Goal: Task Accomplishment & Management: Manage account settings

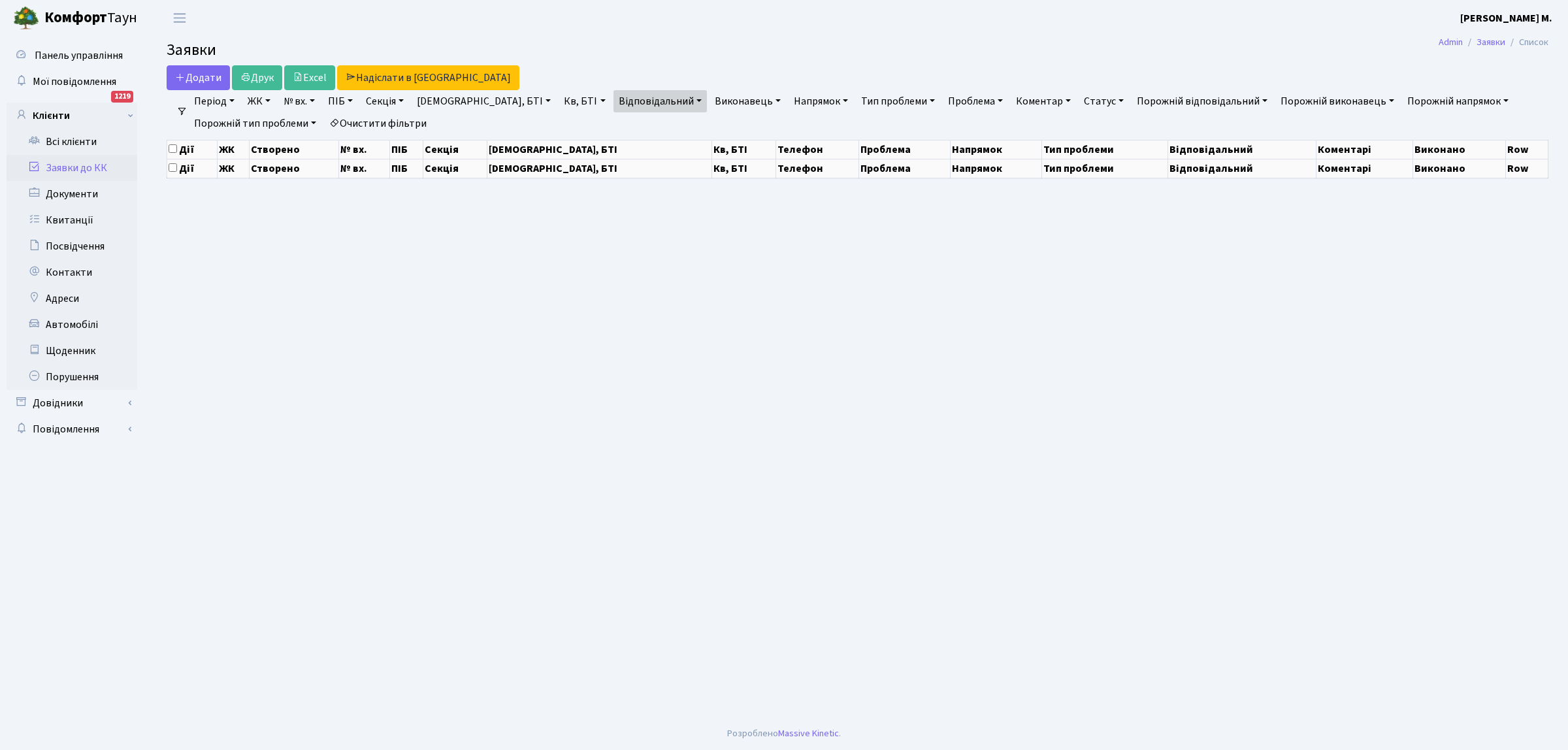
select select "25"
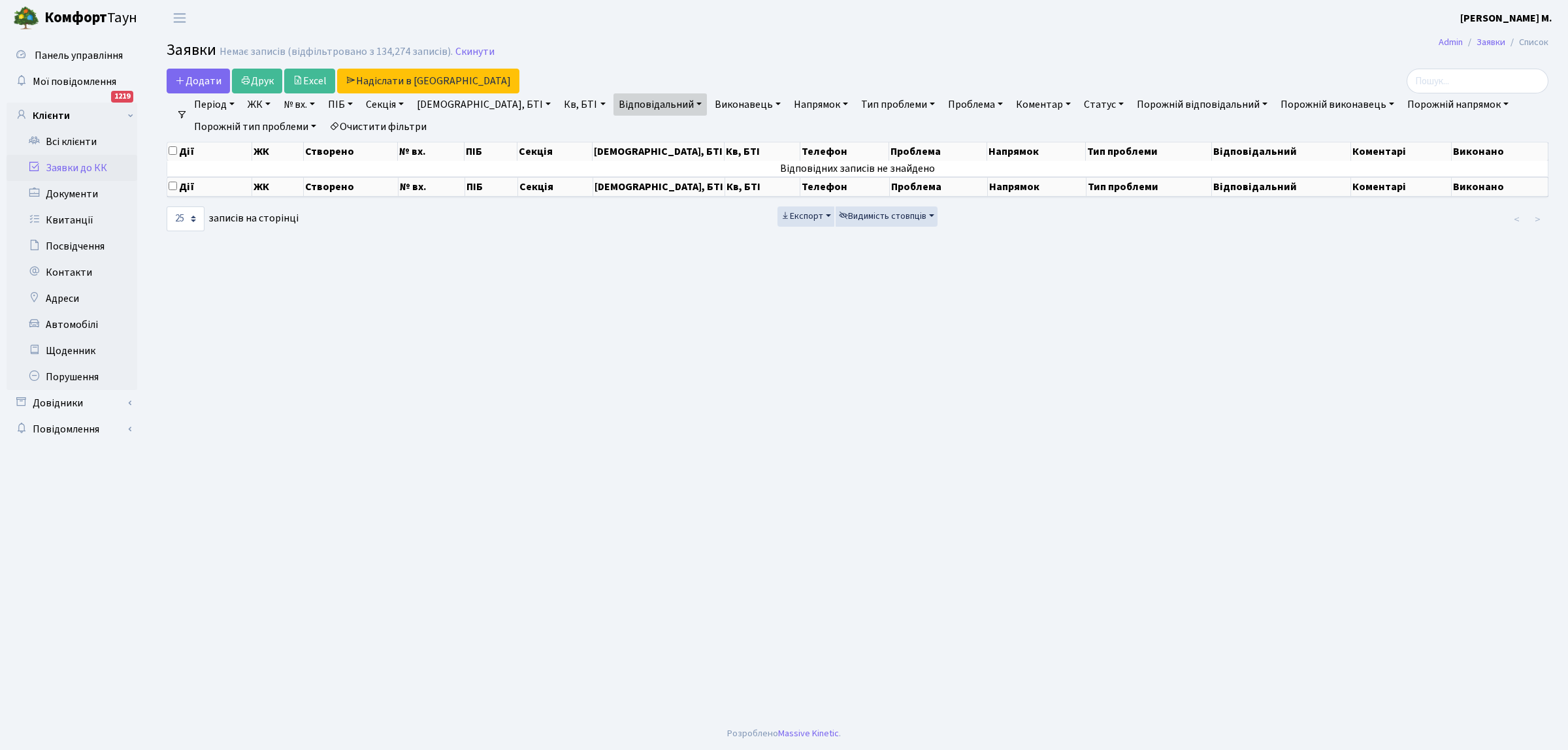
click at [98, 164] on link "Заявки до КК" at bounding box center [71, 168] width 131 height 26
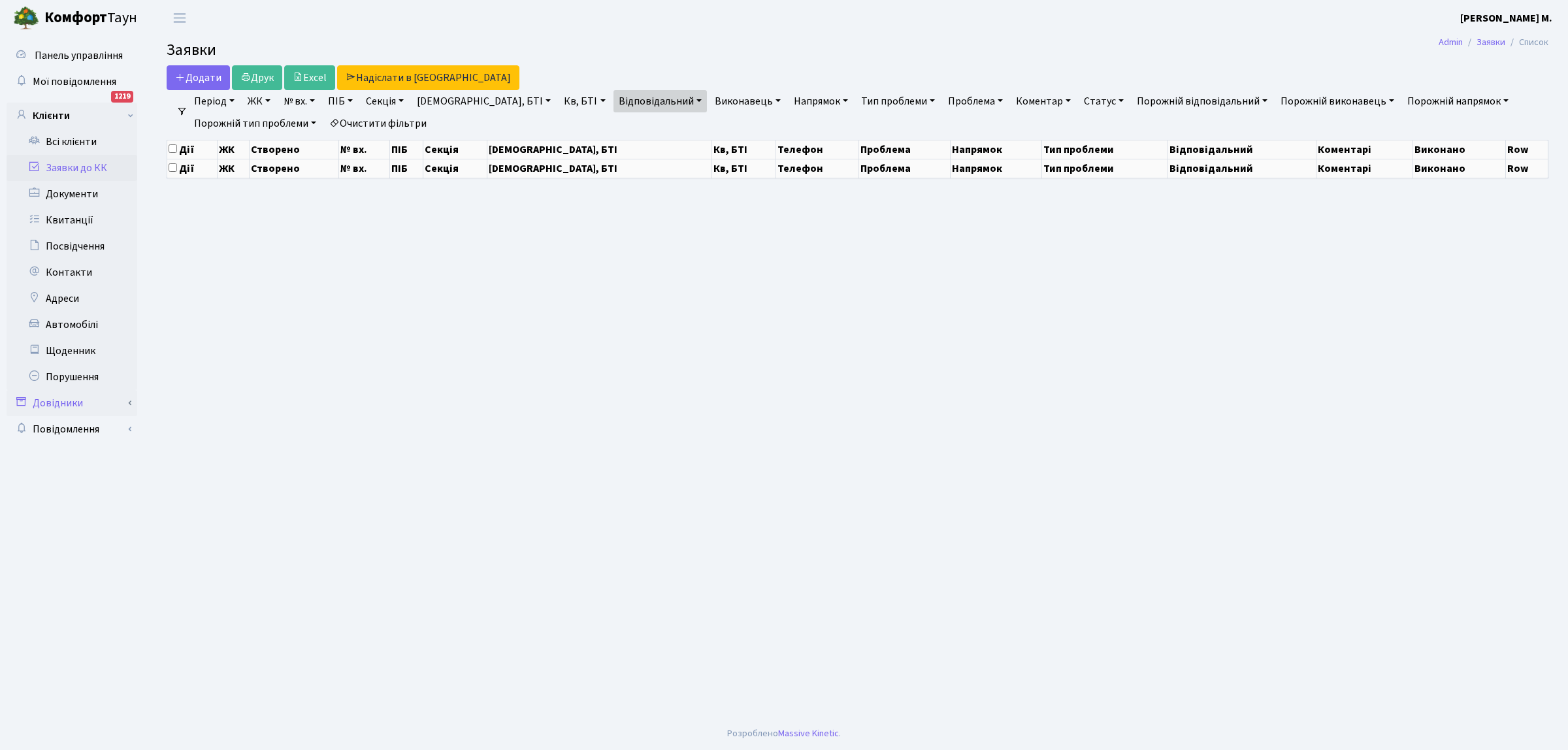
select select "25"
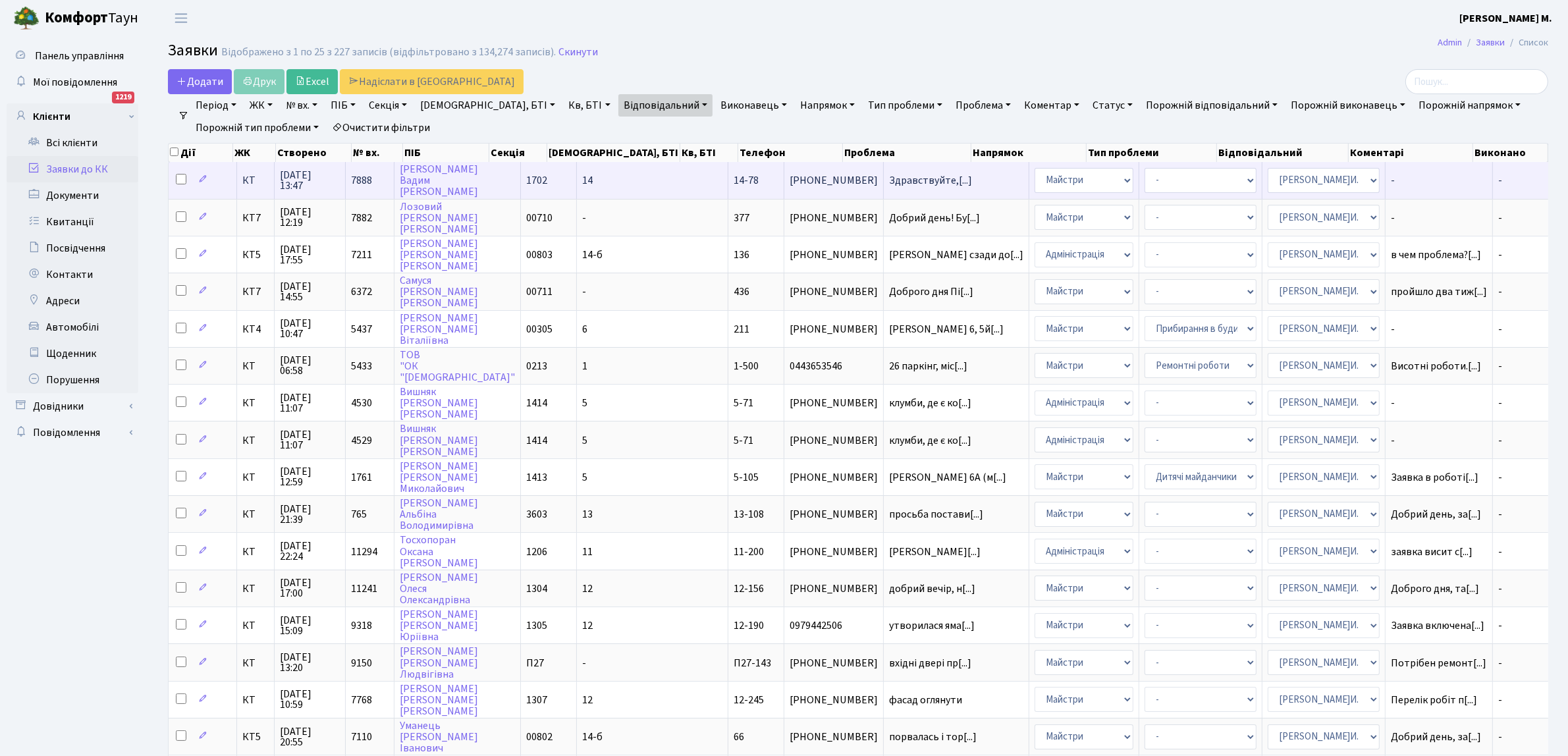
click at [884, 188] on td "Здравствуйте,[...]" at bounding box center [956, 180] width 145 height 36
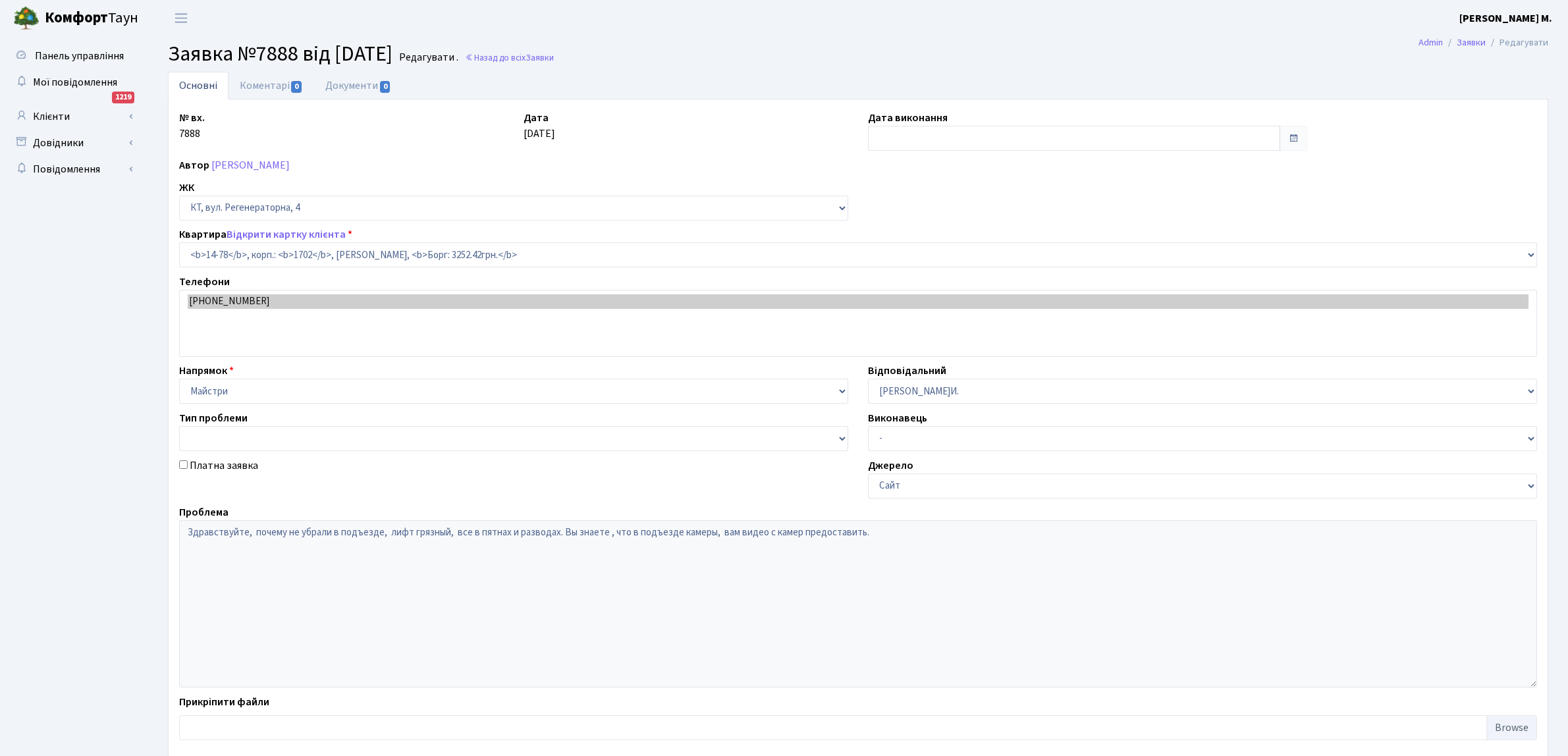
select select "7455"
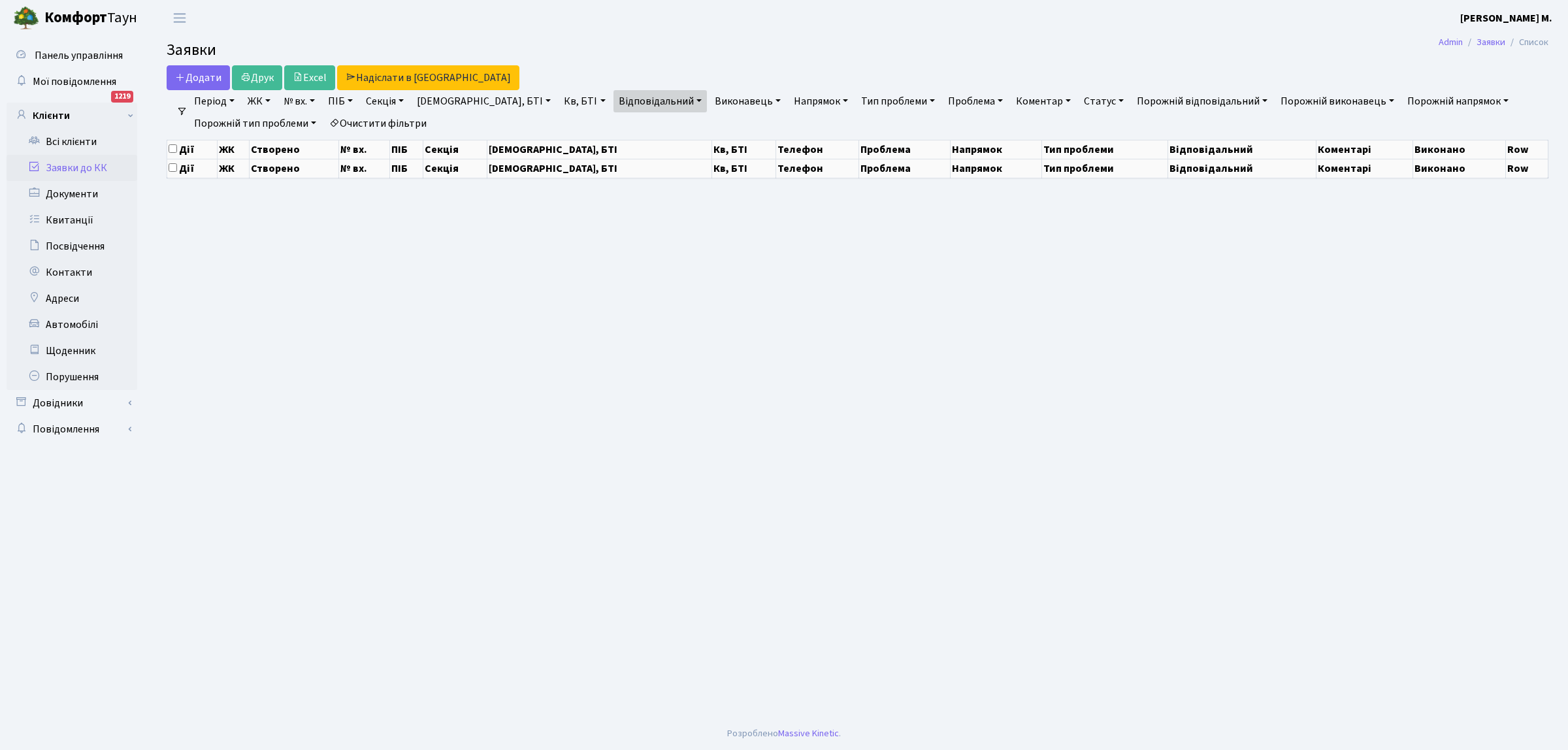
select select "25"
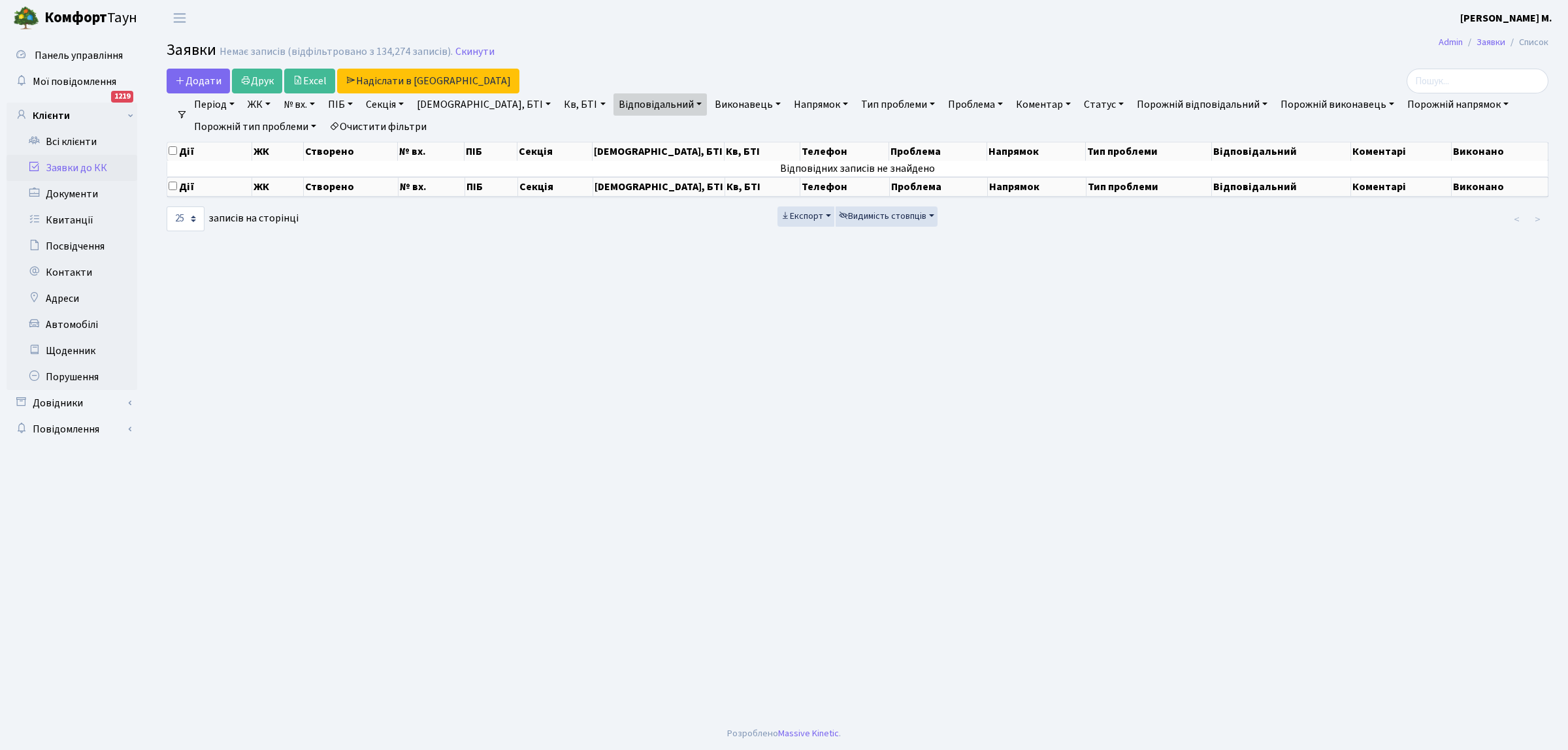
click at [95, 164] on link "Заявки до КК" at bounding box center [71, 168] width 131 height 26
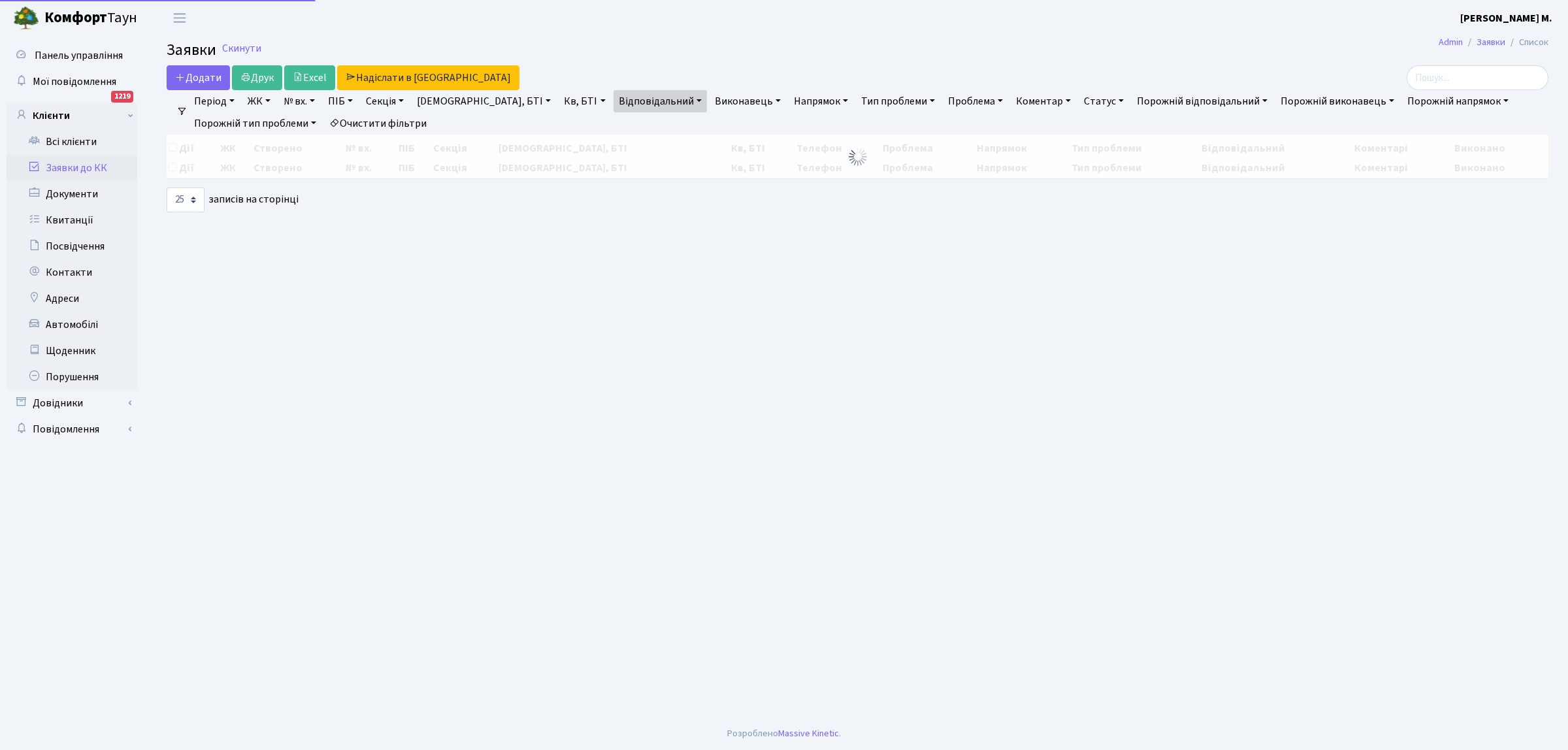
select select "25"
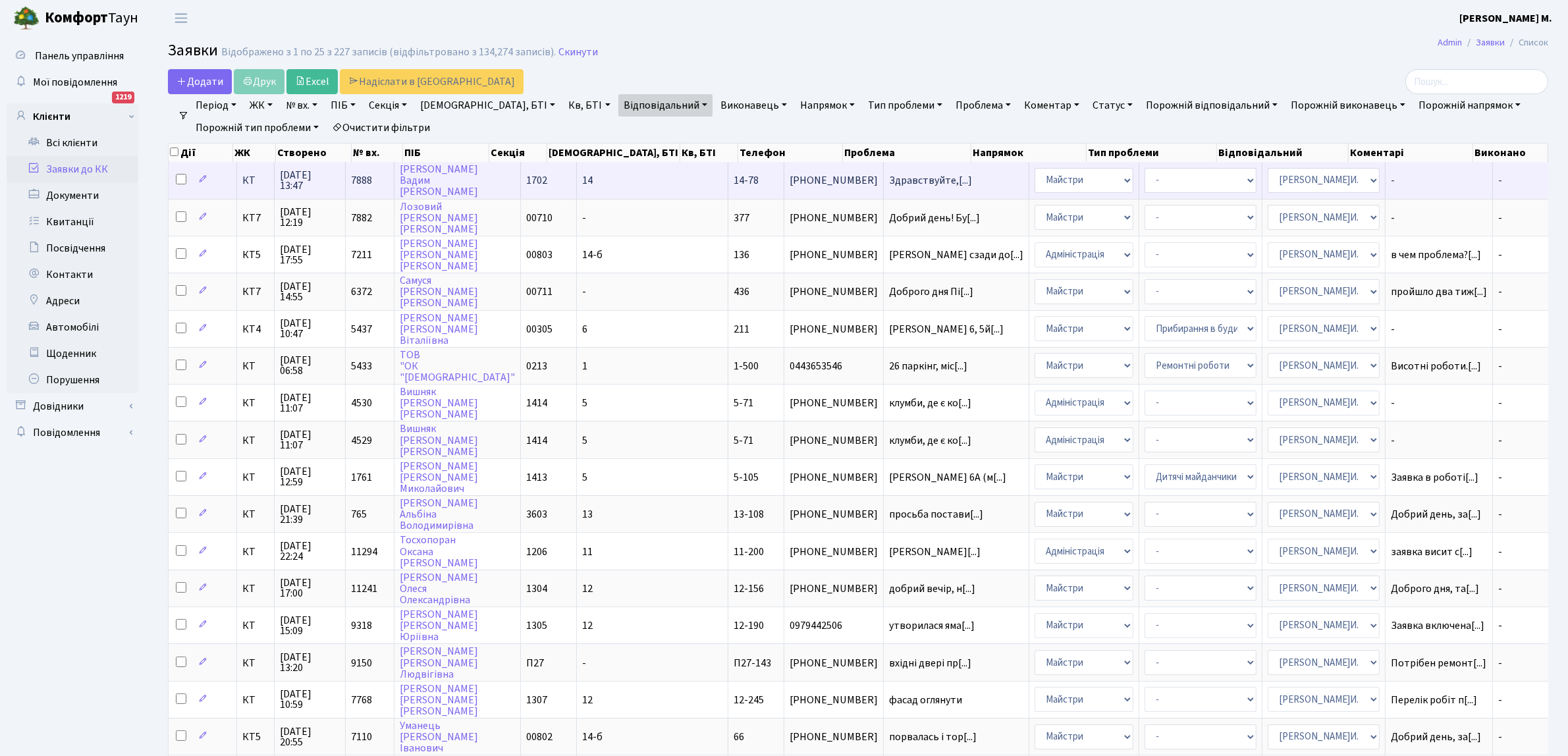
click at [790, 183] on span "[PHONE_NUMBER]" at bounding box center [834, 181] width 89 height 11
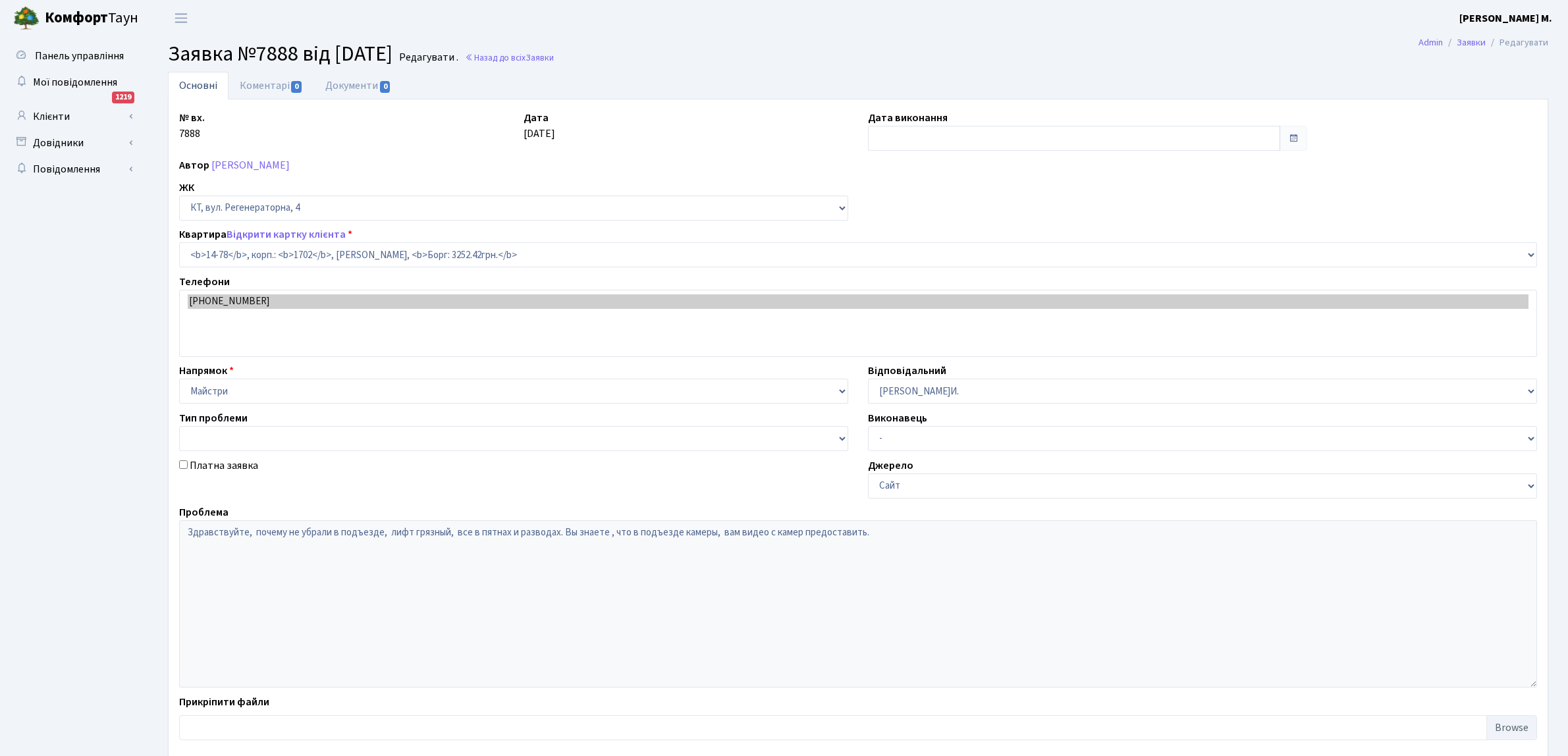
select select "7455"
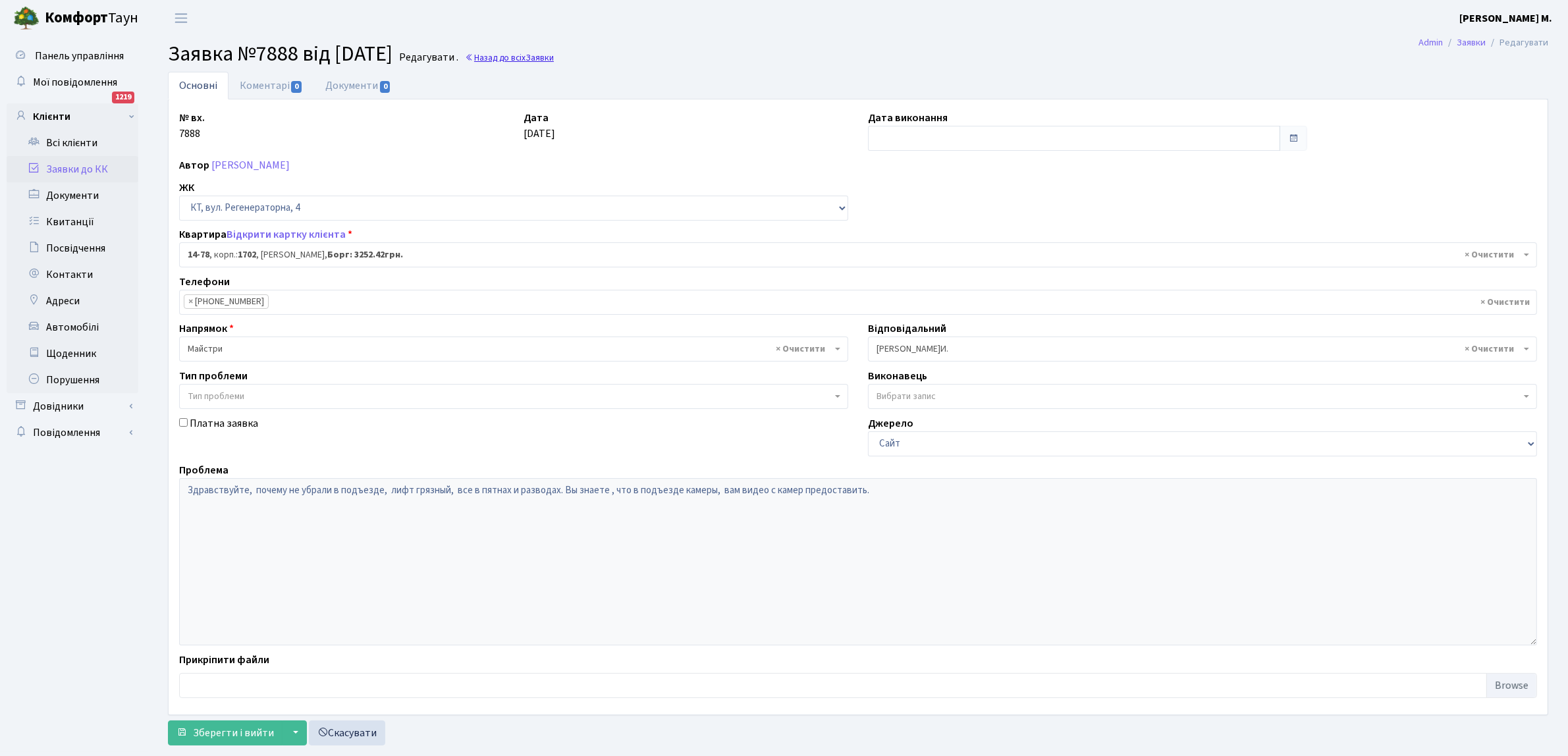
click at [538, 58] on link "Назад до всіх Заявки" at bounding box center [509, 58] width 89 height 12
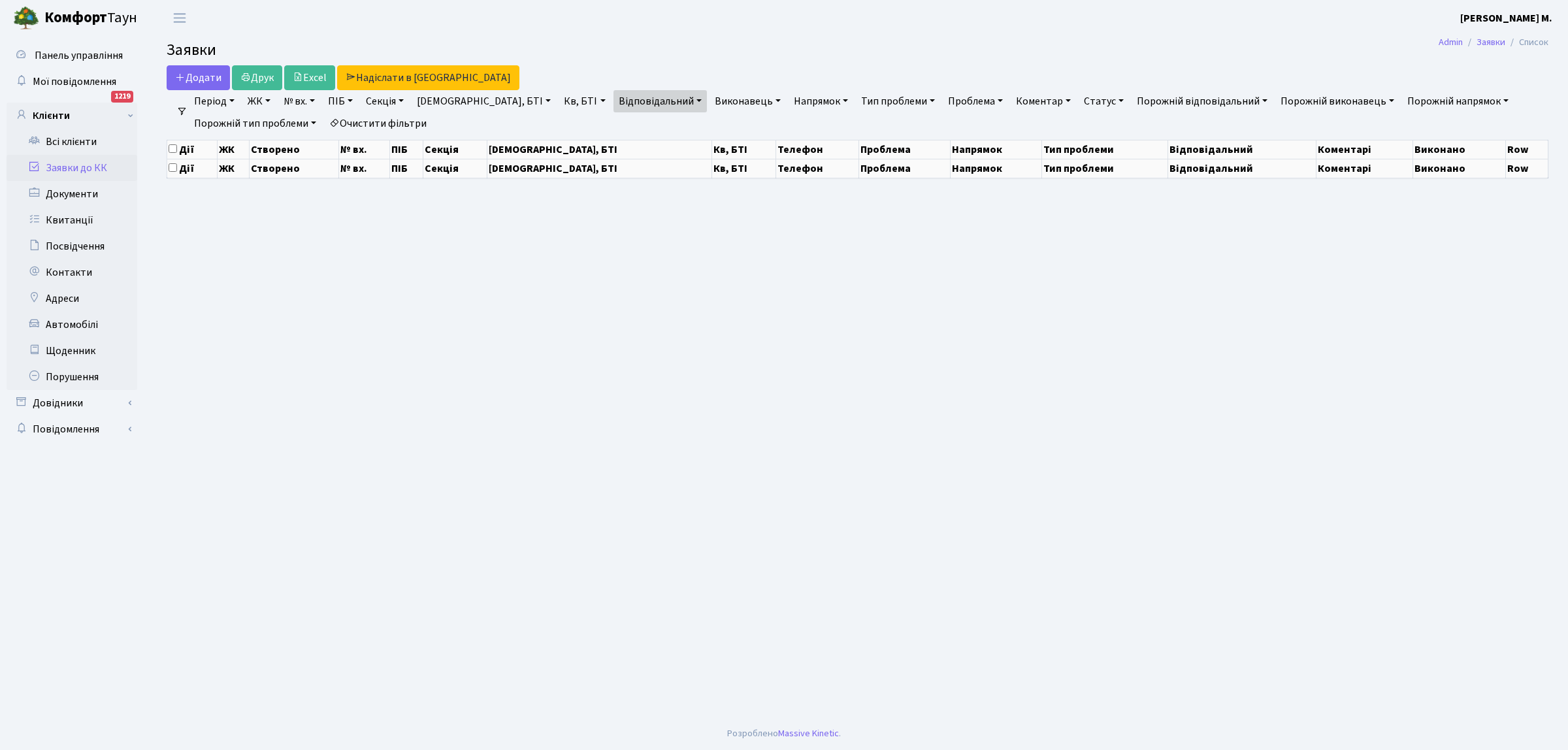
select select "25"
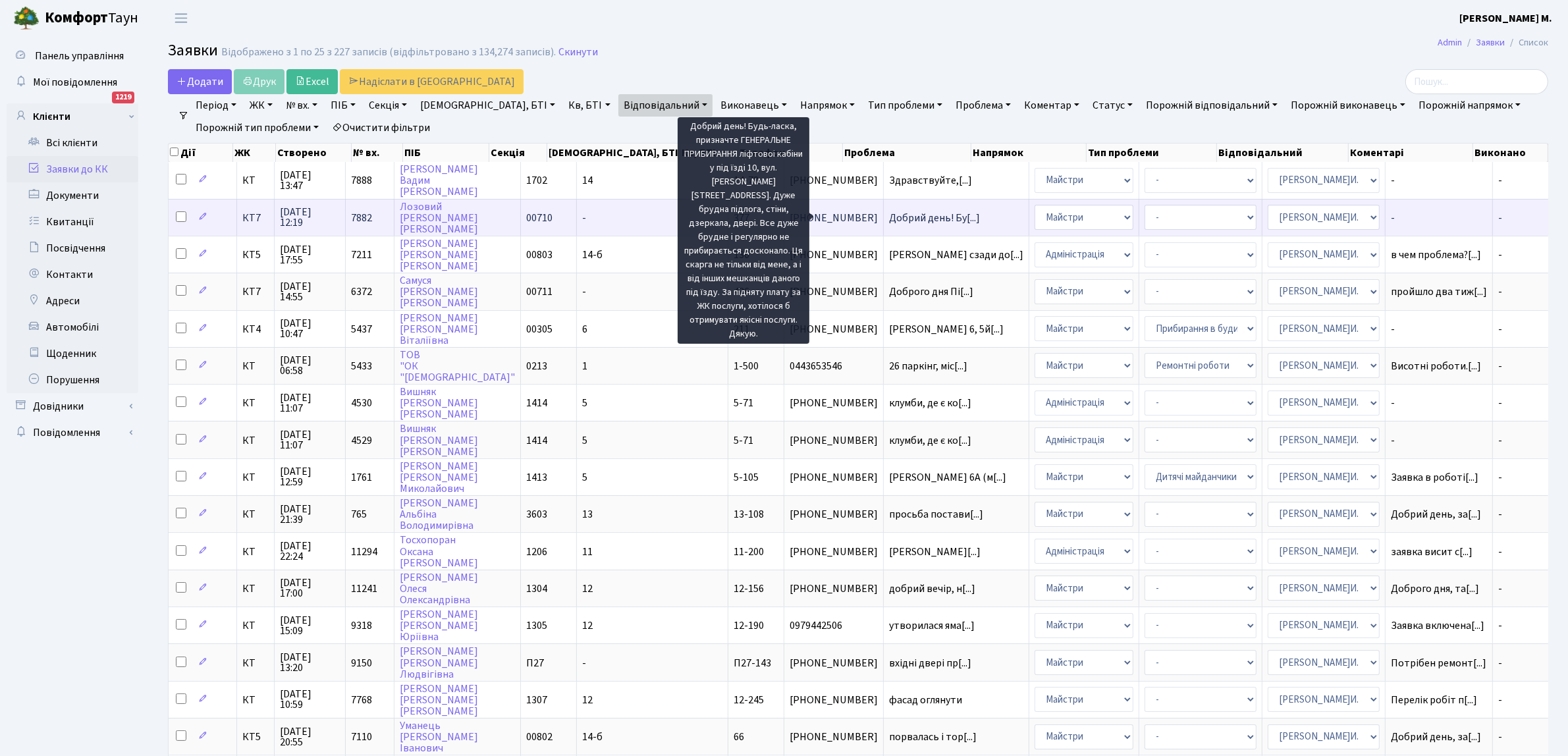
click at [889, 217] on span "Добрий день! Бу[...]" at bounding box center [934, 218] width 91 height 14
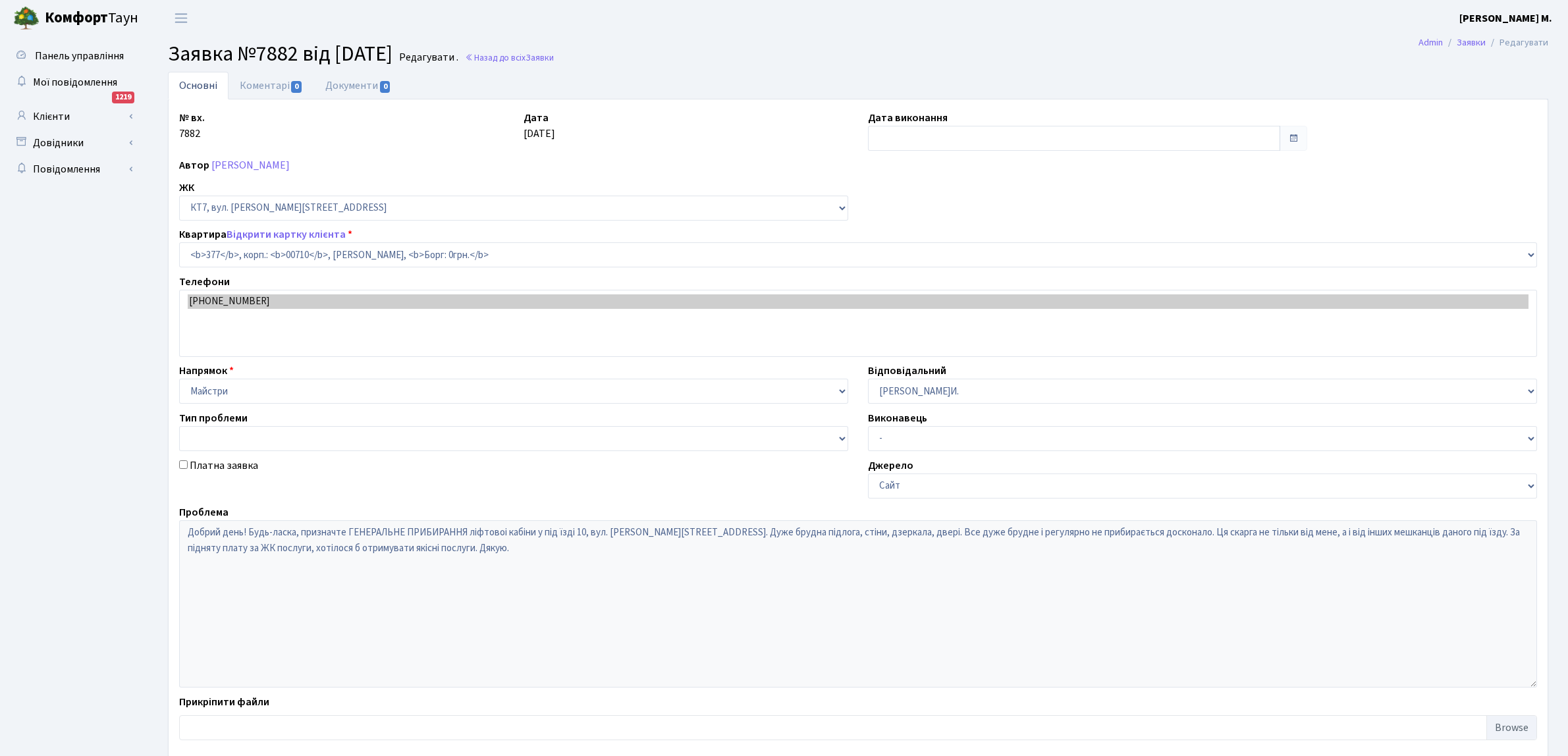
select select "18915"
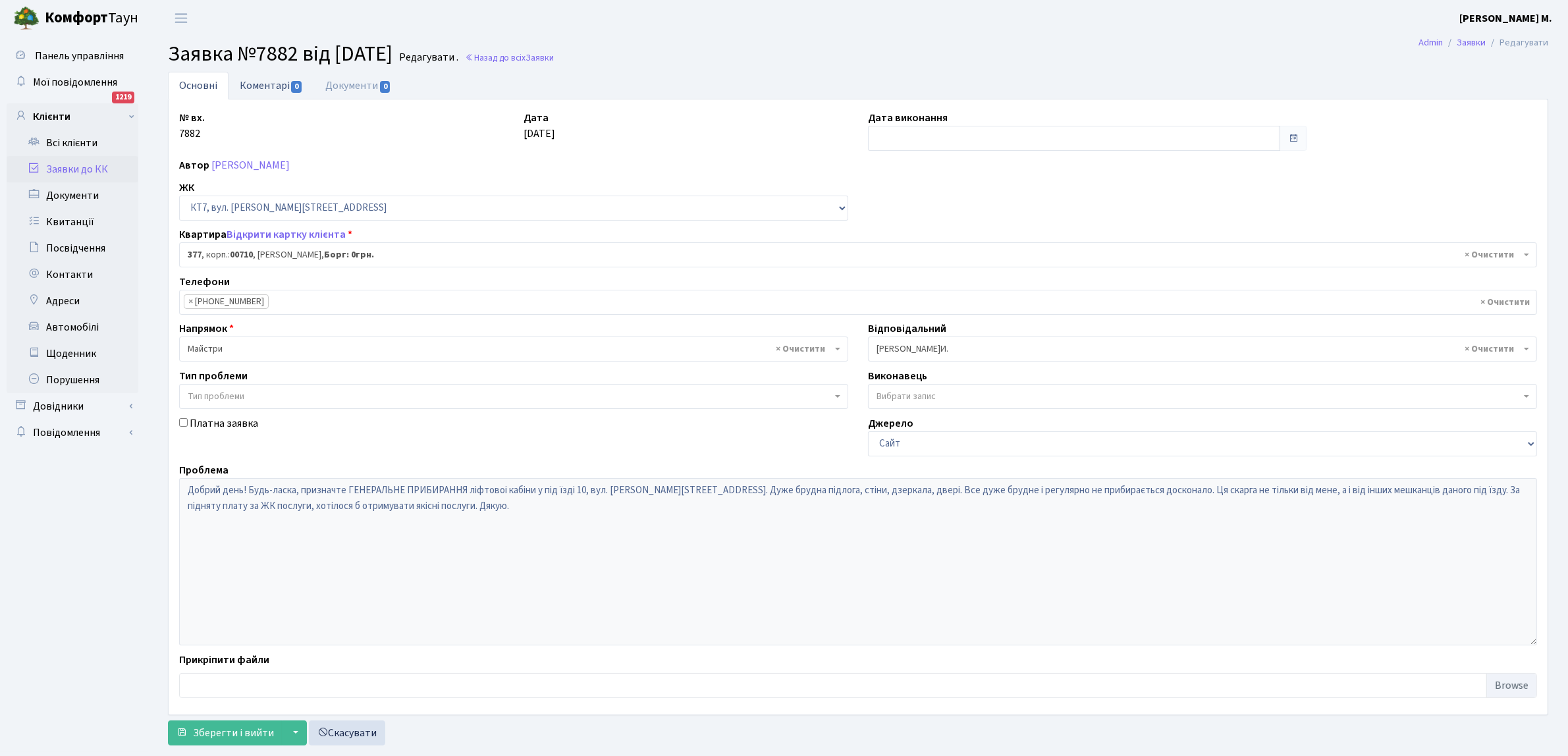
click at [288, 87] on link "Коментарі 0" at bounding box center [271, 85] width 86 height 27
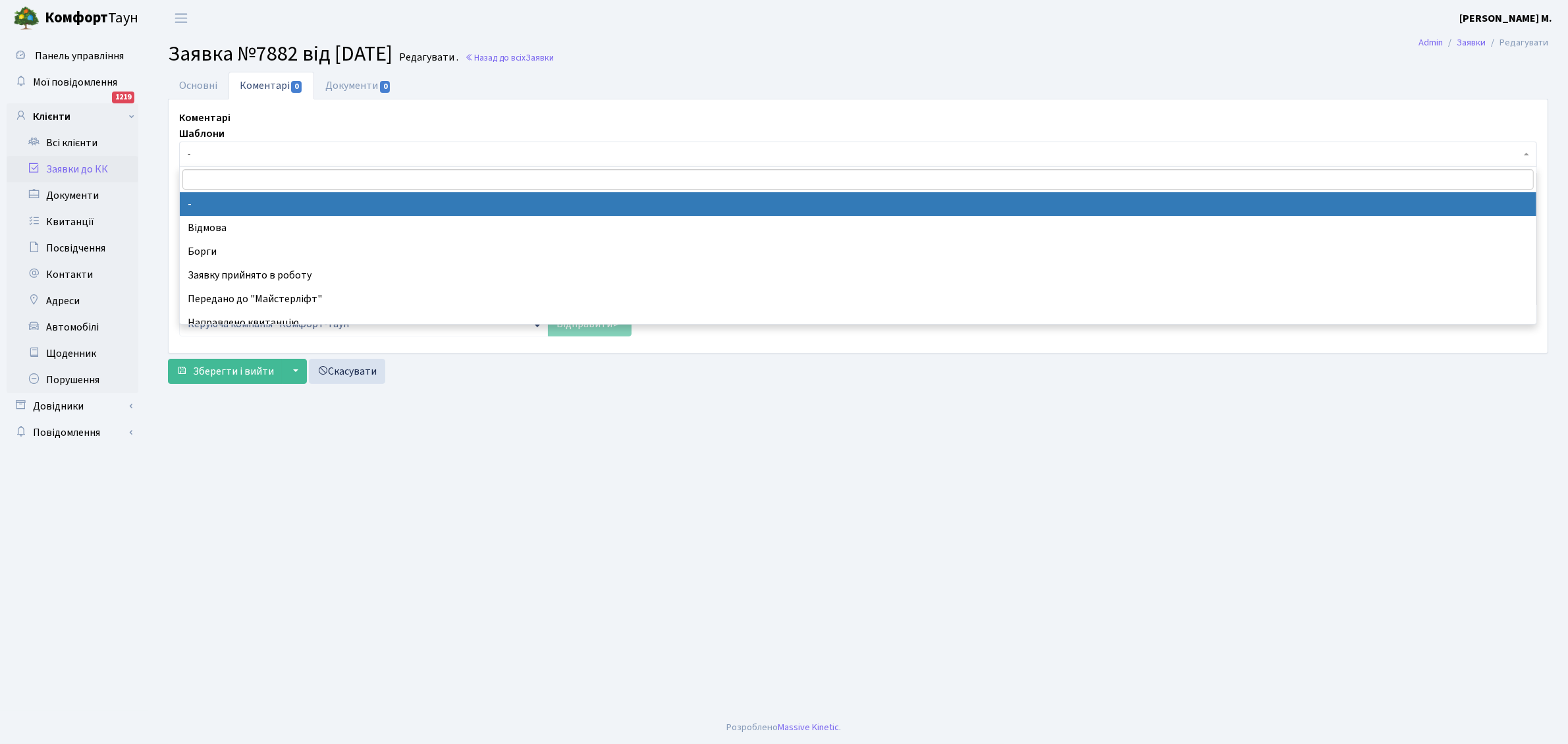
click at [231, 158] on span "-" at bounding box center [854, 153] width 1332 height 13
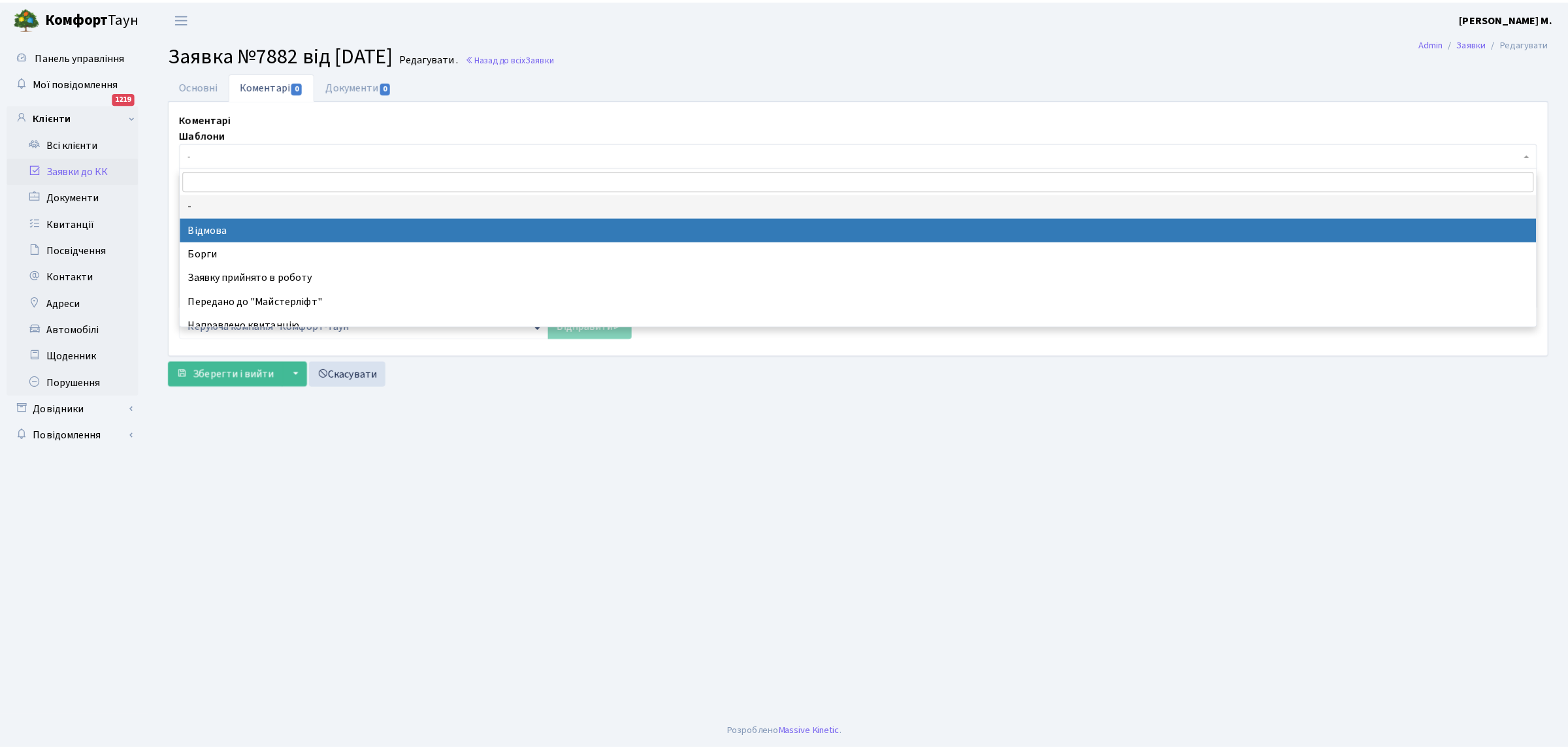
scroll to position [82, 0]
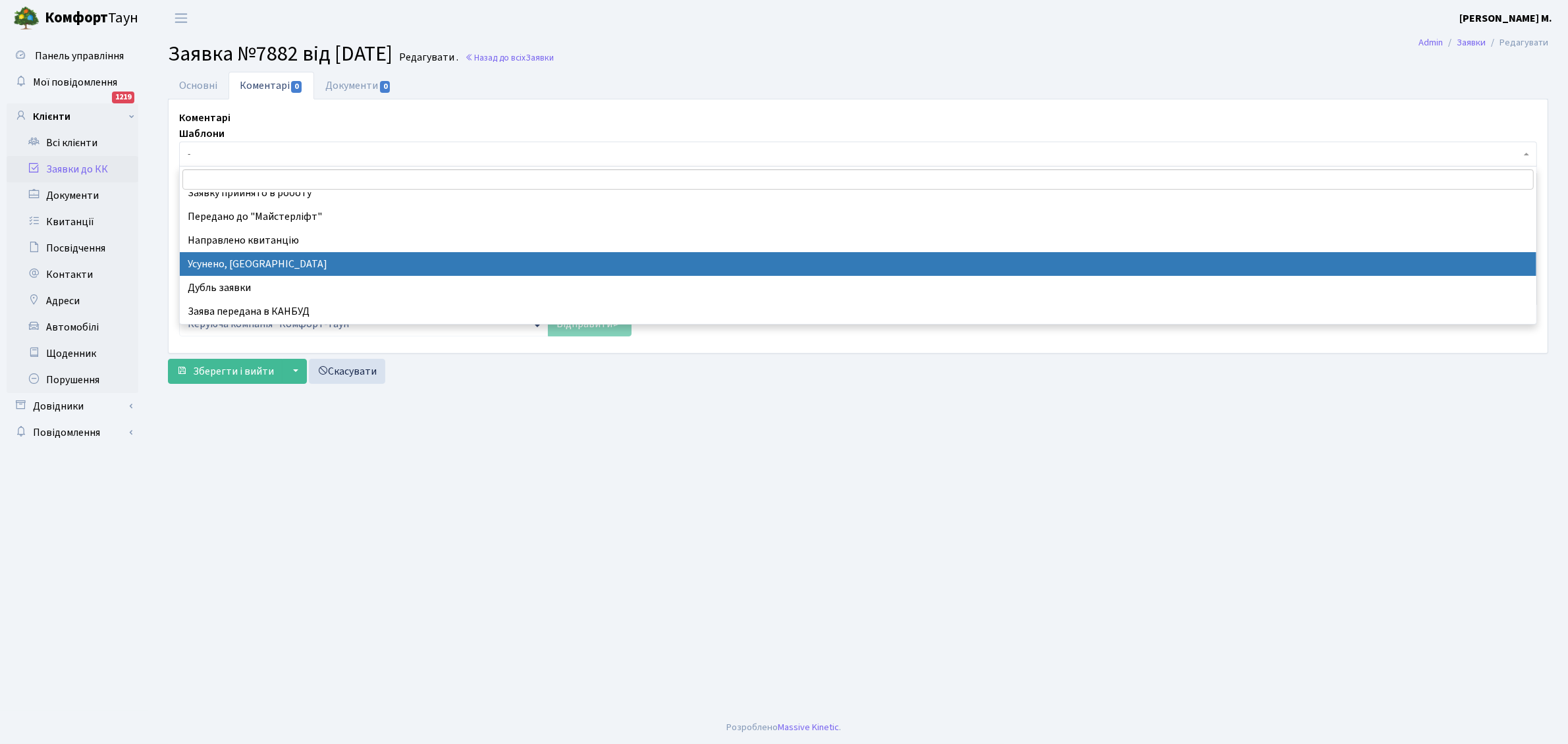
select select "15"
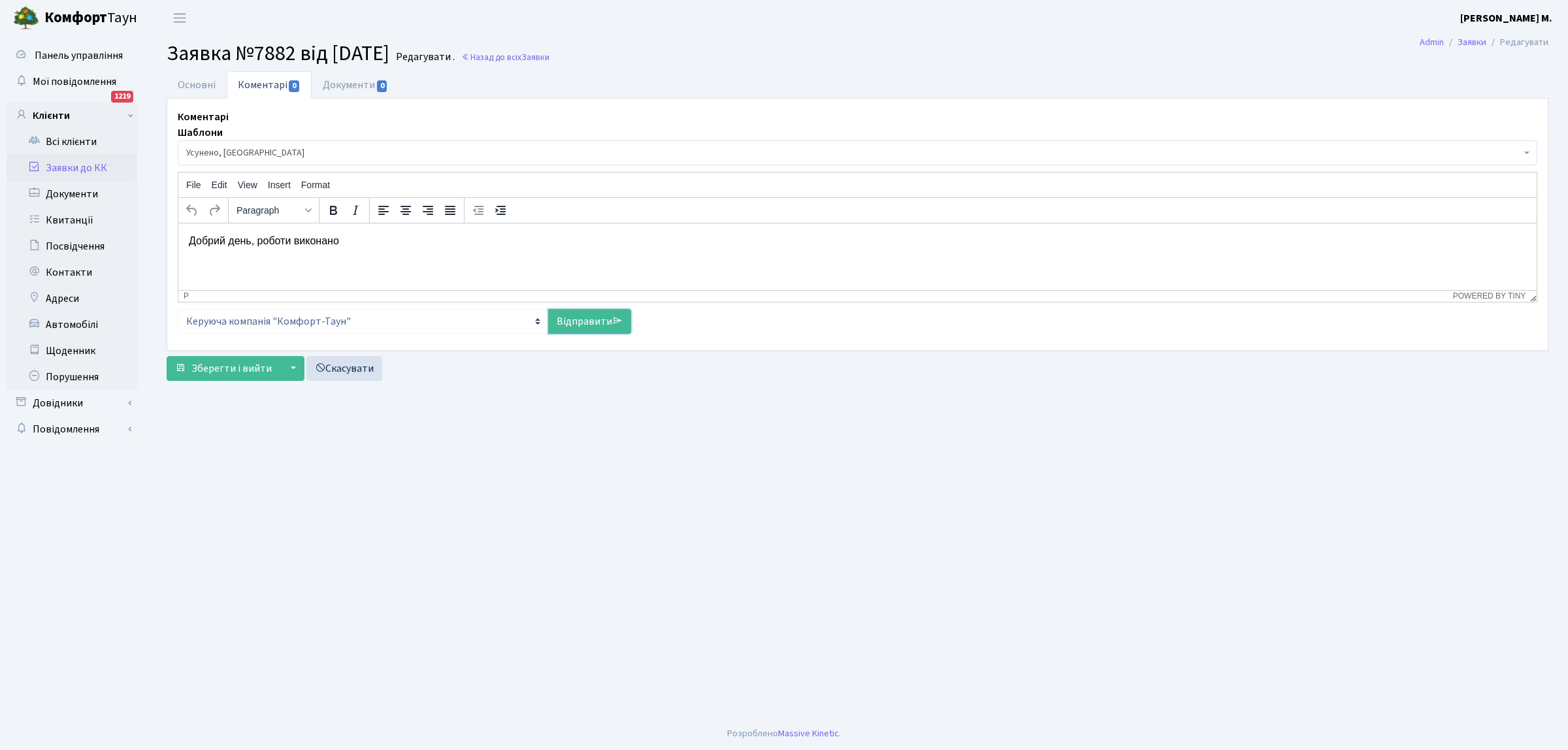
drag, startPoint x: 575, startPoint y: 324, endPoint x: 517, endPoint y: 337, distance: 59.4
click at [573, 324] on link "Відправити" at bounding box center [589, 321] width 83 height 25
select select
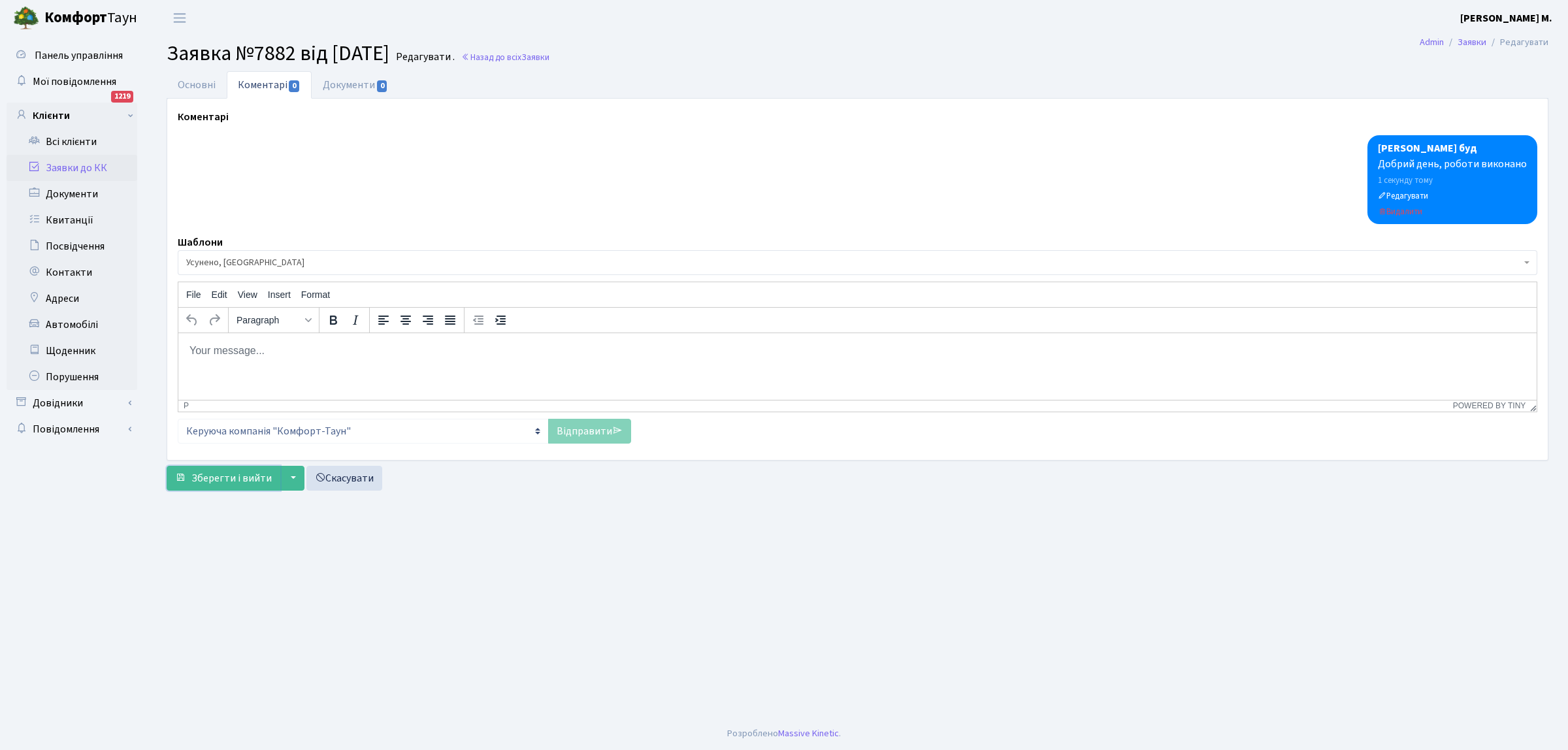
drag, startPoint x: 220, startPoint y: 477, endPoint x: 276, endPoint y: 425, distance: 76.4
click at [224, 475] on span "Зберегти і вийти" at bounding box center [231, 478] width 80 height 14
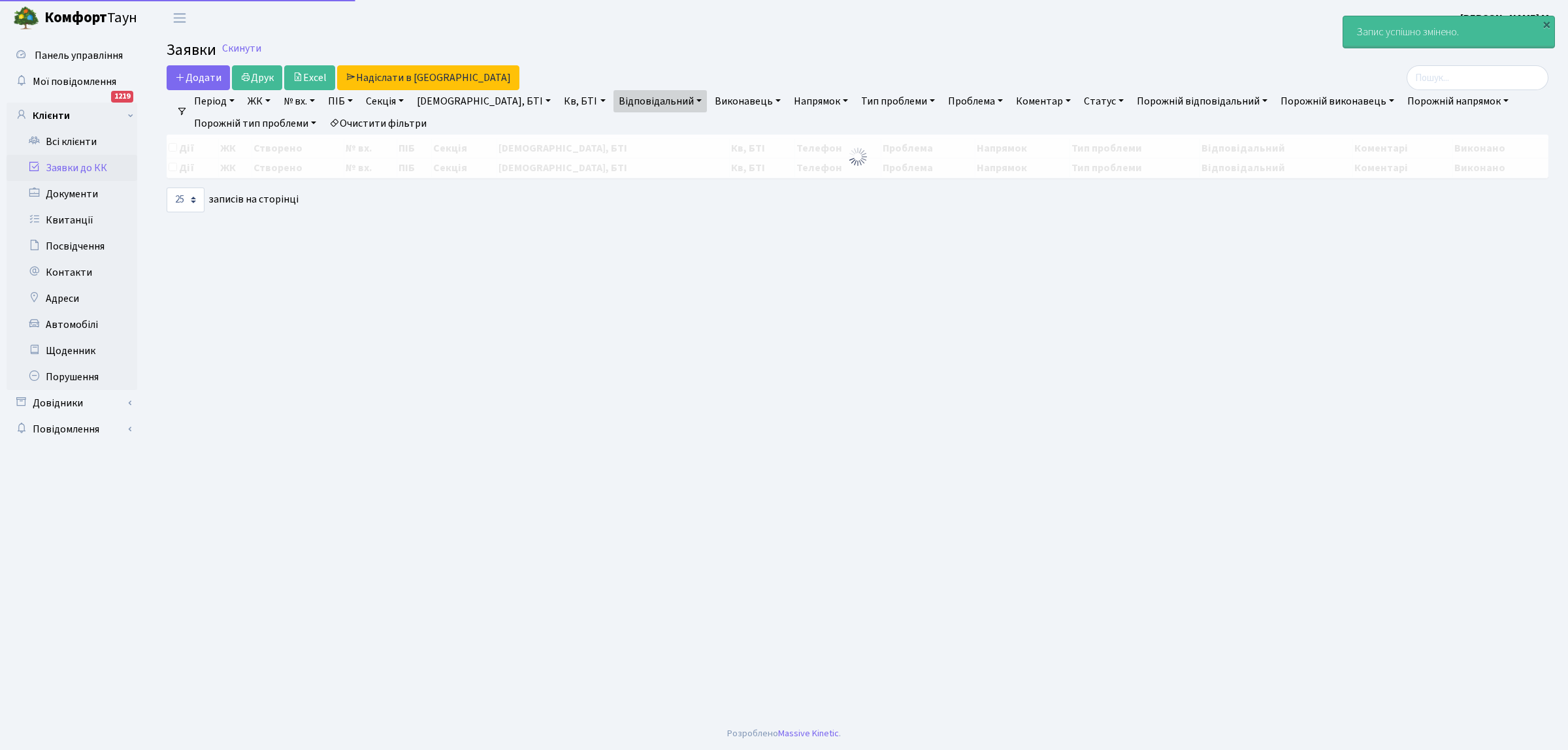
select select "25"
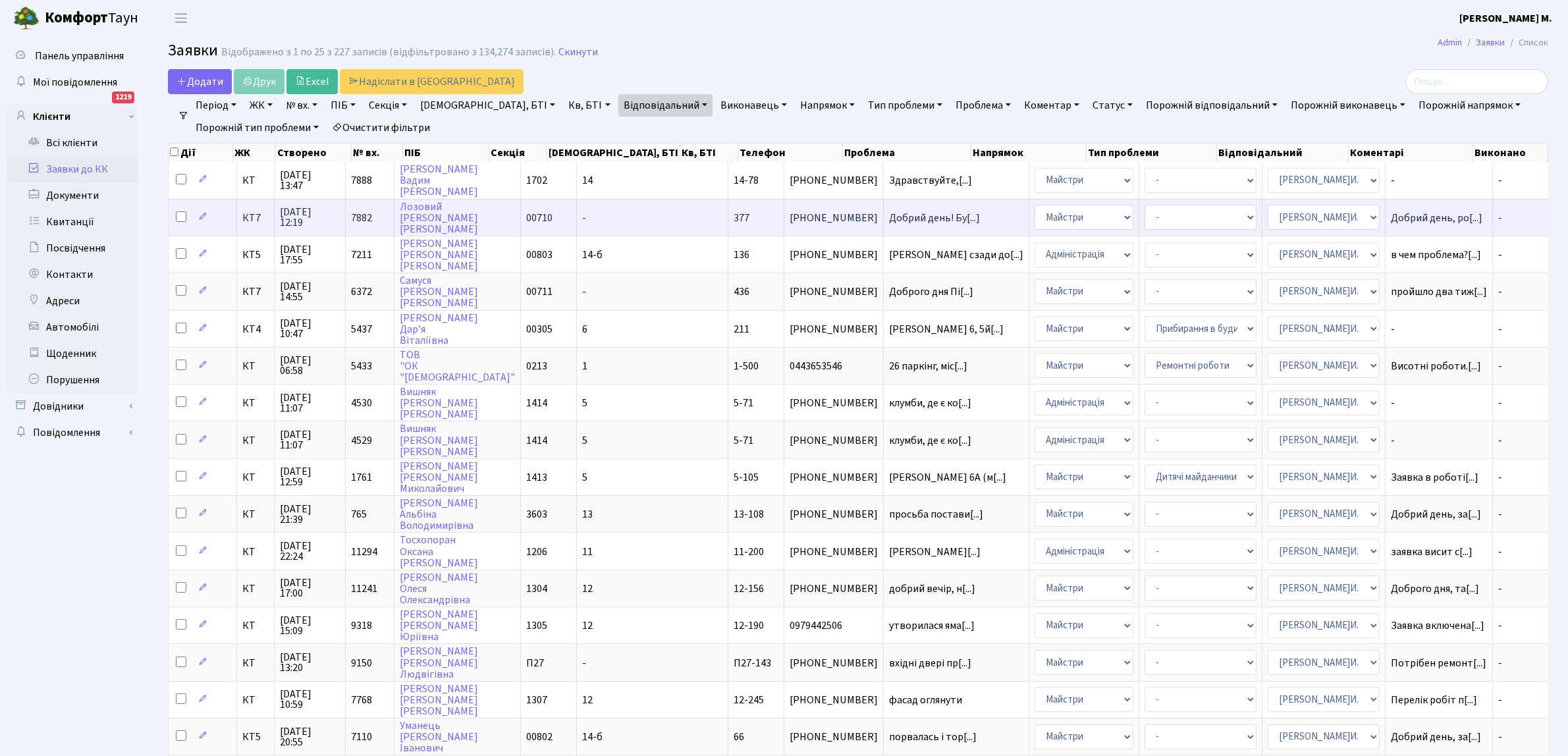
click at [790, 218] on span "+380504611849" at bounding box center [834, 218] width 89 height 11
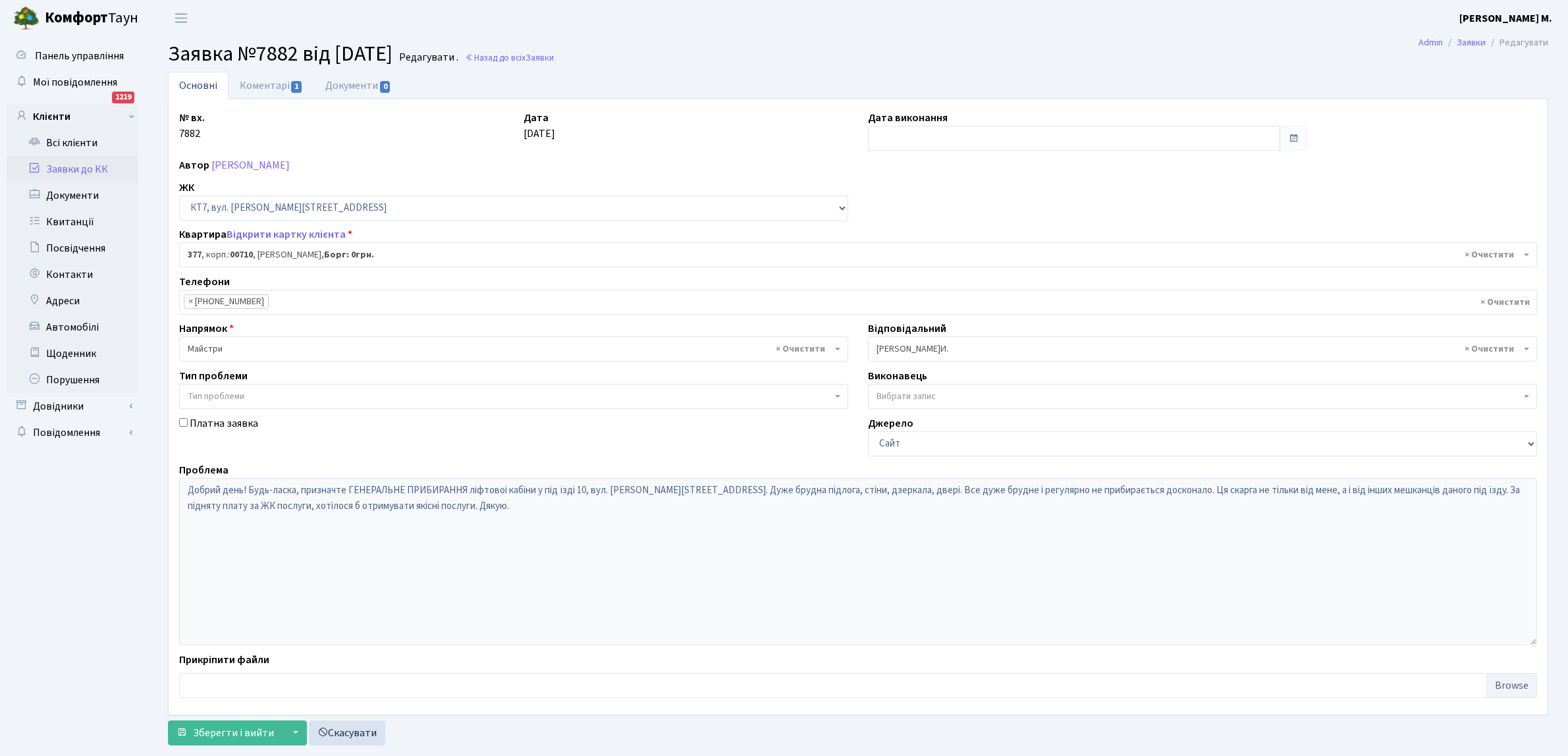
select select "18915"
click at [889, 140] on input "text" at bounding box center [1073, 138] width 412 height 25
click at [918, 239] on td "10" at bounding box center [920, 245] width 20 height 19
type input "[DATE]"
drag, startPoint x: 221, startPoint y: 732, endPoint x: 334, endPoint y: 597, distance: 176.1
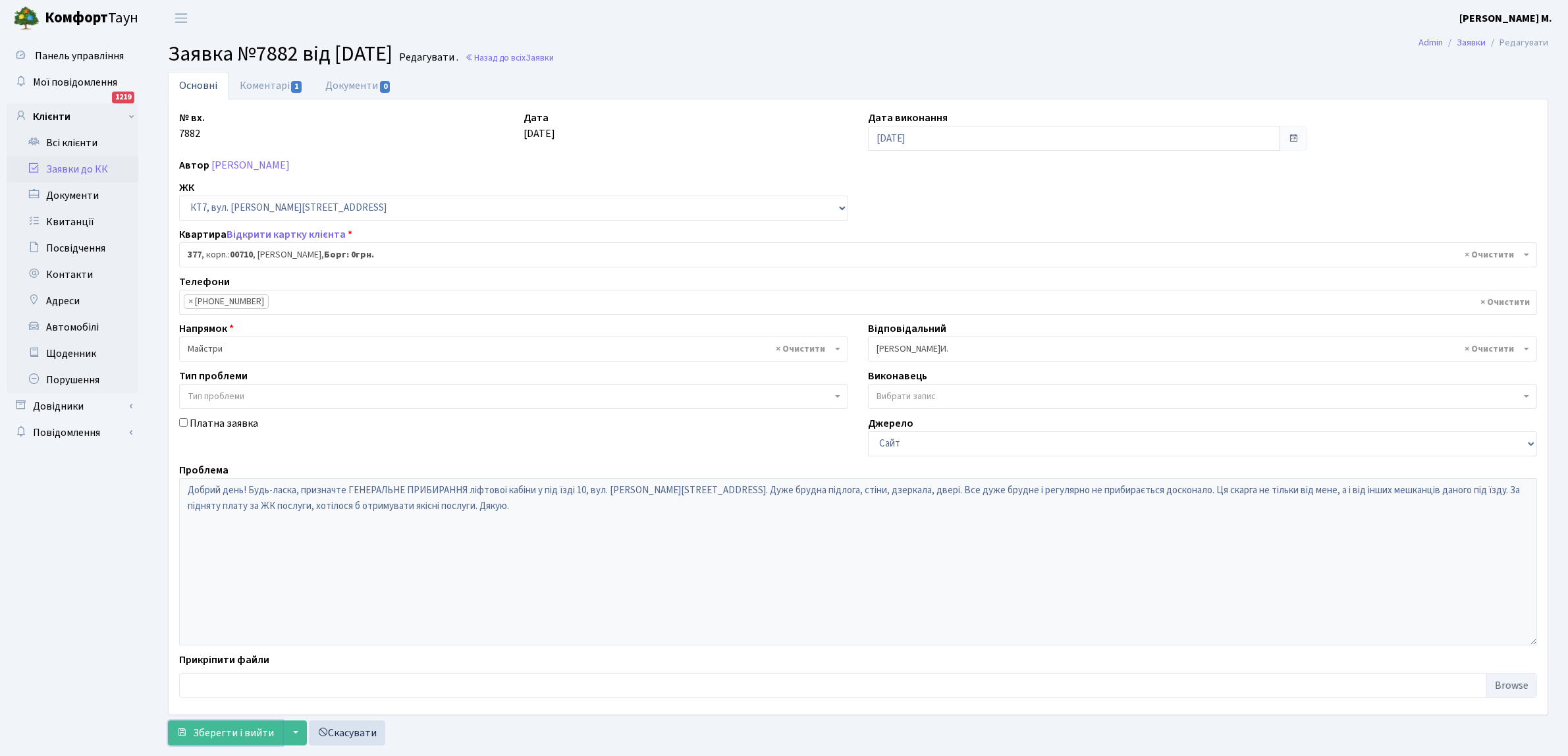
click at [229, 726] on span "Зберегти і вийти" at bounding box center [233, 733] width 81 height 14
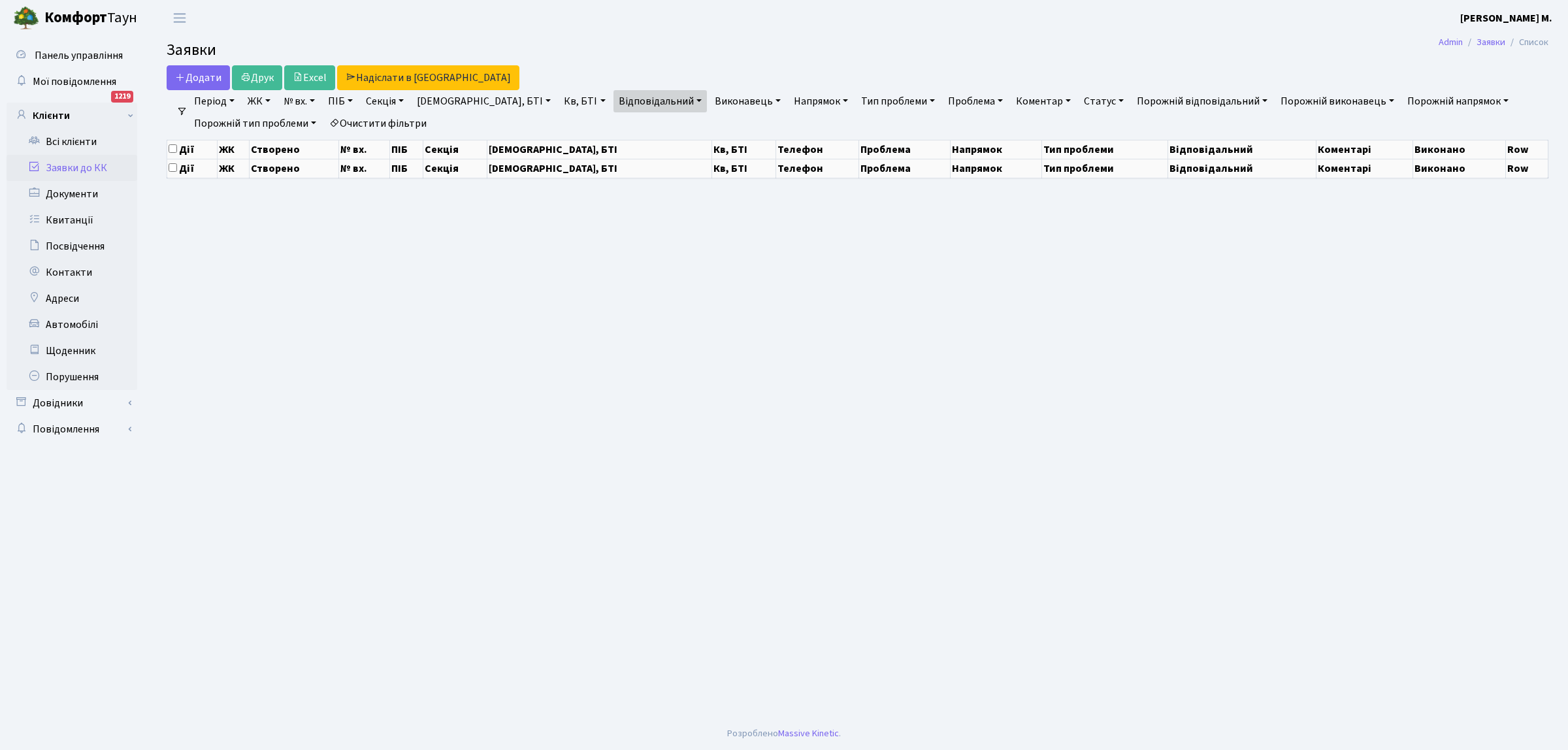
select select "25"
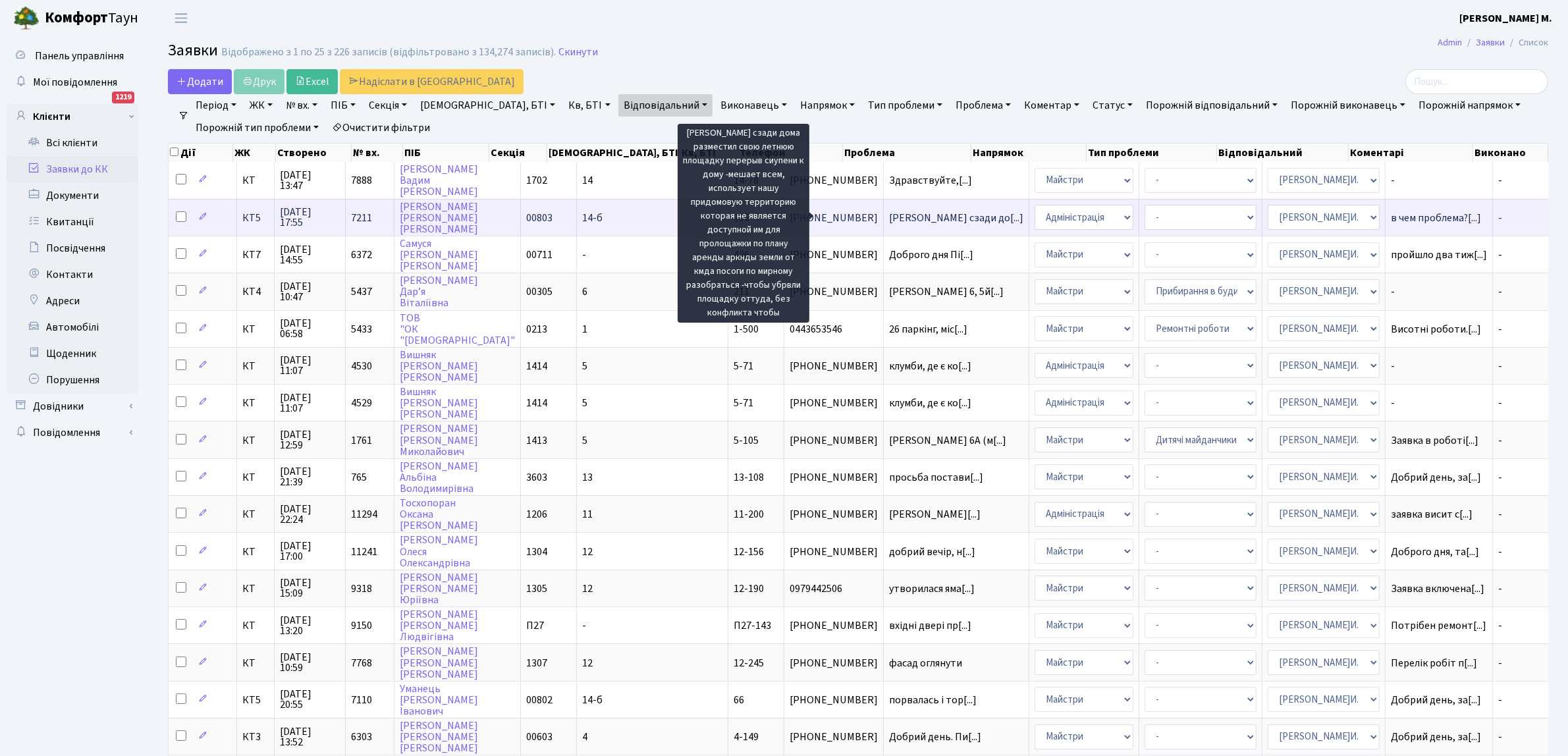
click at [889, 218] on span "Ахилес сзади до[...]" at bounding box center [956, 218] width 135 height 14
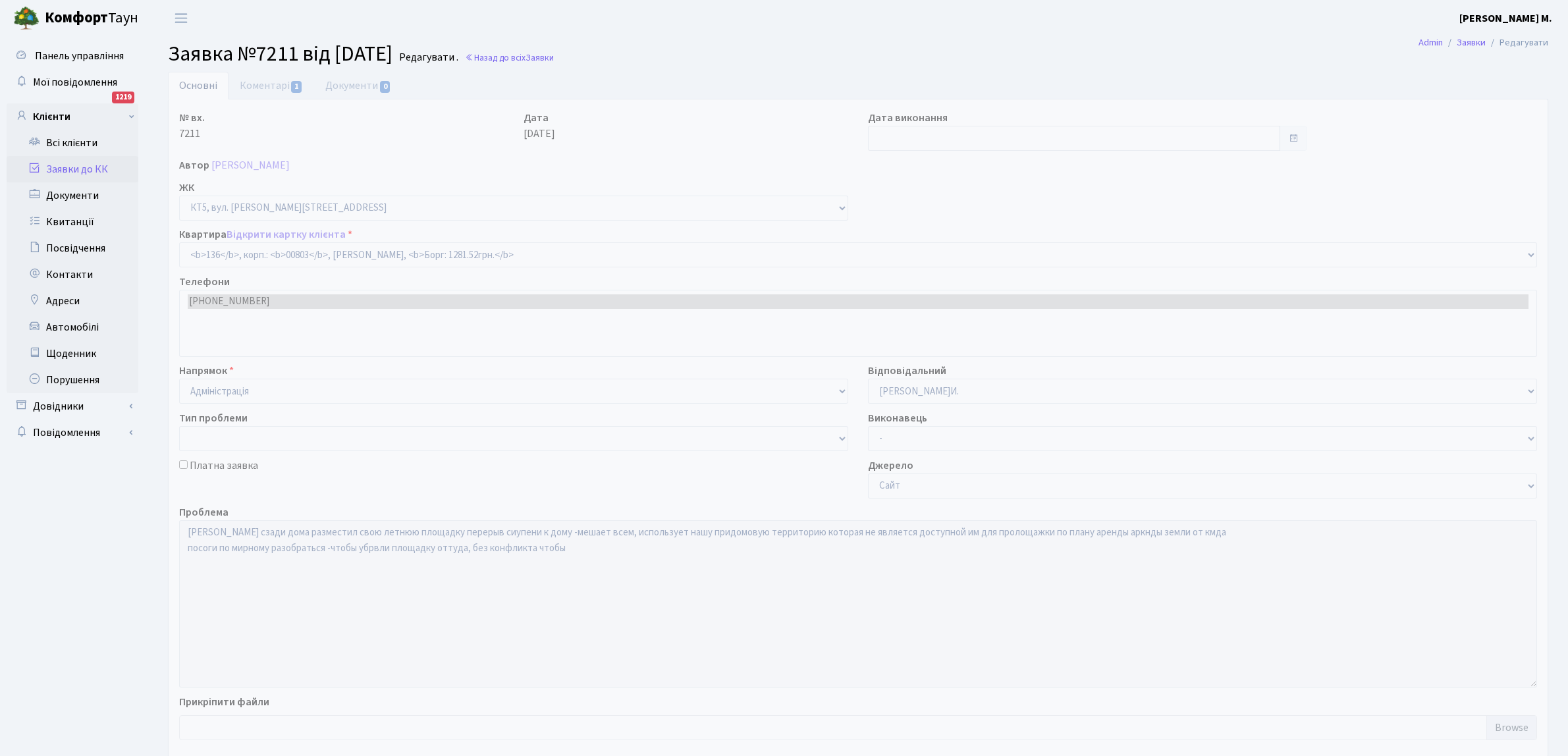
select select "17666"
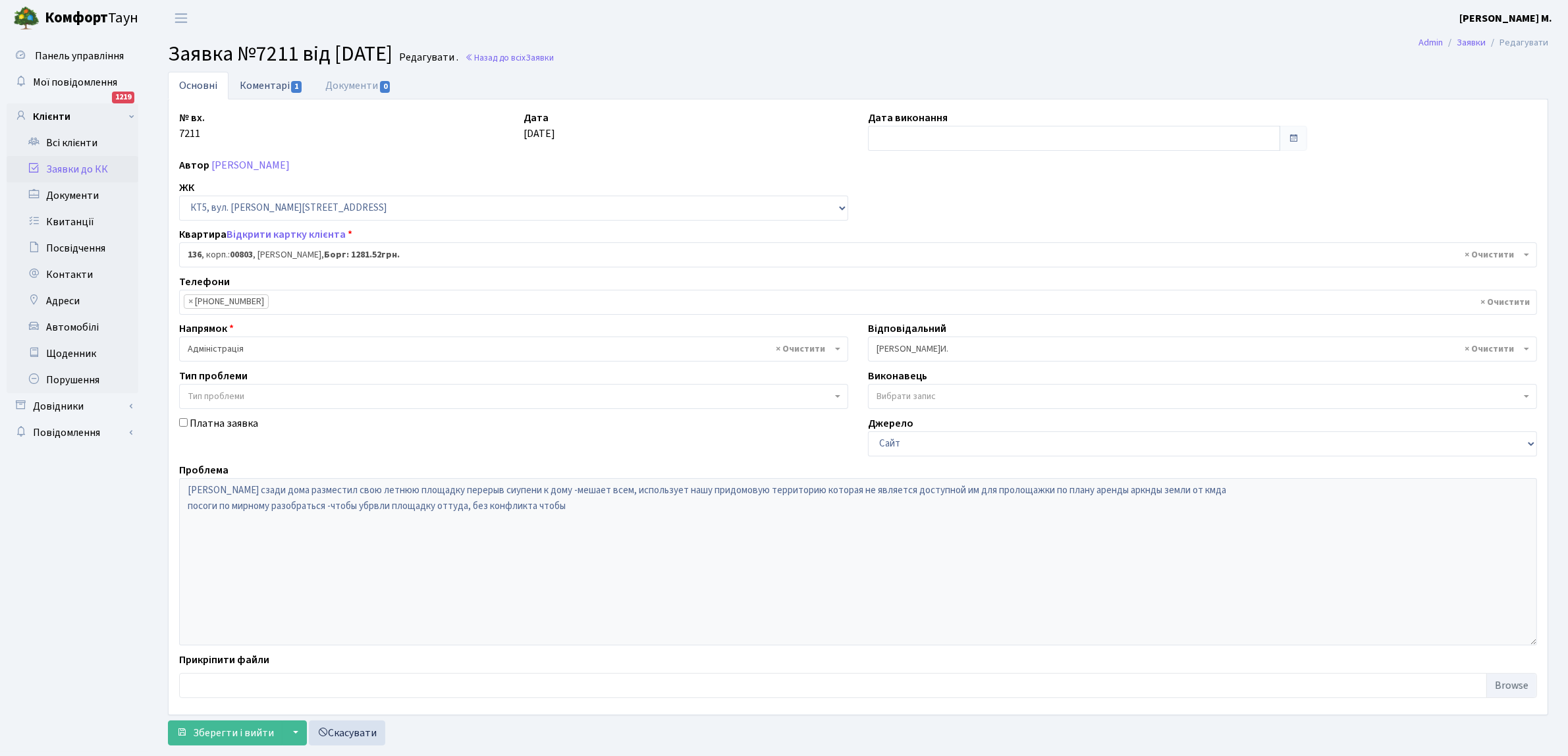
click at [291, 81] on span "1" at bounding box center [296, 86] width 11 height 12
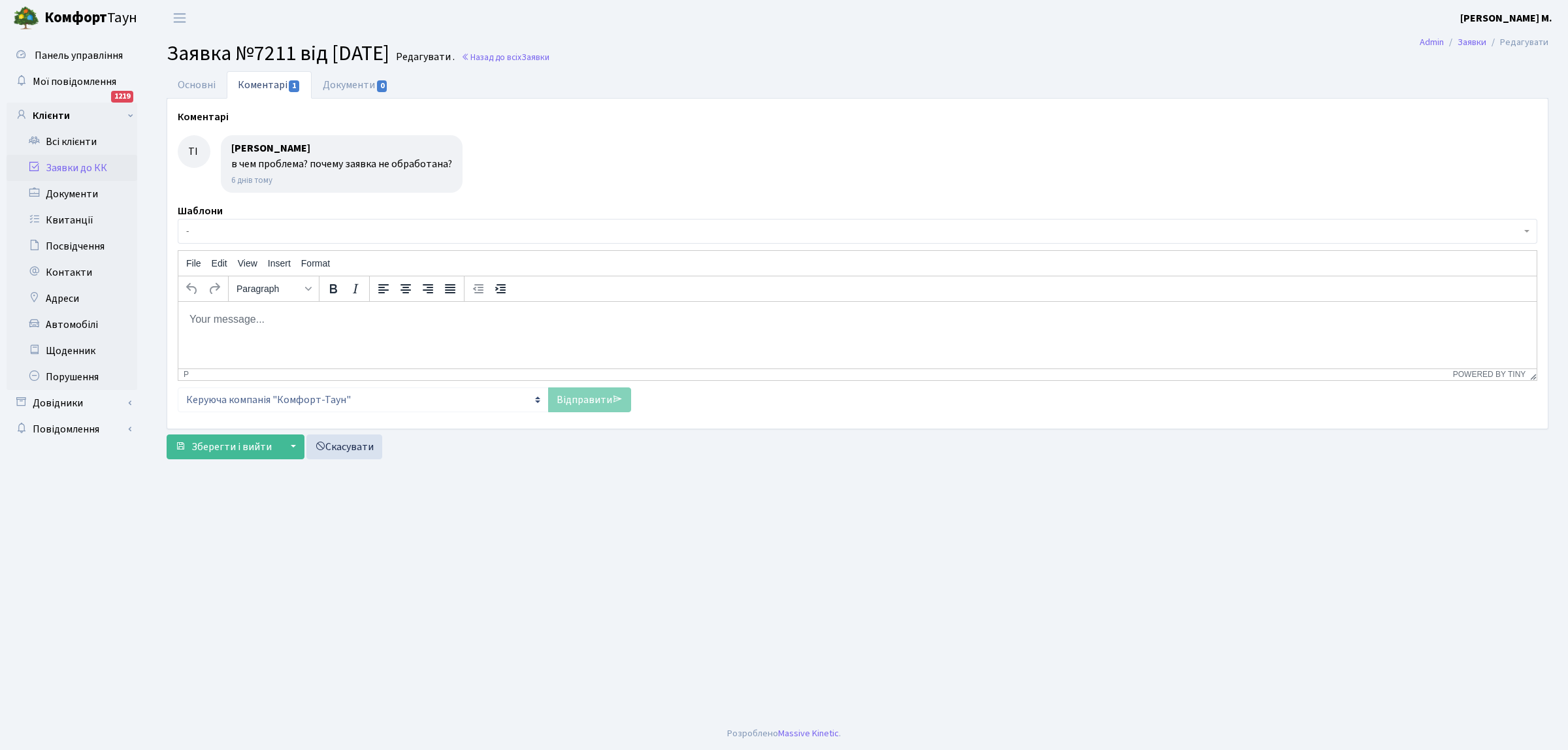
click at [201, 320] on body "Rich Text Area. Press ALT-0 for help." at bounding box center [857, 318] width 1338 height 14
click at [212, 320] on p "Зі сліа адміністратора" at bounding box center [857, 318] width 1338 height 14
drag, startPoint x: 221, startPoint y: 318, endPoint x: 222, endPoint y: 324, distance: 6.1
click at [221, 319] on p "Зі слів адміністратора" at bounding box center [857, 318] width 1338 height 14
click at [303, 321] on p "Зі слів Адміністратора" at bounding box center [857, 318] width 1338 height 14
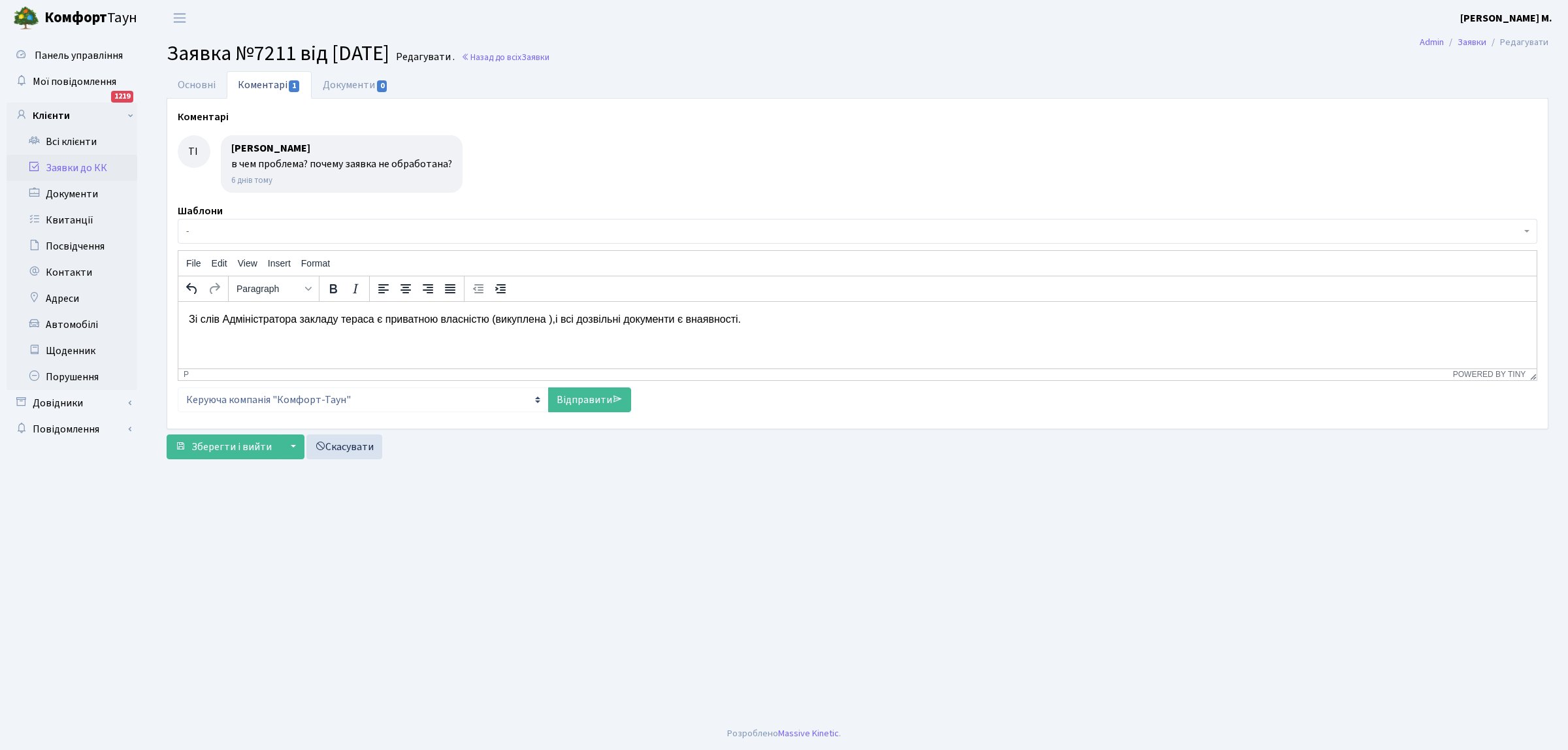
click at [335, 320] on p "Зі слів Адміністратора закладу тераса є приватною власністю (викуплена ),і всі …" at bounding box center [857, 318] width 1338 height 14
click at [552, 320] on p "Зі слів Адміністратора закладу , тераса є приватною власністю (викуплена ),і вс…" at bounding box center [857, 318] width 1338 height 14
click at [691, 321] on p "Зі слів Адміністратора закладу , тераса є приватною власністю (викуплена ), і в…" at bounding box center [857, 318] width 1338 height 14
drag, startPoint x: 591, startPoint y: 397, endPoint x: 469, endPoint y: 421, distance: 124.3
click at [589, 397] on link "Відправити" at bounding box center [589, 399] width 83 height 25
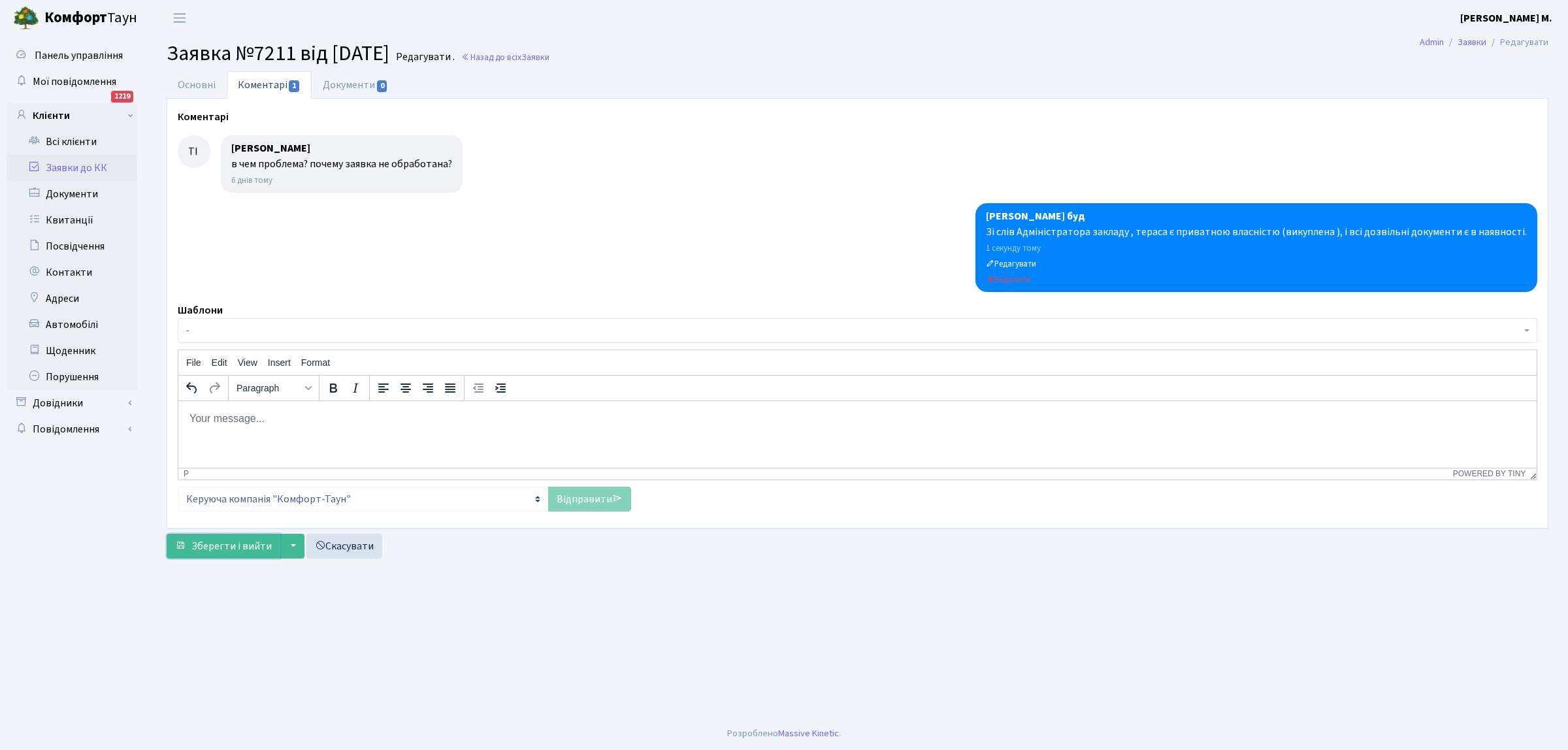
drag, startPoint x: 212, startPoint y: 542, endPoint x: 224, endPoint y: 533, distance: 15.0
click at [214, 543] on span "Зберегти і вийти" at bounding box center [231, 546] width 80 height 14
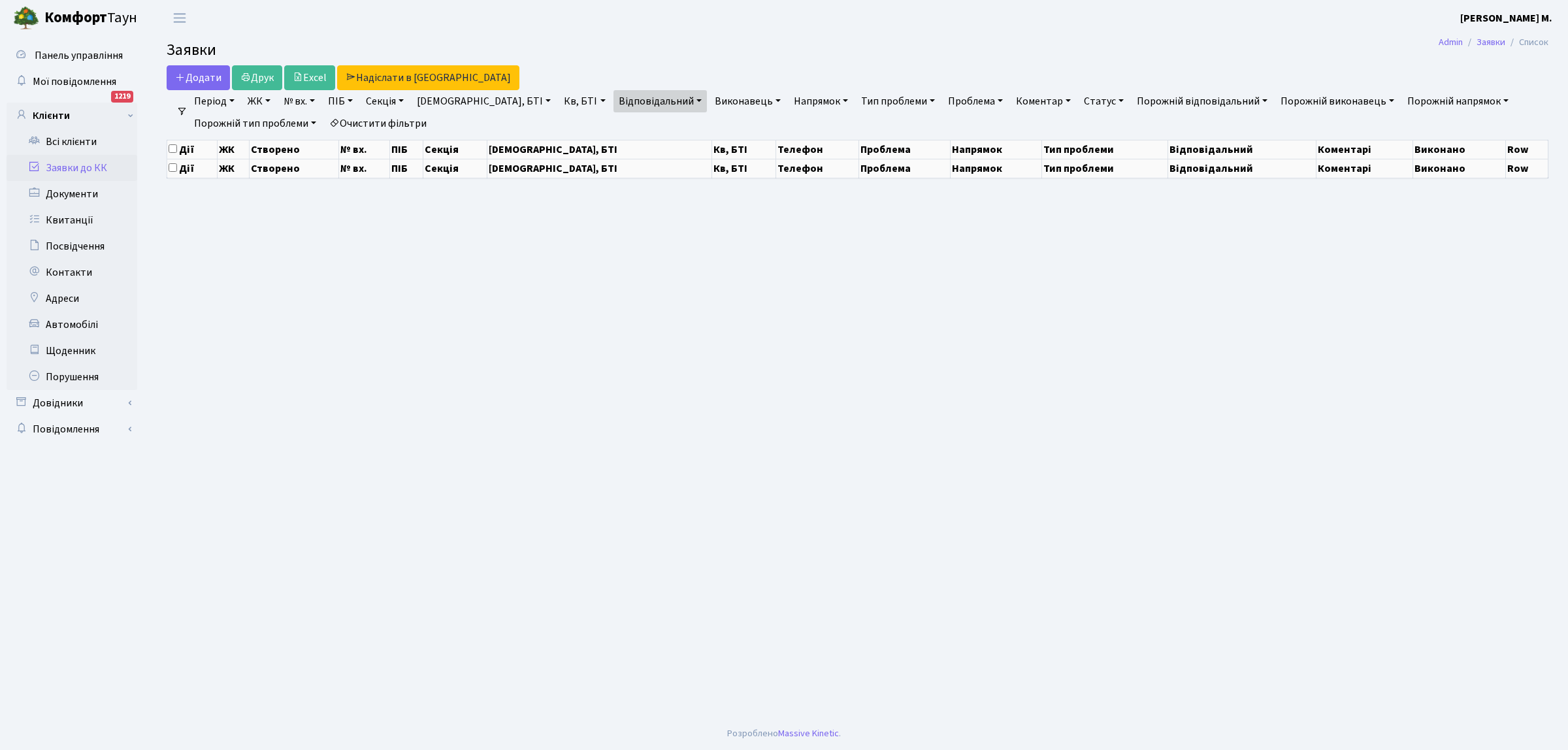
select select "25"
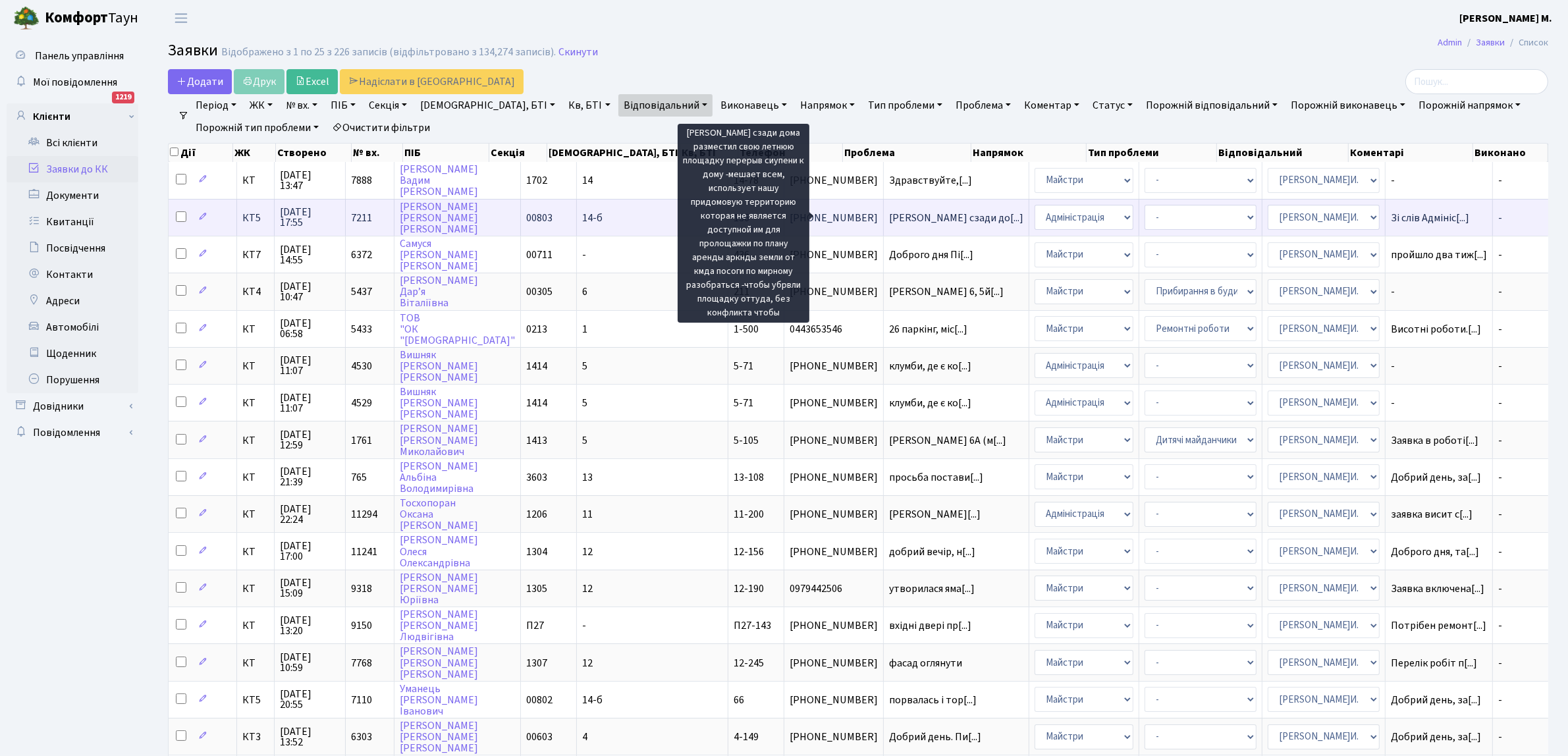
click at [889, 212] on span "[PERSON_NAME] сзади до[...]" at bounding box center [956, 218] width 135 height 14
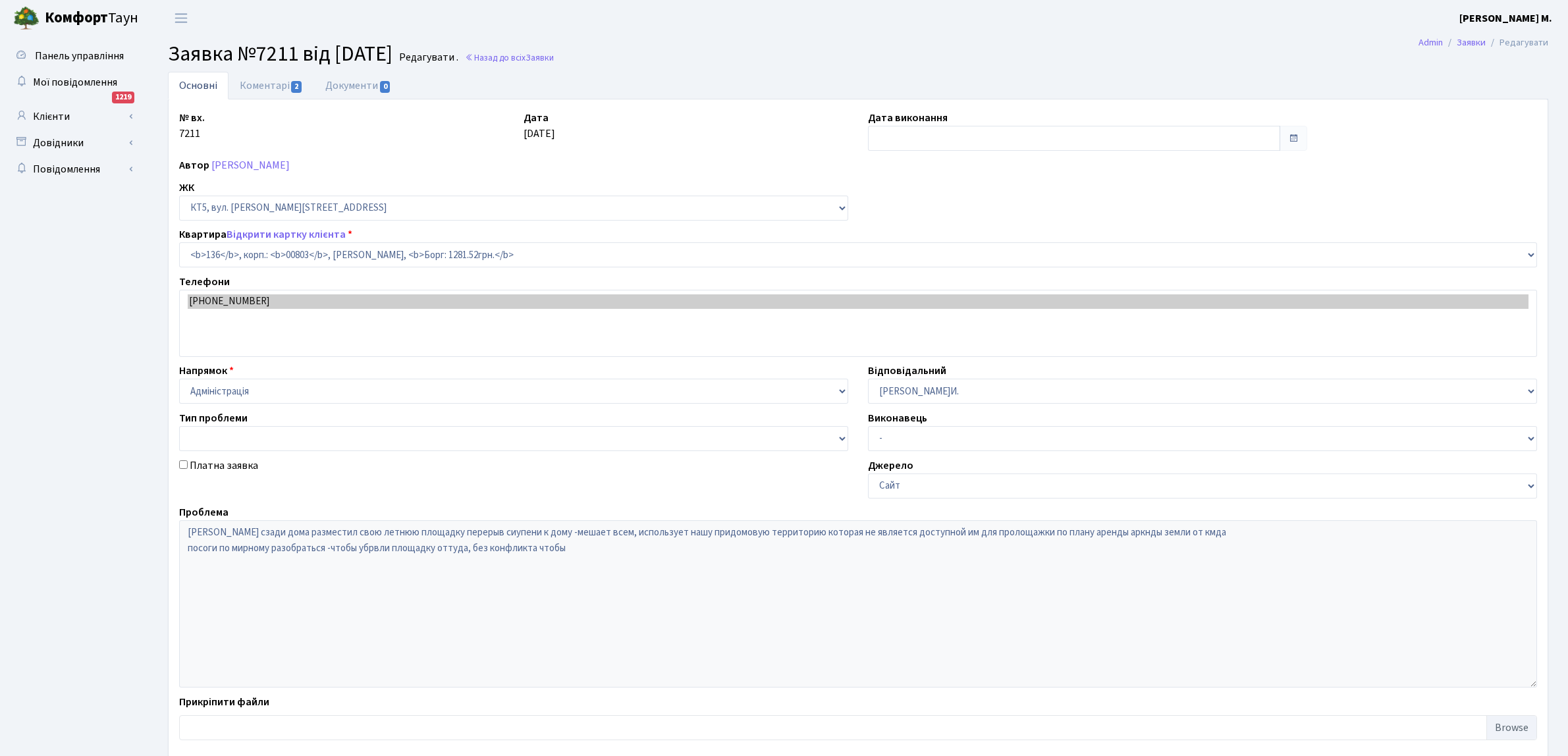
select select "17666"
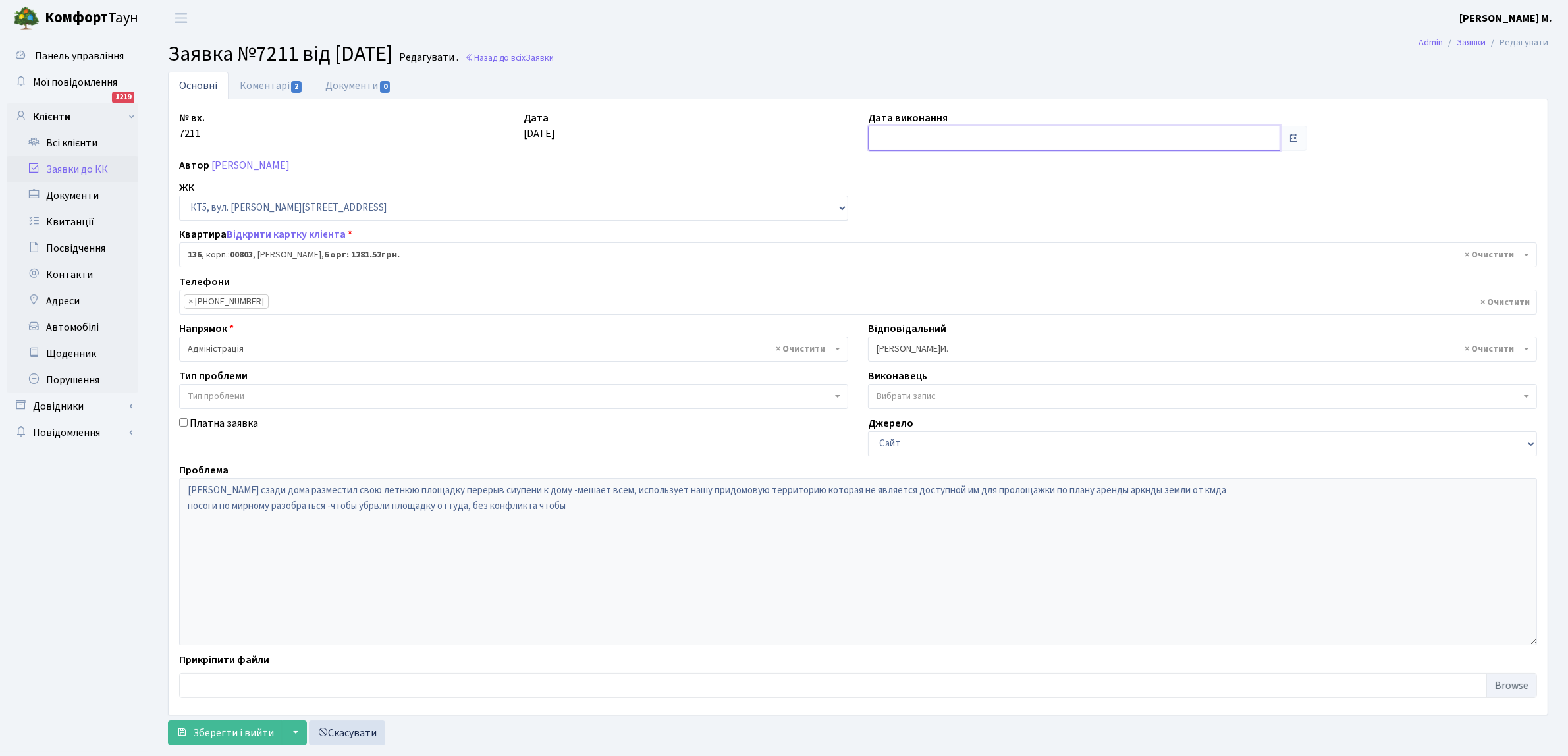
click at [896, 139] on input "text" at bounding box center [1073, 138] width 412 height 25
click at [920, 242] on td "10" at bounding box center [920, 245] width 20 height 19
type input "[DATE]"
click at [226, 731] on span "Зберегти і вийти" at bounding box center [233, 733] width 81 height 14
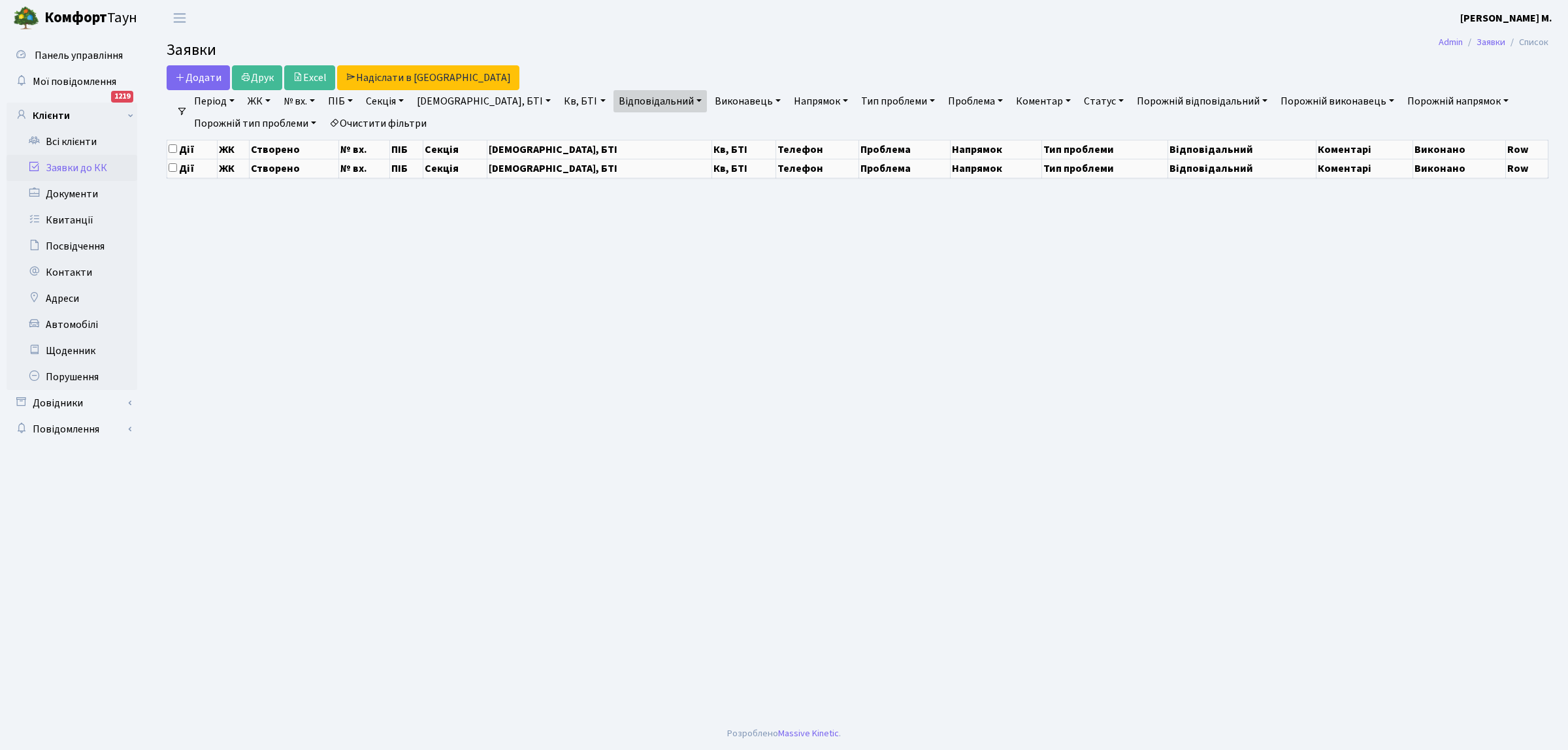
select select "25"
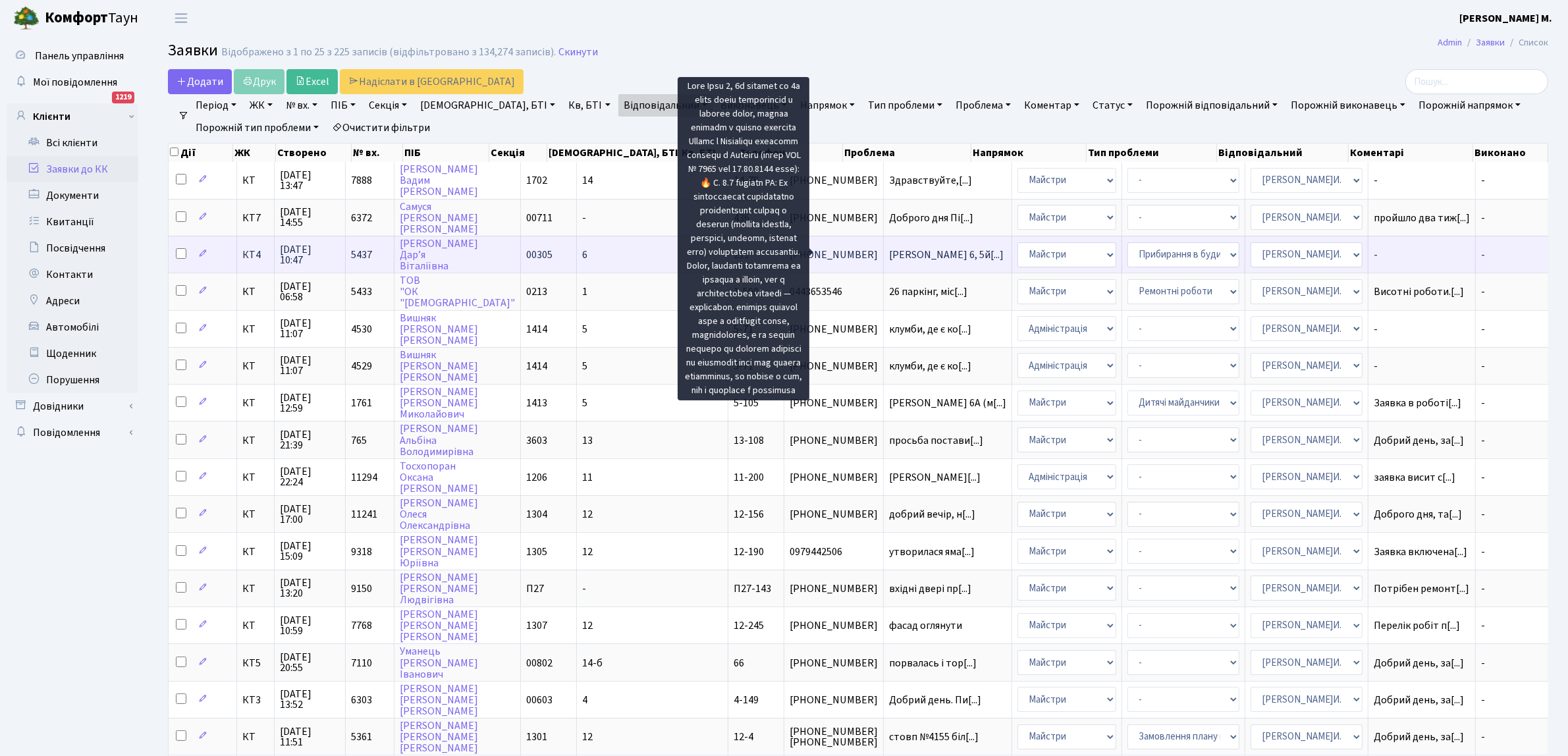
click at [889, 250] on span "[PERSON_NAME] 6, 5й[...]" at bounding box center [946, 254] width 114 height 14
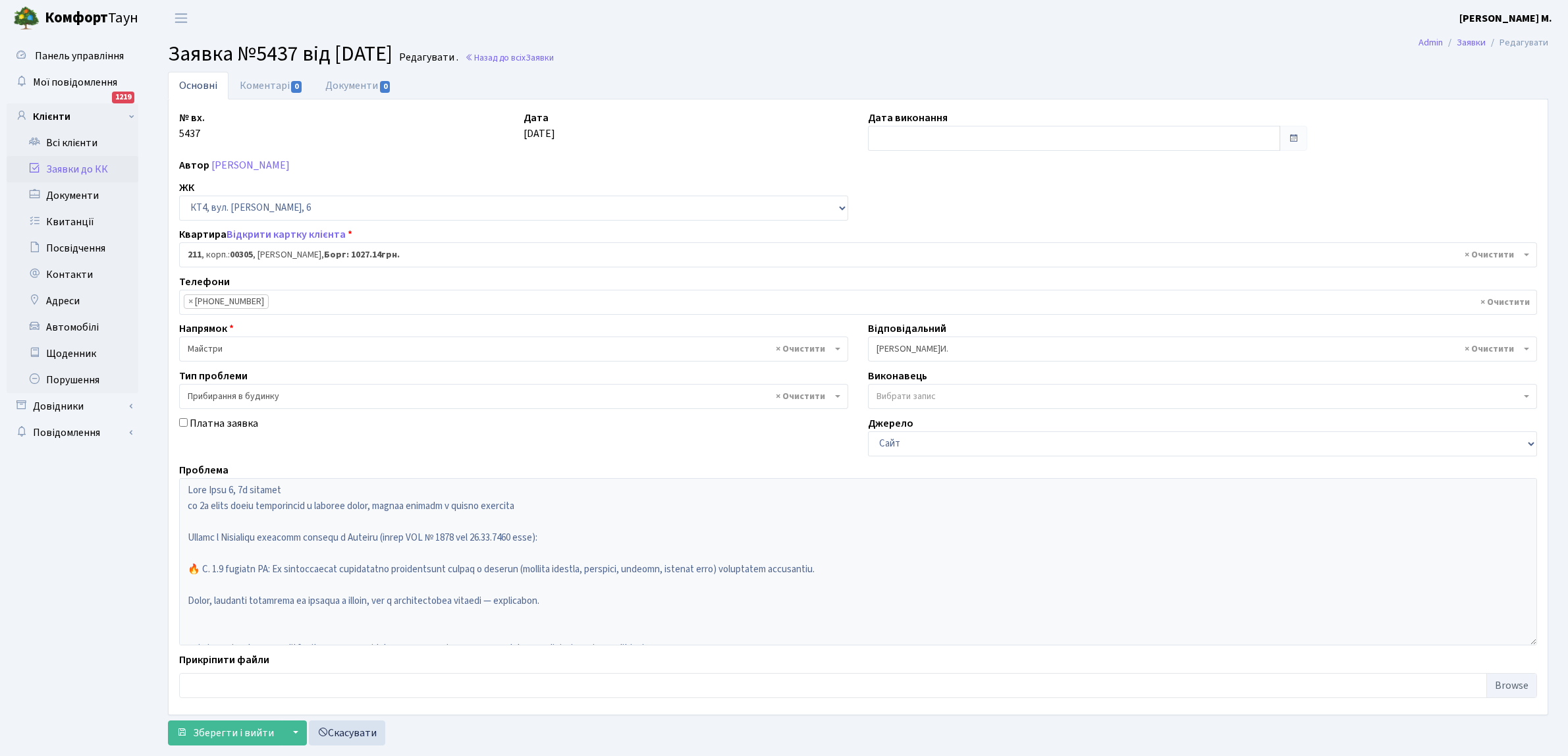
select select "16931"
select select "58"
click at [885, 135] on input "text" at bounding box center [1073, 138] width 412 height 25
click at [920, 245] on td "10" at bounding box center [920, 245] width 20 height 19
type input "[DATE]"
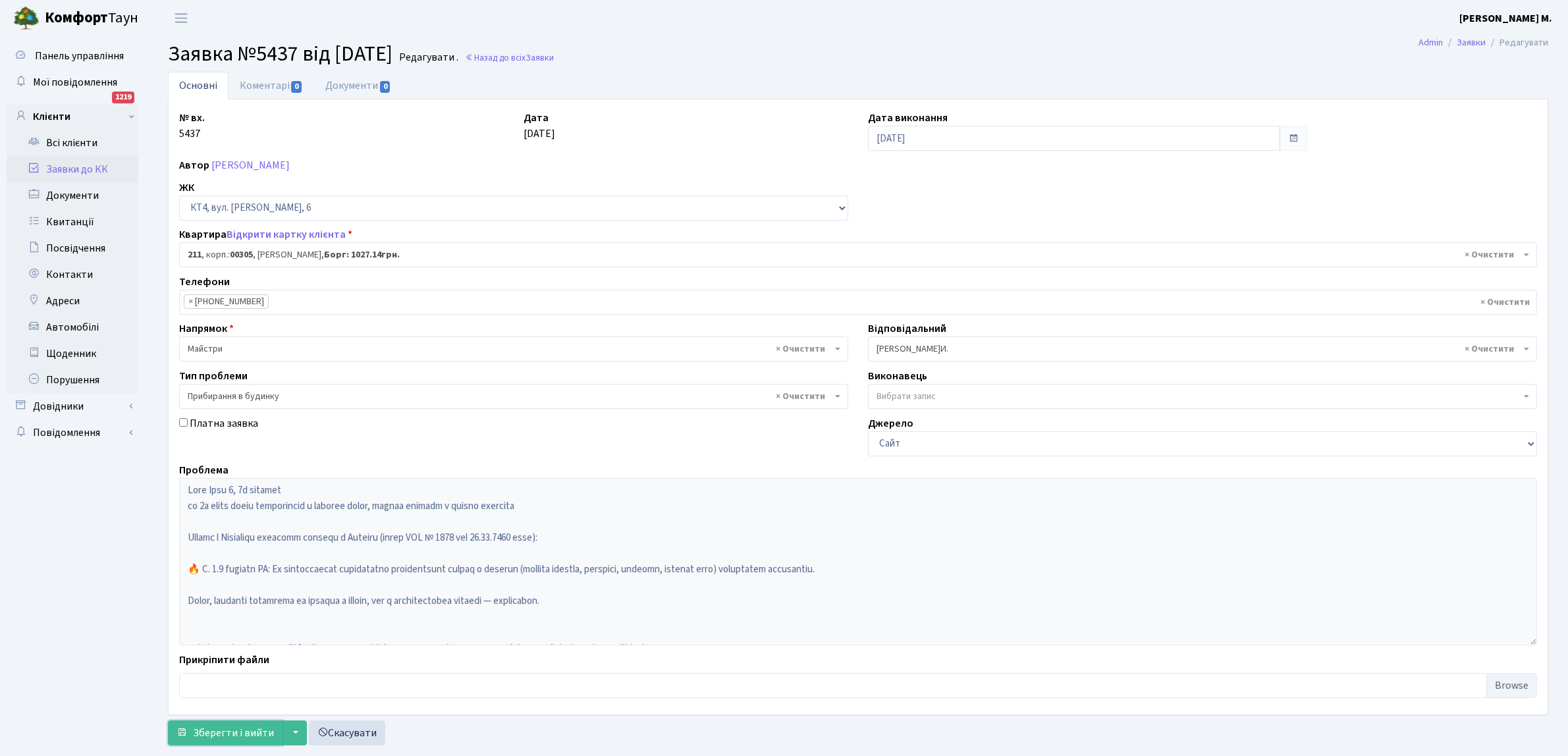
drag, startPoint x: 219, startPoint y: 736, endPoint x: 226, endPoint y: 719, distance: 18.4
click at [219, 733] on span "Зберегти і вийти" at bounding box center [233, 733] width 81 height 14
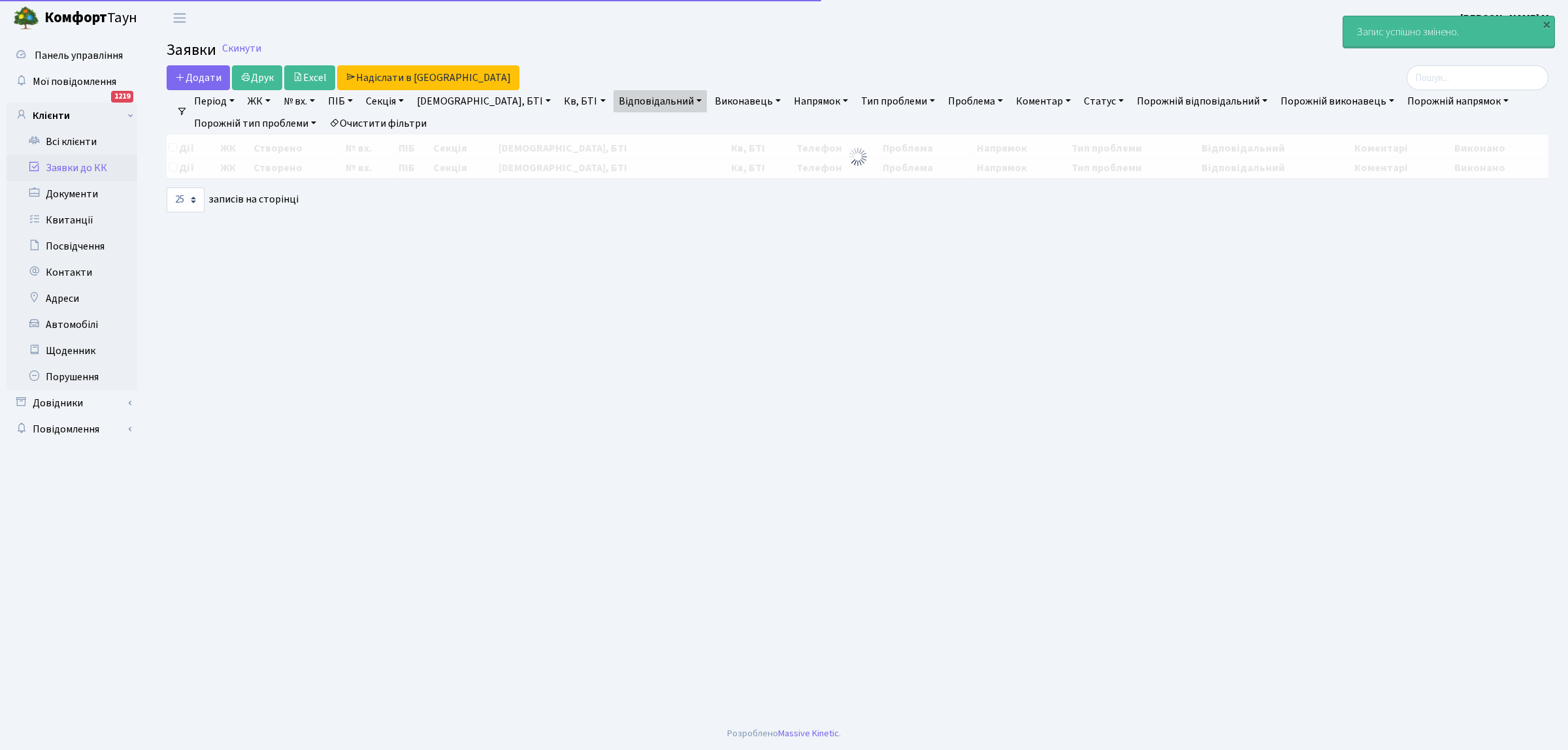
select select "25"
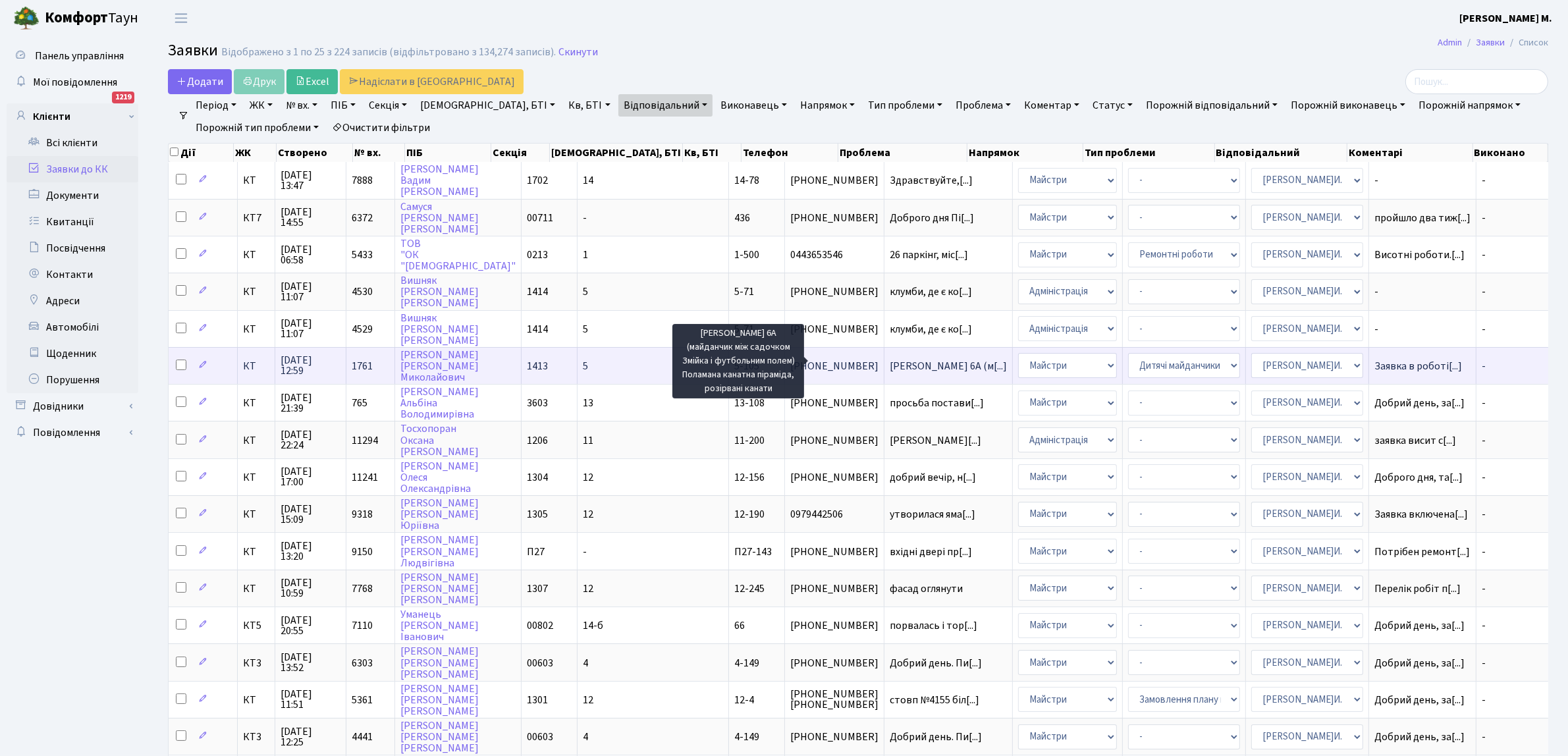
click at [890, 360] on span "Юрія Липи 6А (м[...]" at bounding box center [948, 366] width 117 height 14
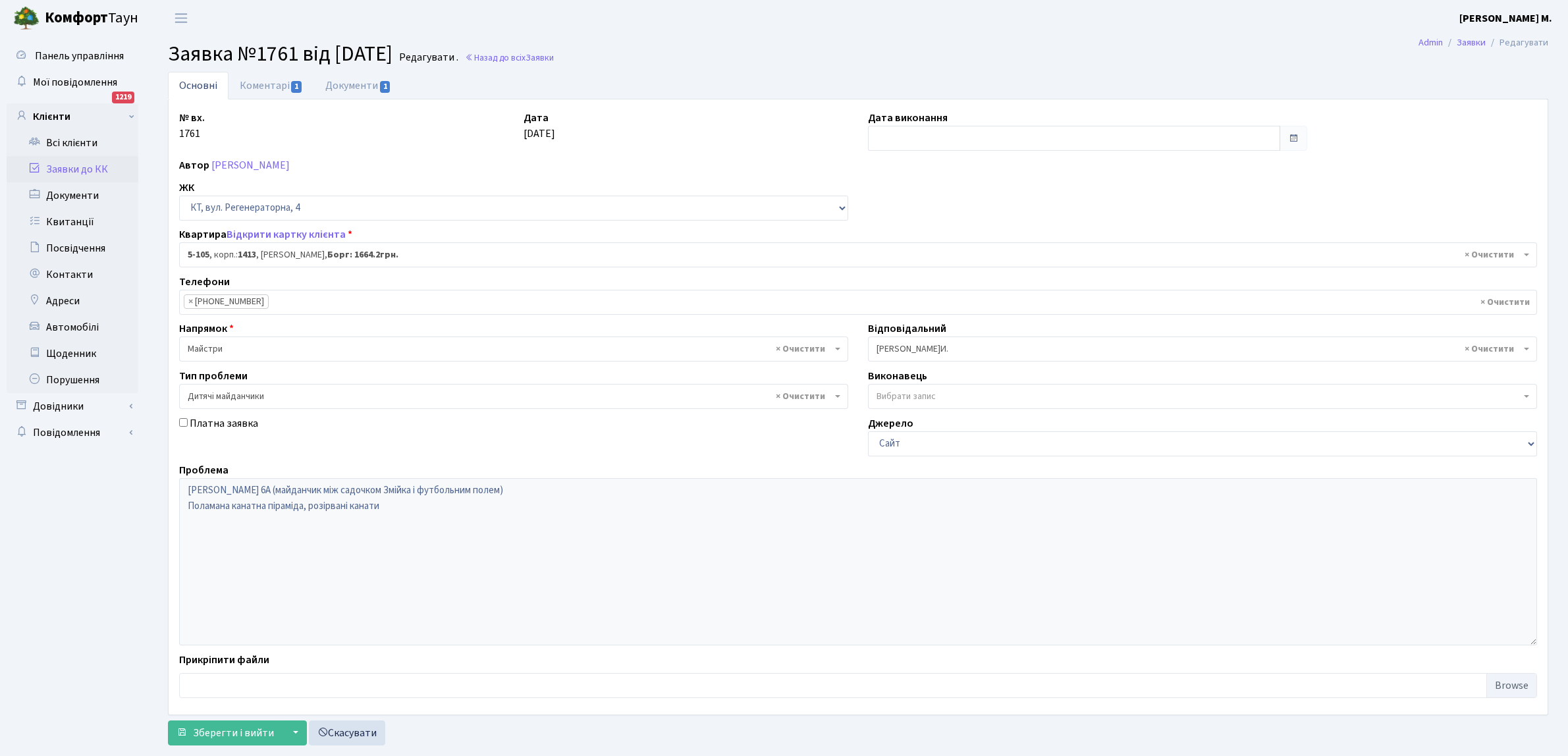
select select "2427"
select select "56"
click at [363, 82] on link "Документи 1" at bounding box center [358, 85] width 89 height 27
select select "25"
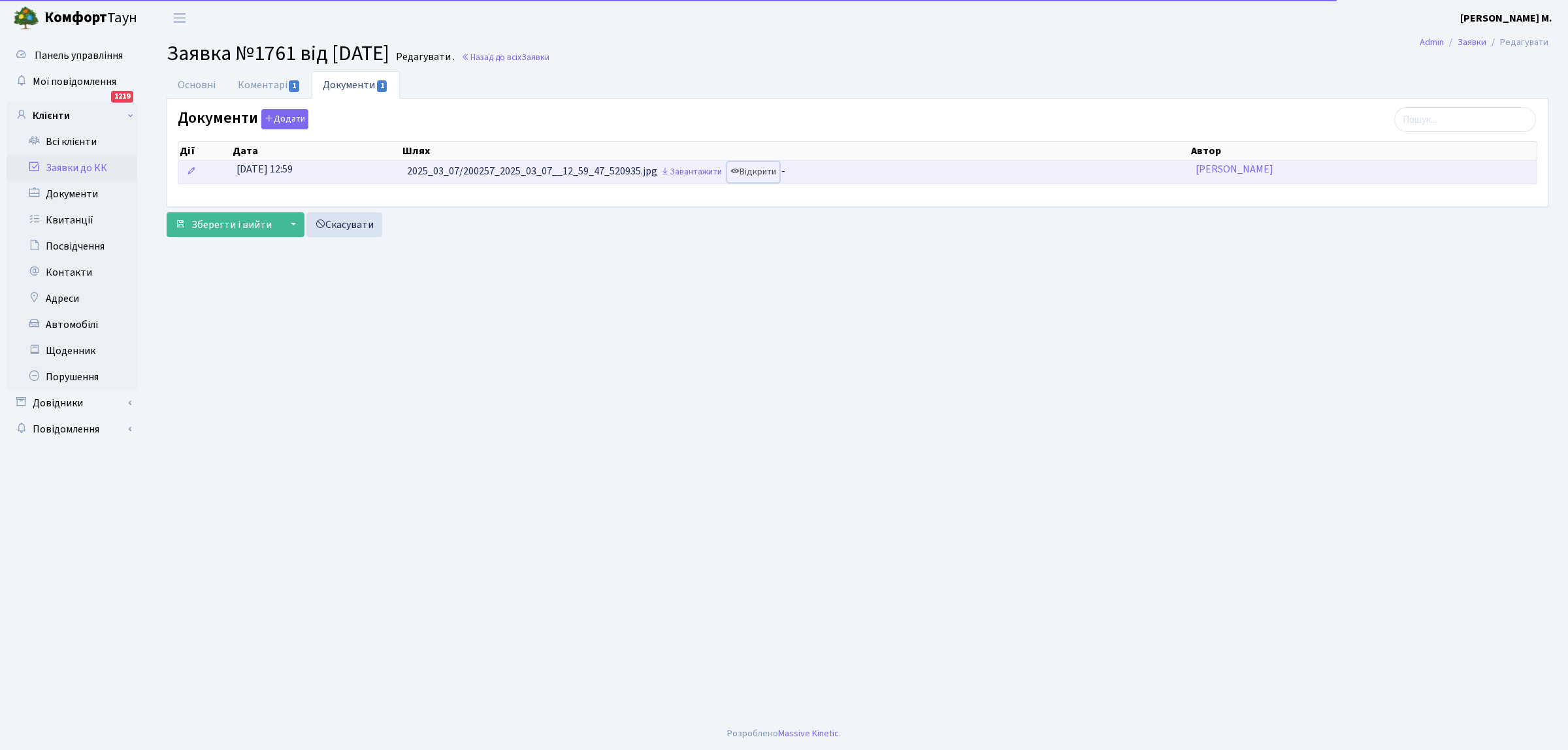
click at [748, 173] on link "Відкрити" at bounding box center [753, 171] width 52 height 20
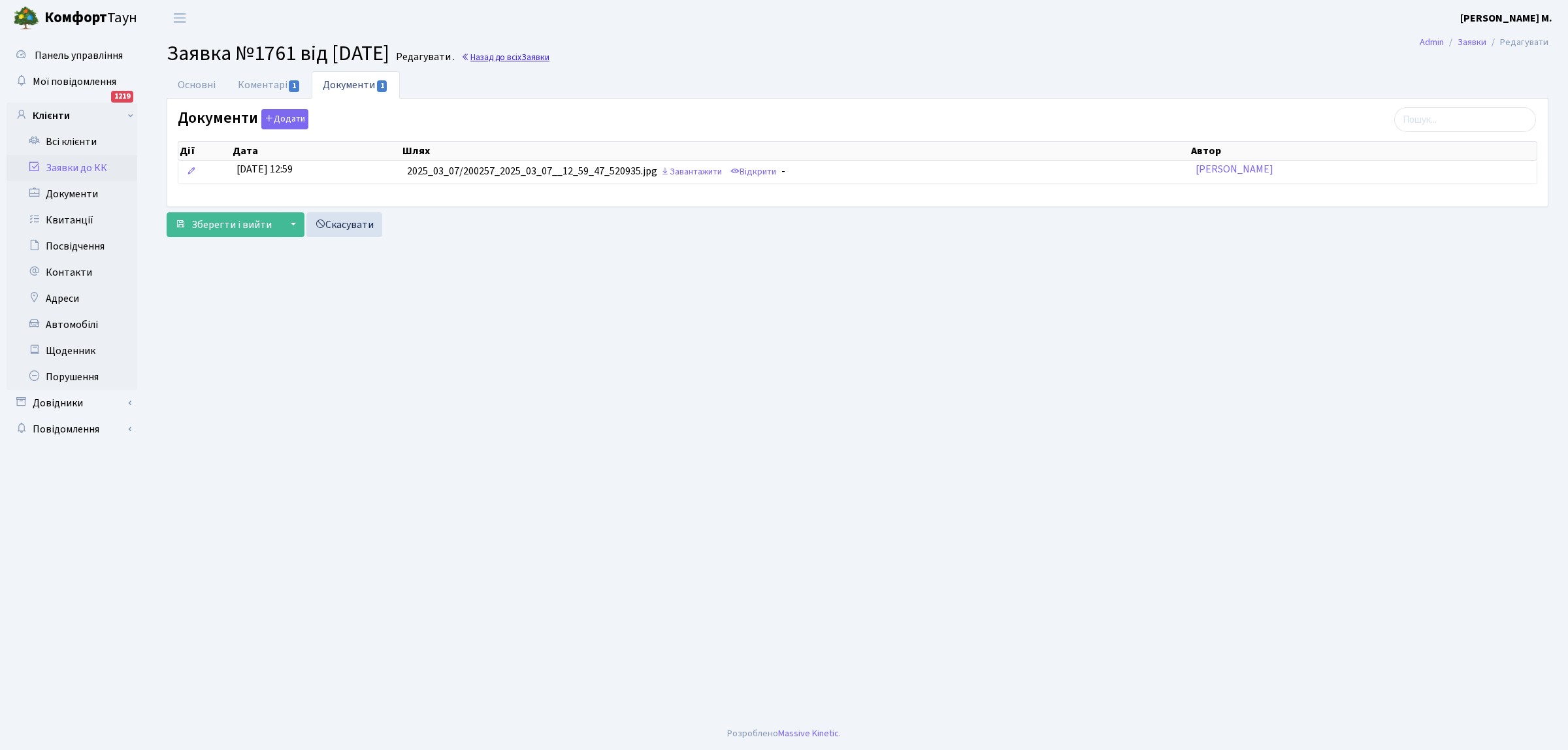
click at [543, 55] on link "Назад до всіх Заявки" at bounding box center [505, 57] width 88 height 12
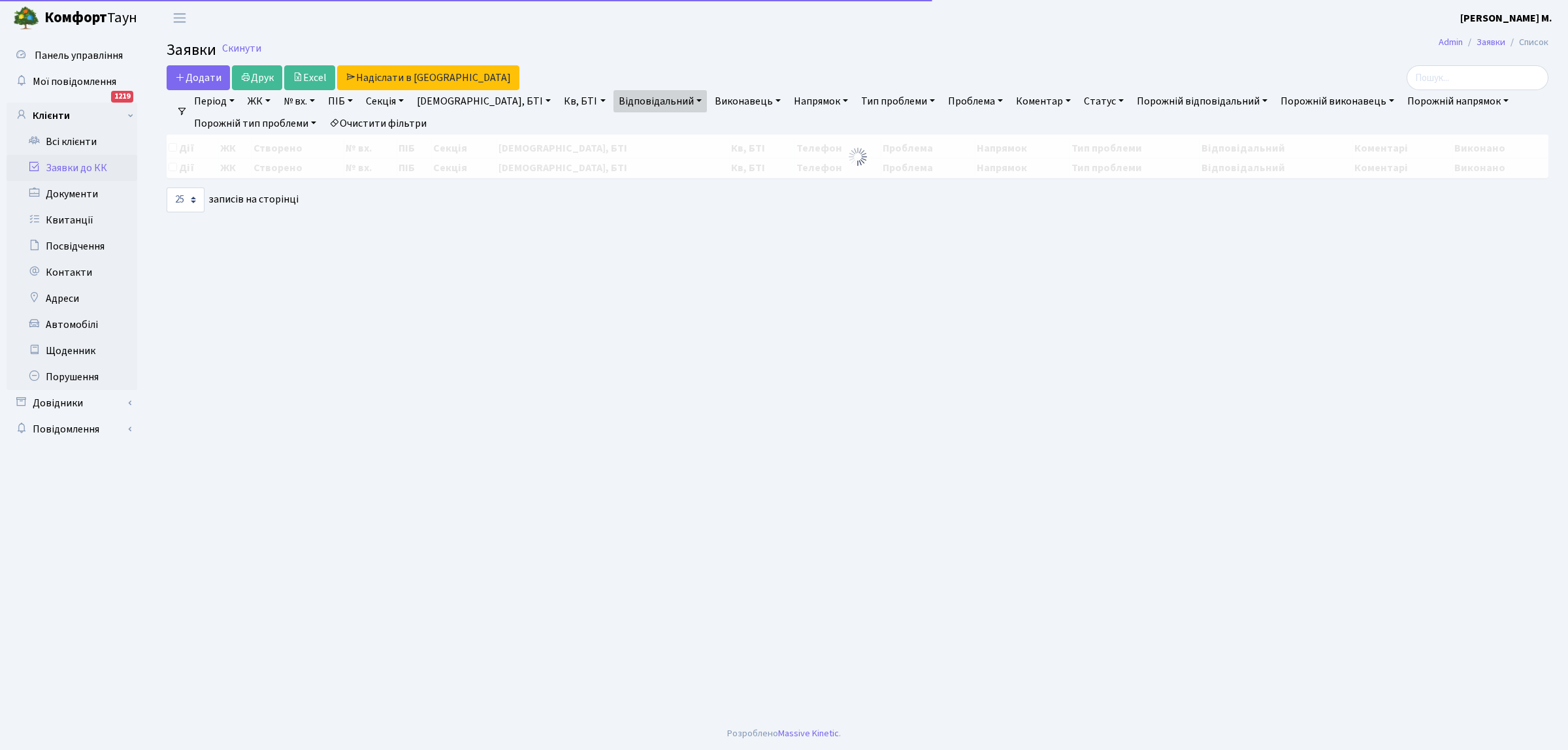
select select "25"
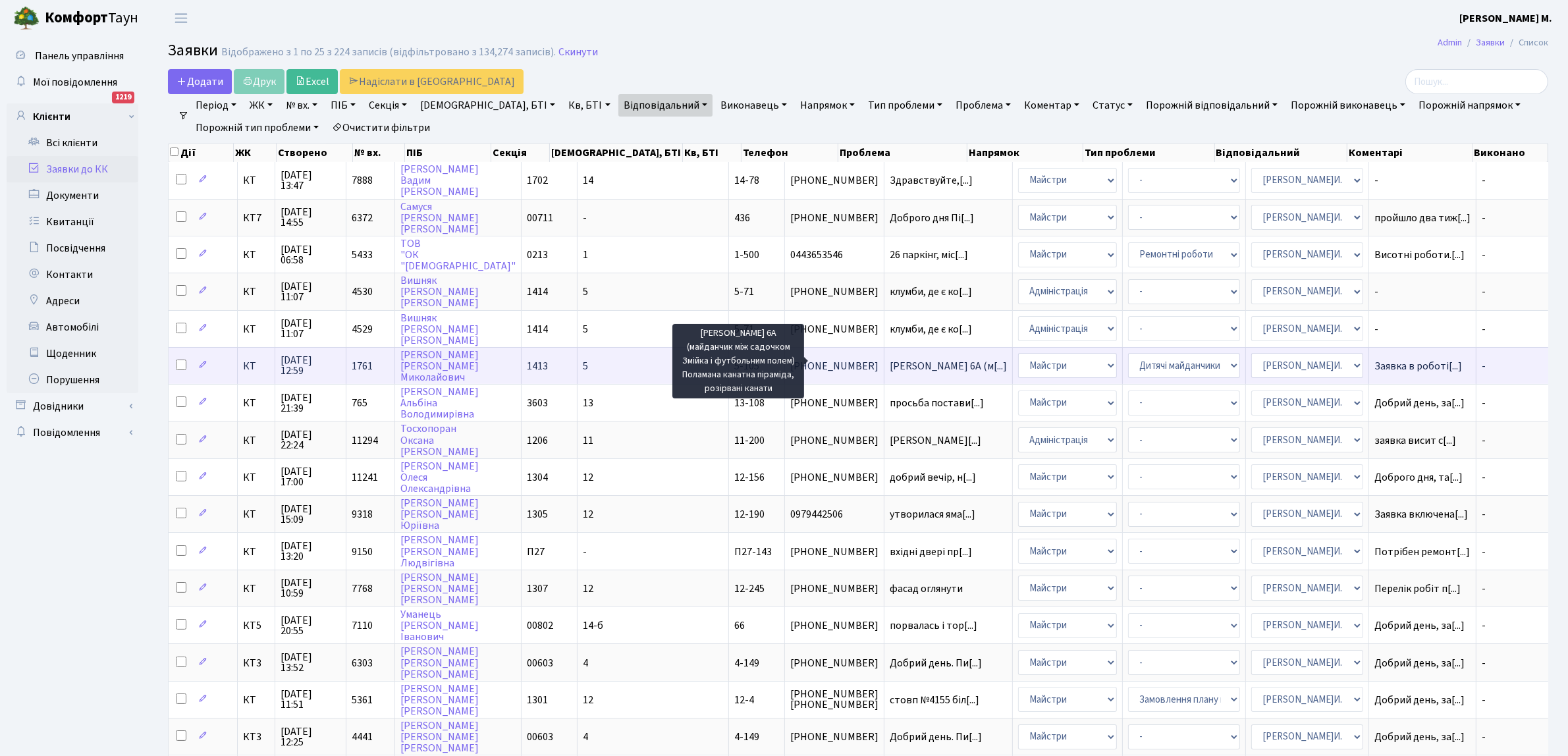
click at [890, 359] on span "[PERSON_NAME] 6А (м[...]" at bounding box center [948, 366] width 117 height 14
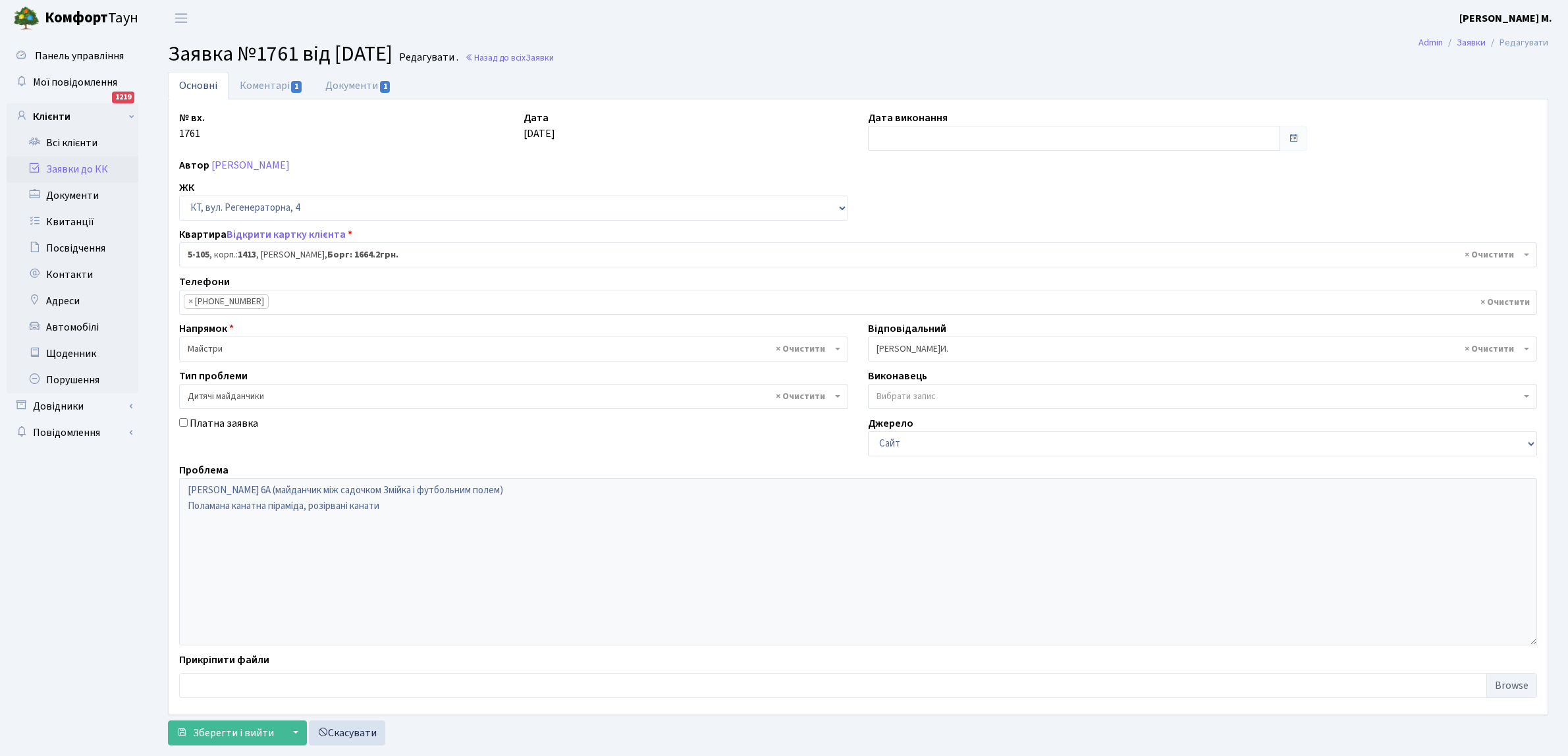
select select "2427"
select select "56"
click at [893, 139] on input "text" at bounding box center [1073, 138] width 412 height 25
click at [925, 242] on td "10" at bounding box center [920, 245] width 20 height 19
type input "[DATE]"
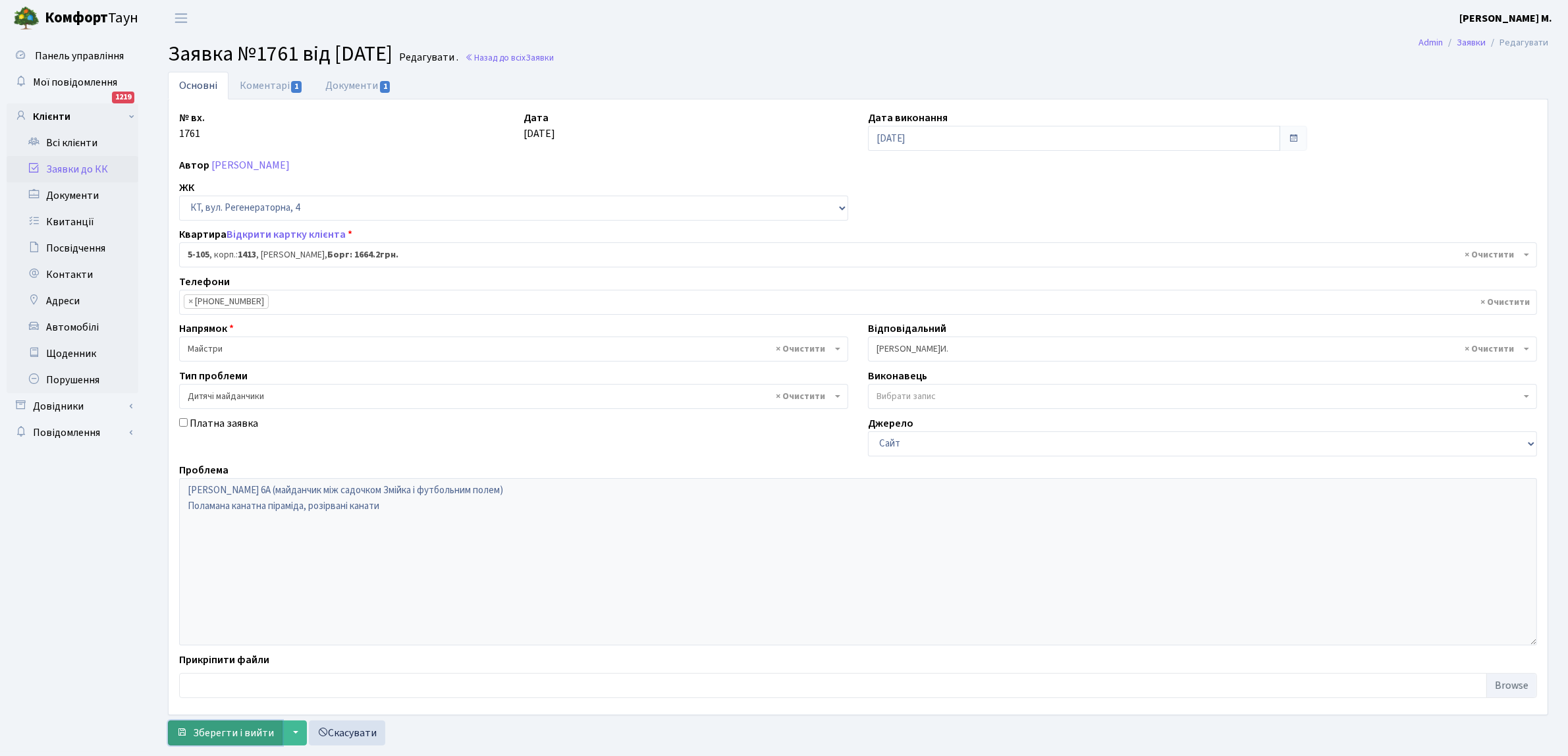
click at [208, 731] on span "Зберегти і вийти" at bounding box center [233, 733] width 81 height 14
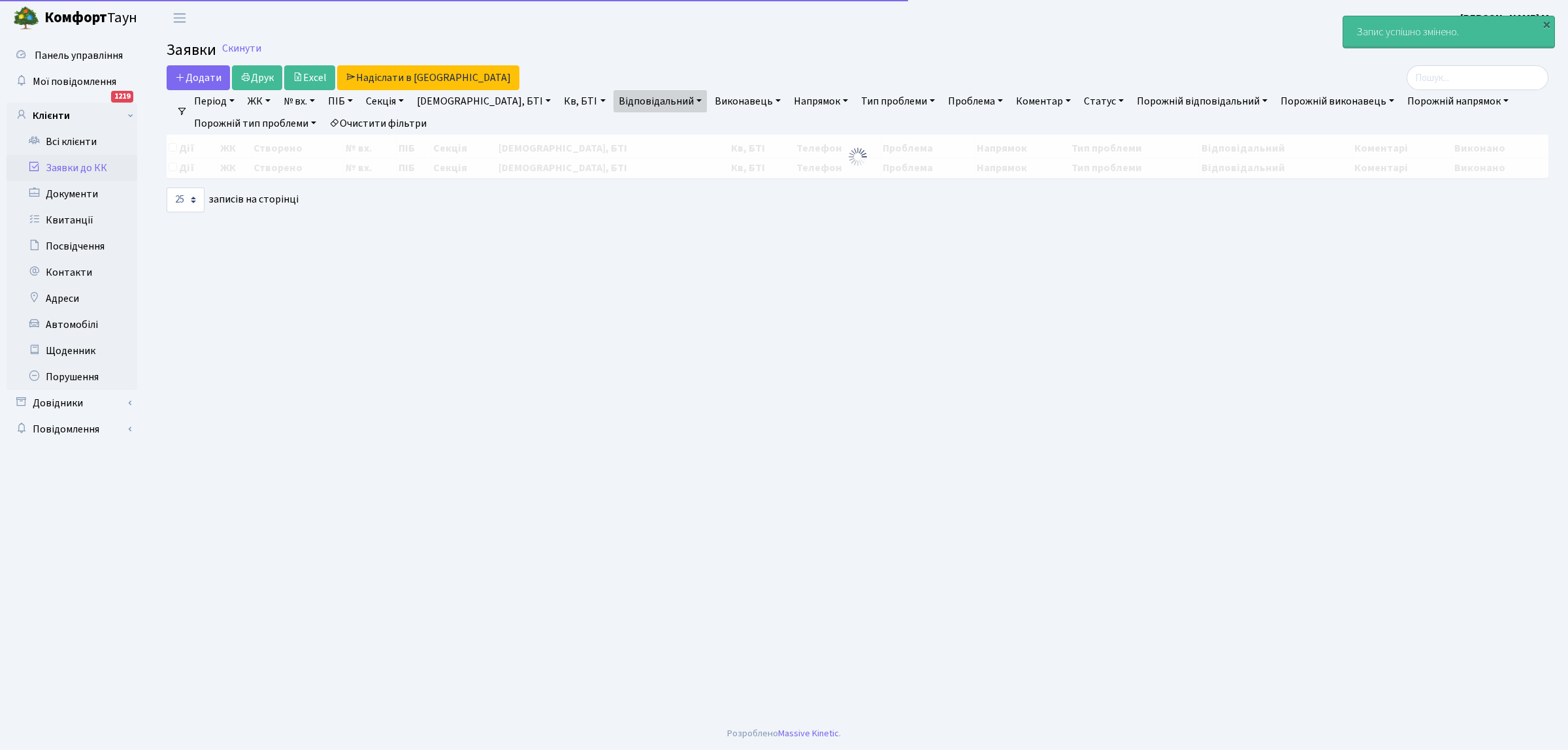
select select "25"
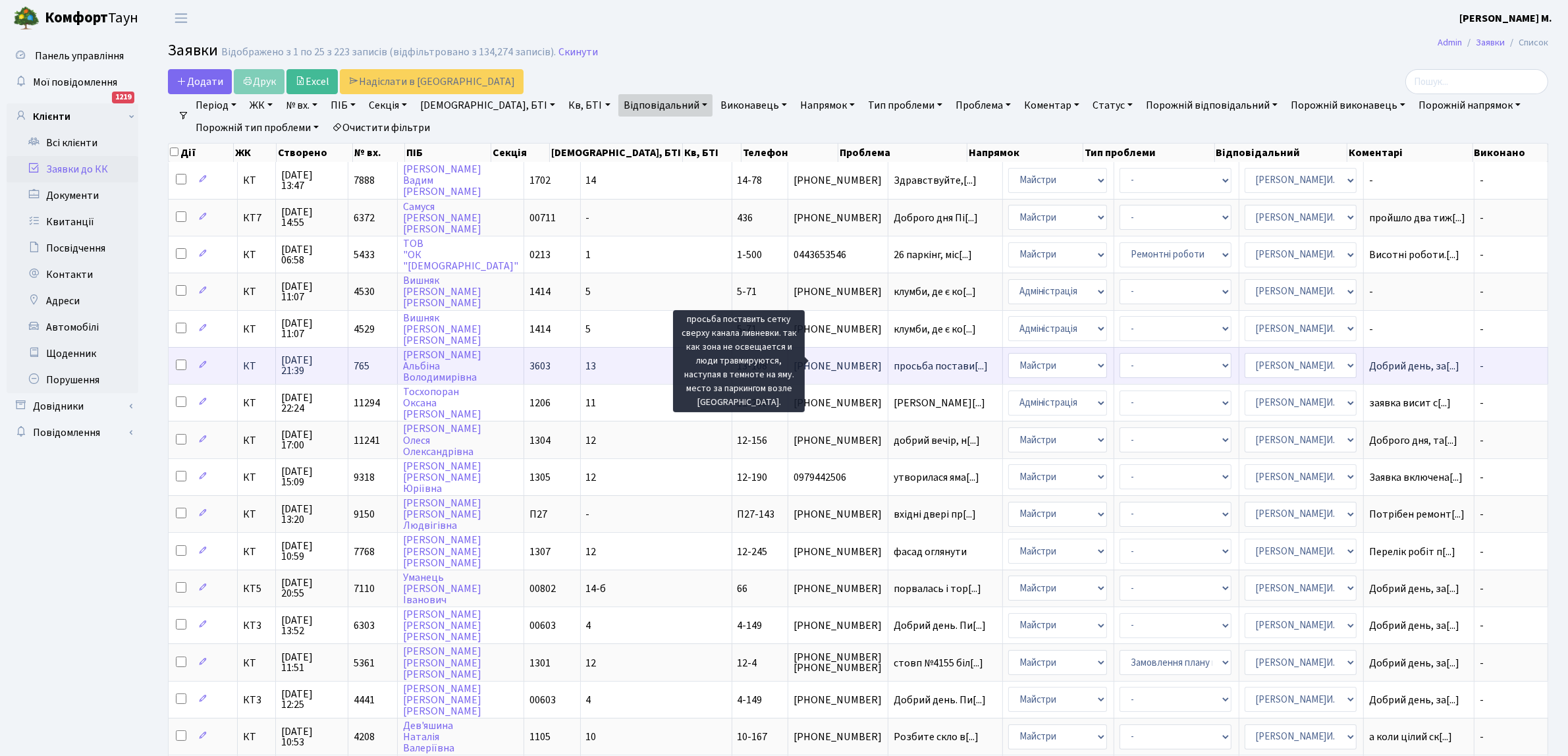
click at [893, 361] on span "просьба постави[...]" at bounding box center [940, 366] width 94 height 14
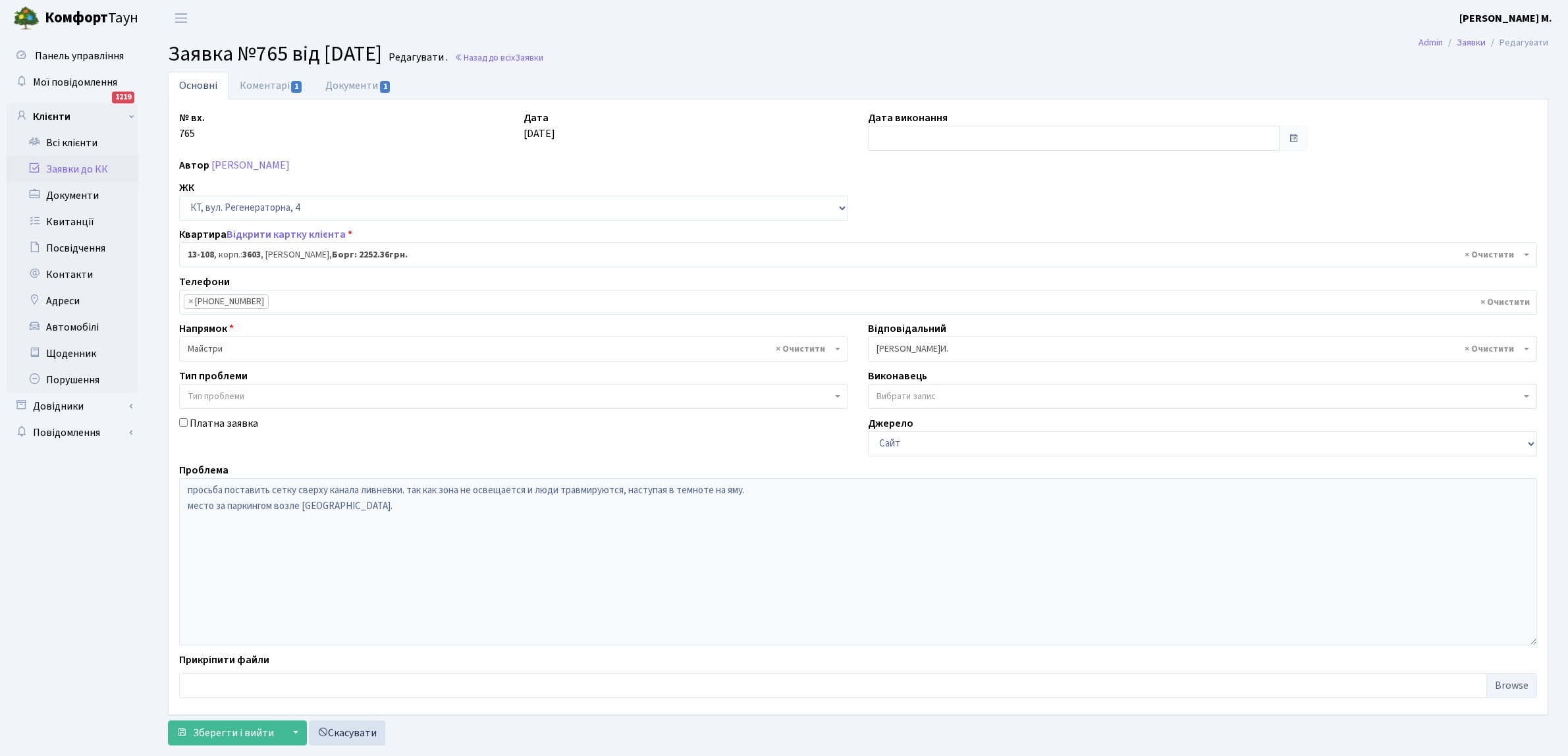
select select "7754"
click at [294, 81] on span "1" at bounding box center [296, 86] width 11 height 12
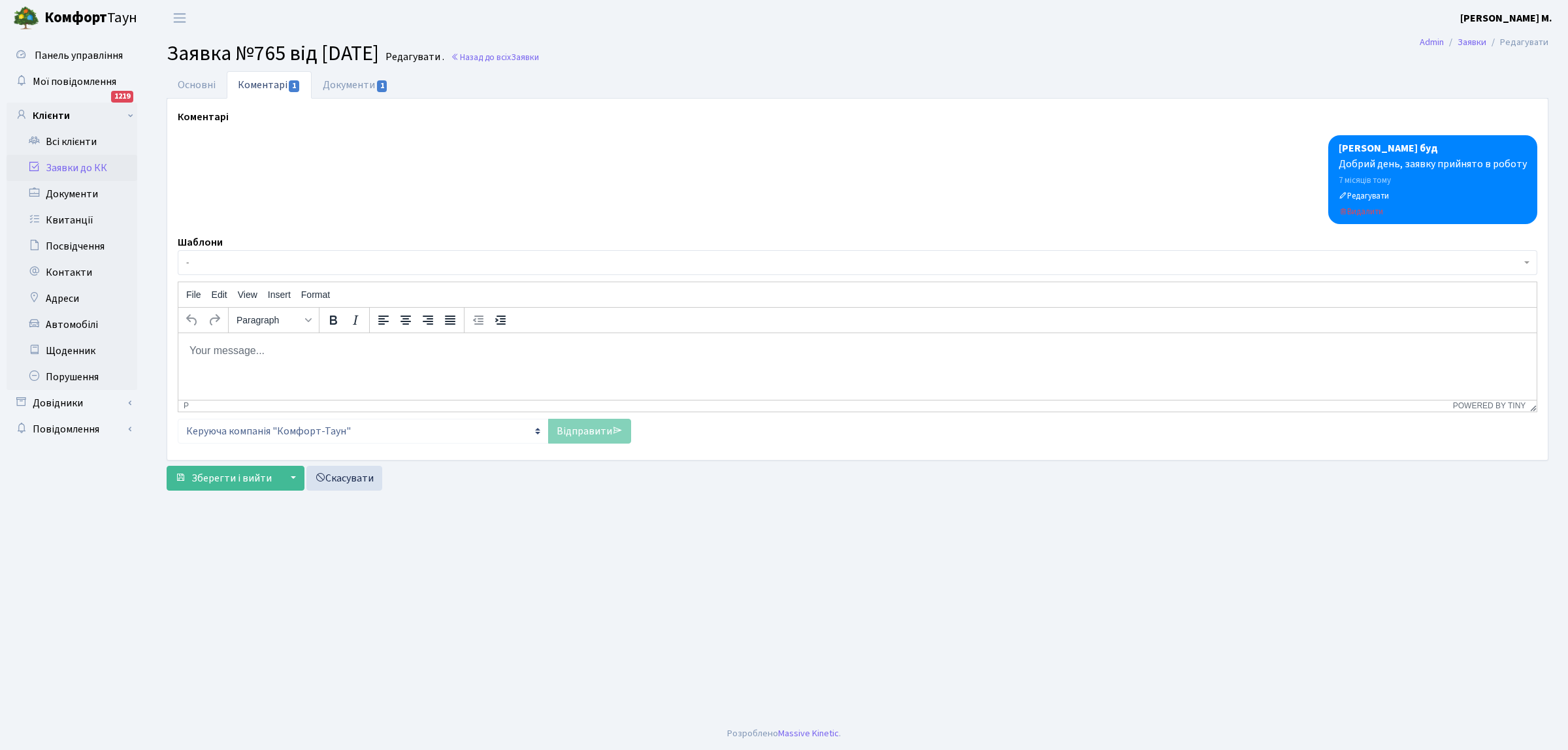
click at [193, 349] on body "Rich Text Area. Press ALT-0 for help." at bounding box center [857, 350] width 1338 height 14
drag, startPoint x: 583, startPoint y: 431, endPoint x: 575, endPoint y: 433, distance: 8.2
click at [581, 430] on link "Відправити" at bounding box center [589, 431] width 83 height 25
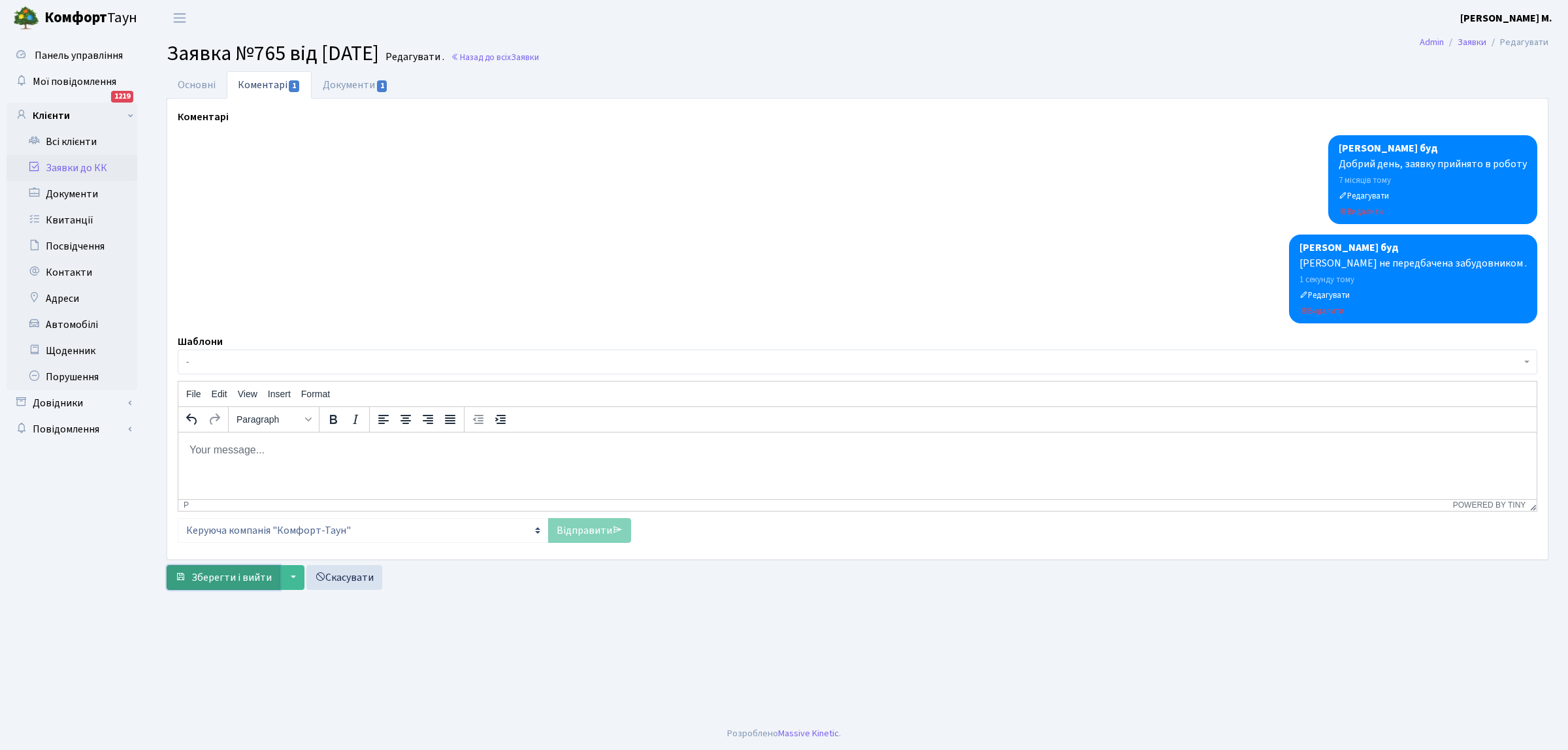
drag, startPoint x: 226, startPoint y: 572, endPoint x: 237, endPoint y: 566, distance: 12.5
click at [235, 567] on button "Зберегти і вийти" at bounding box center [222, 578] width 113 height 25
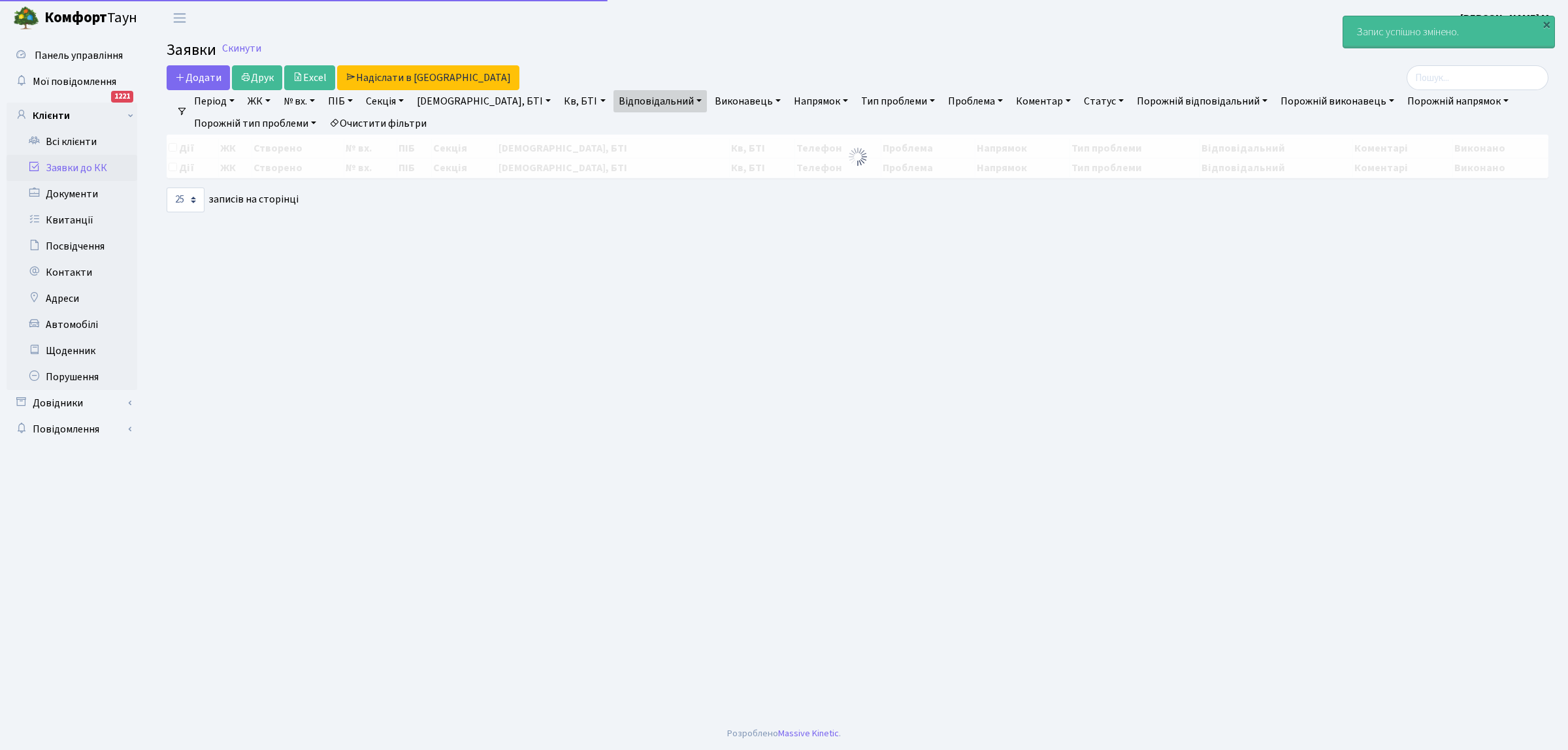
select select "25"
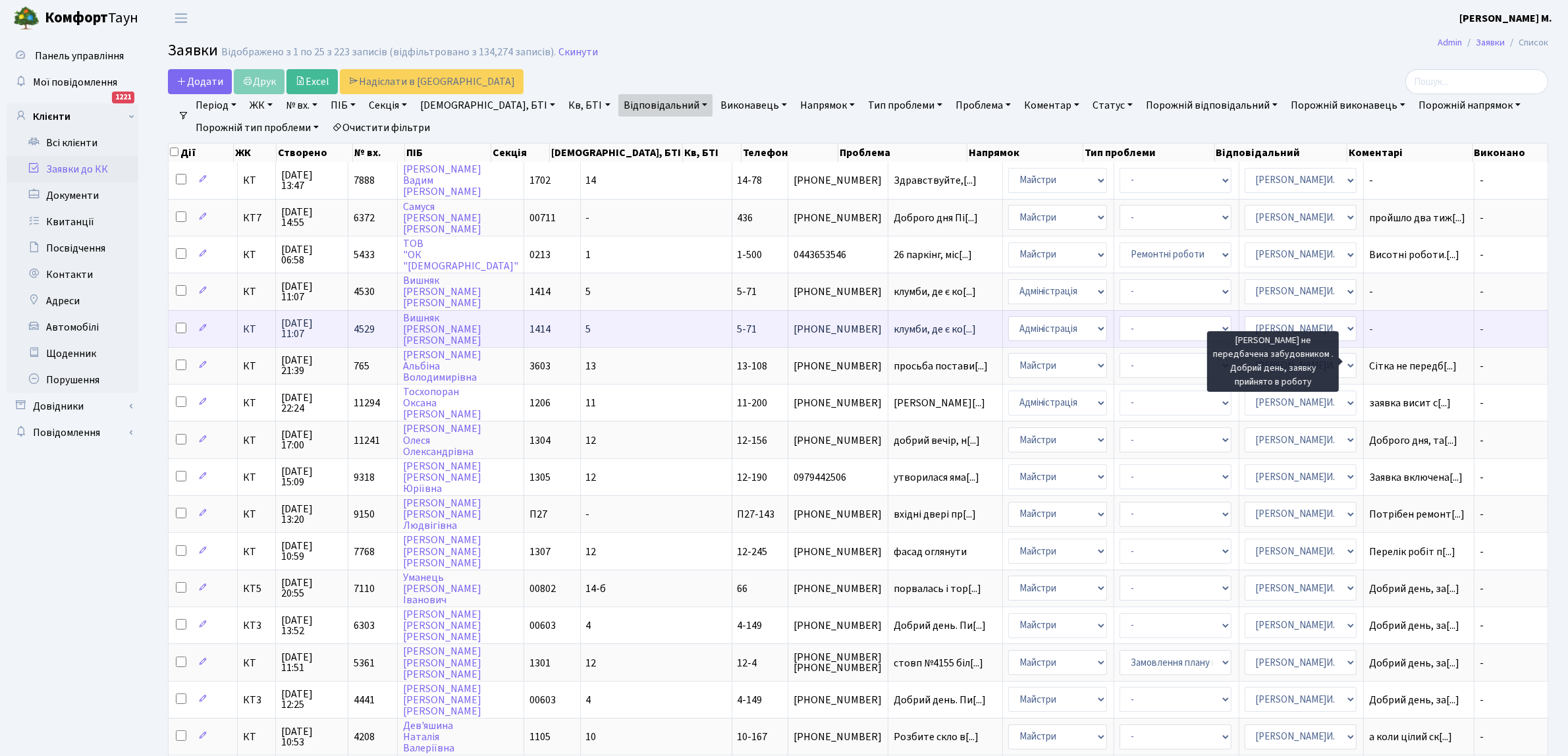
drag, startPoint x: 1363, startPoint y: 360, endPoint x: 1291, endPoint y: 332, distance: 77.3
click at [1369, 359] on span "Сітка не передб[...]" at bounding box center [1412, 366] width 88 height 14
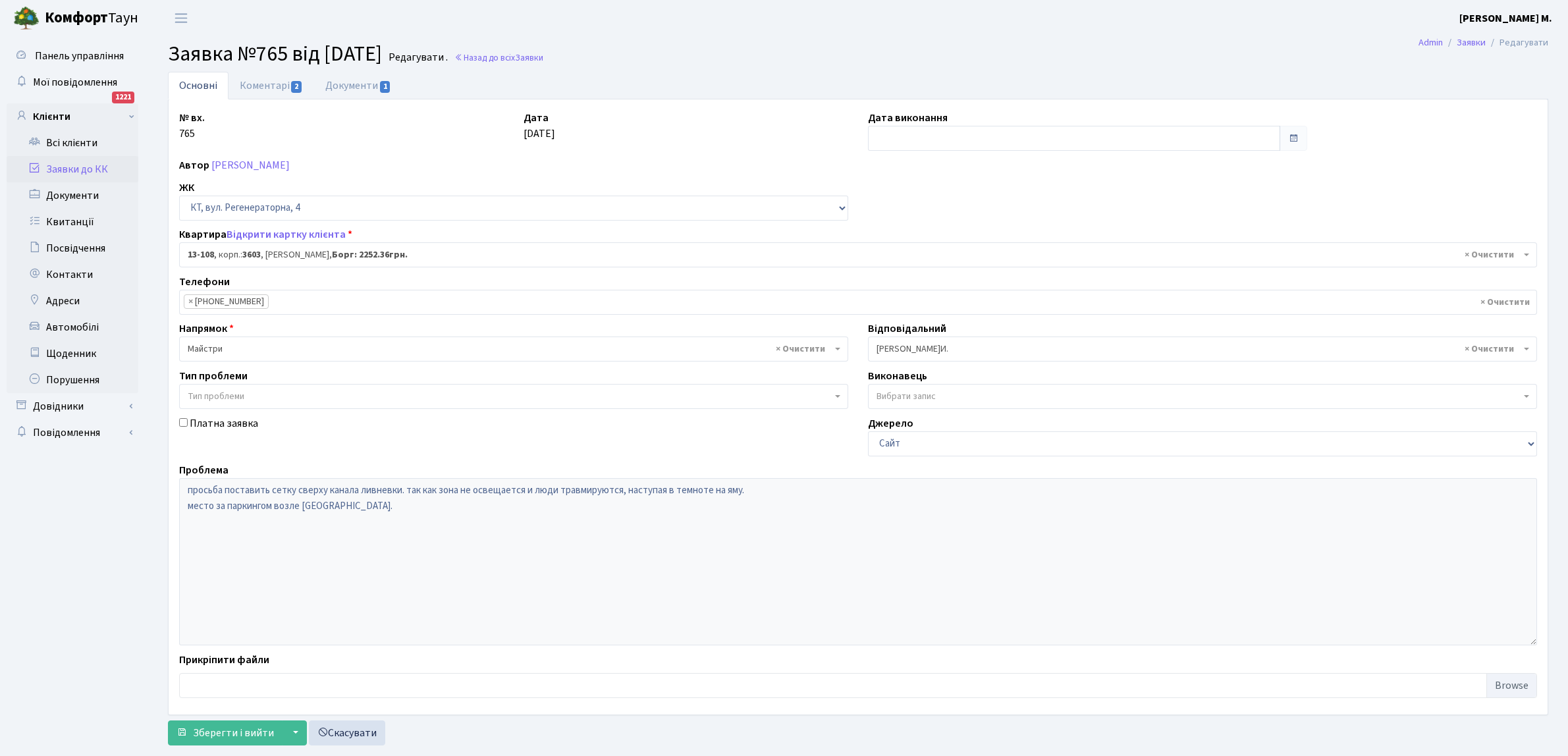
select select "7754"
click at [893, 142] on input "text" at bounding box center [1073, 138] width 412 height 25
click at [917, 244] on td "10" at bounding box center [920, 245] width 20 height 19
type input "[DATE]"
click at [222, 729] on span "Зберегти і вийти" at bounding box center [233, 733] width 81 height 14
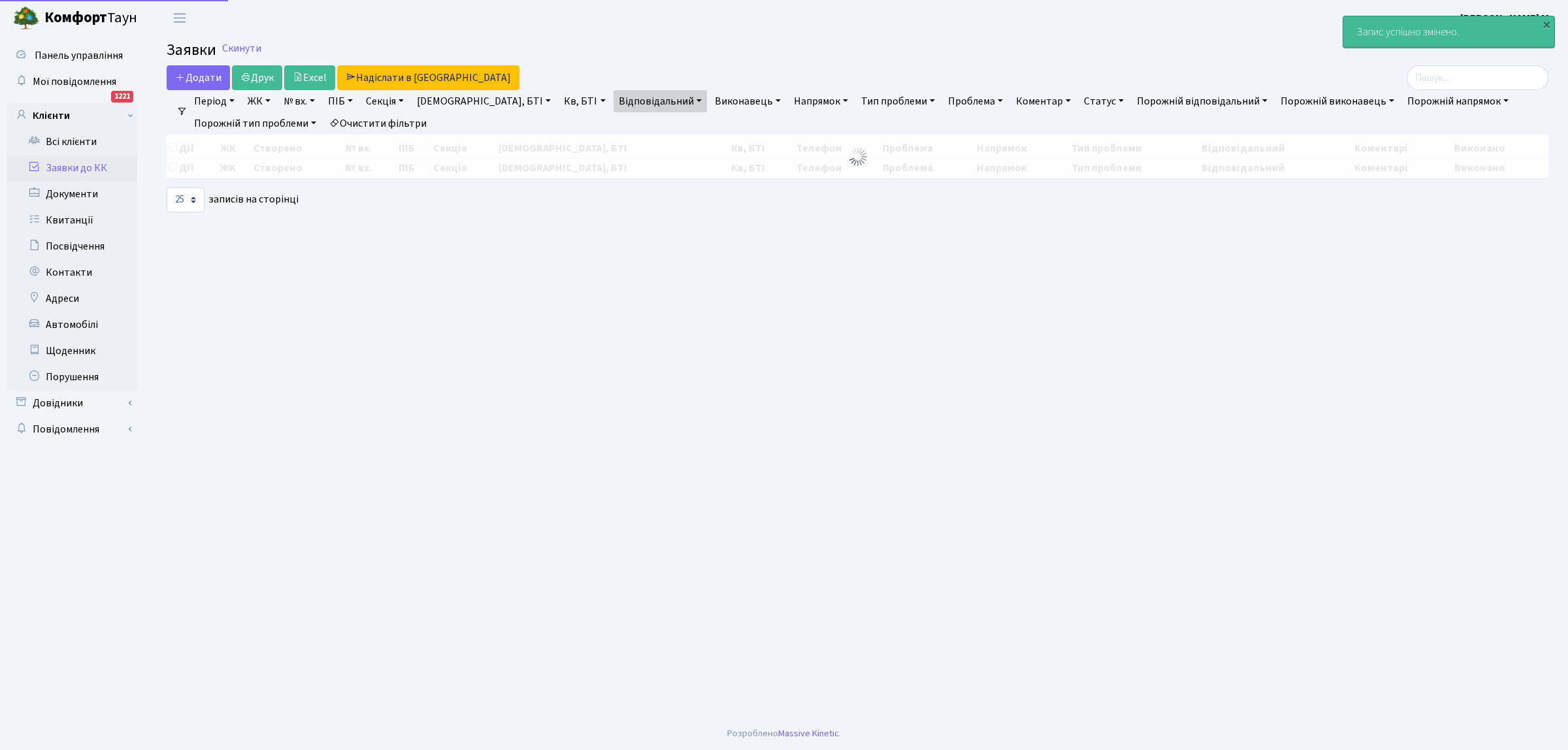
select select "25"
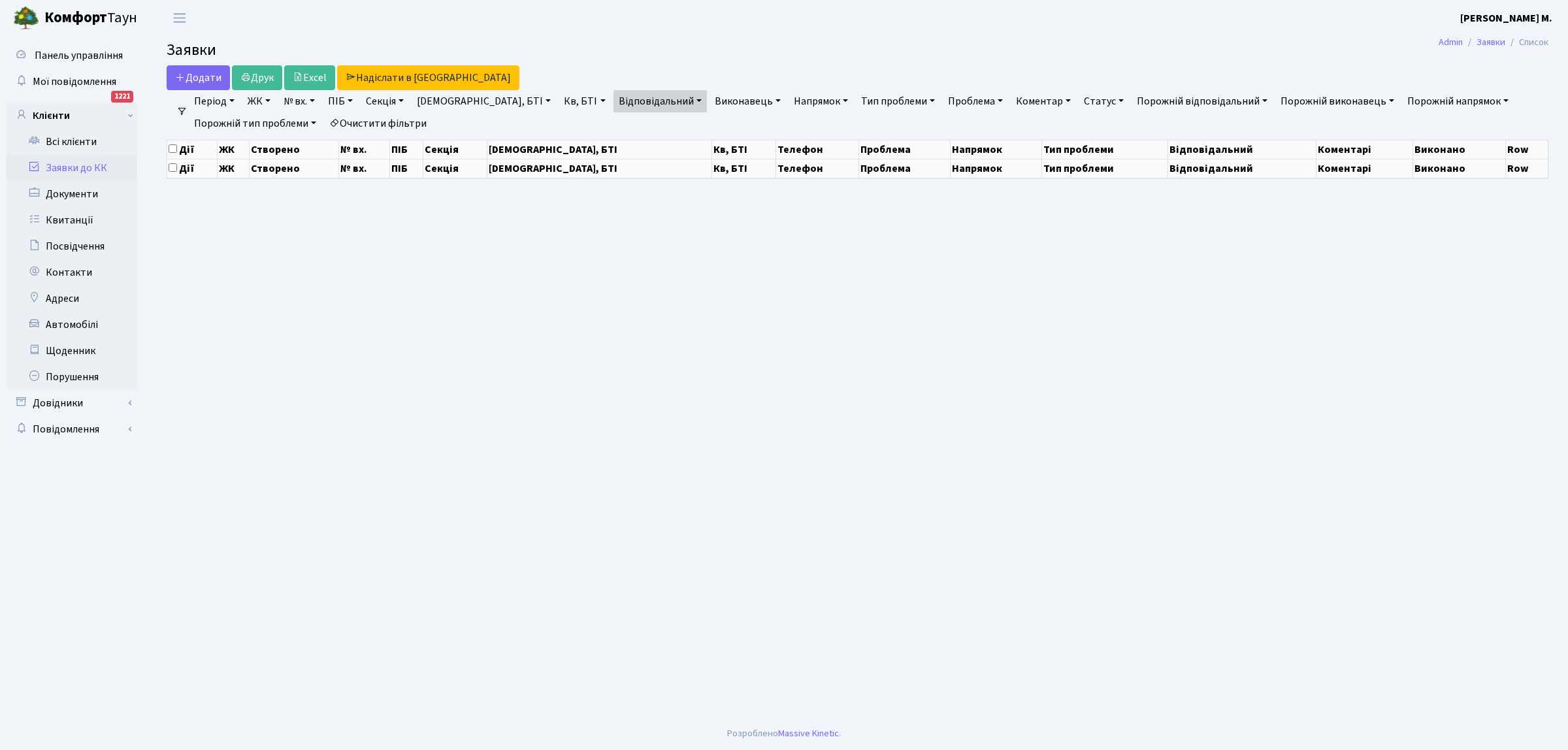
select select "25"
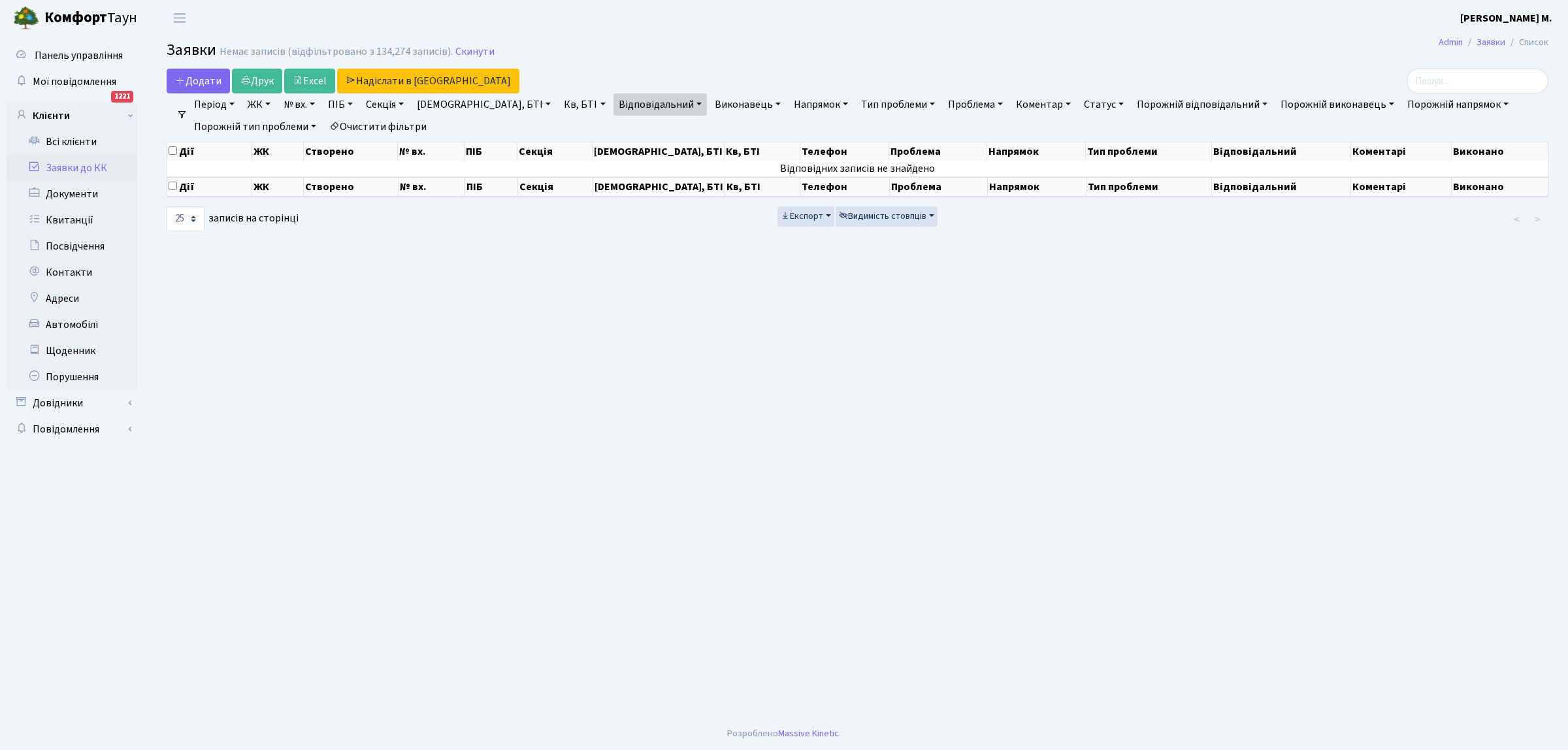
click at [98, 161] on link "Заявки до КК" at bounding box center [71, 168] width 131 height 26
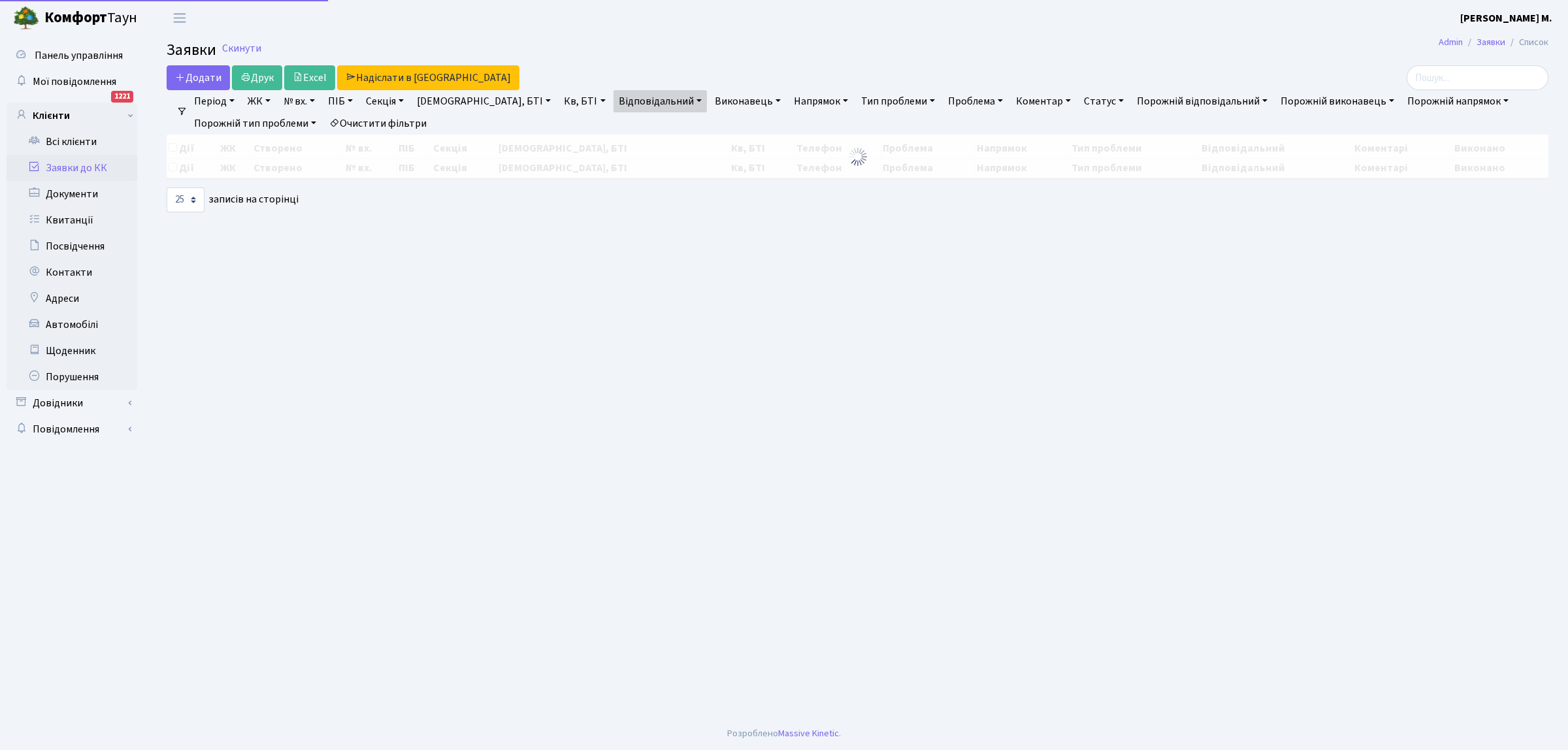
select select "25"
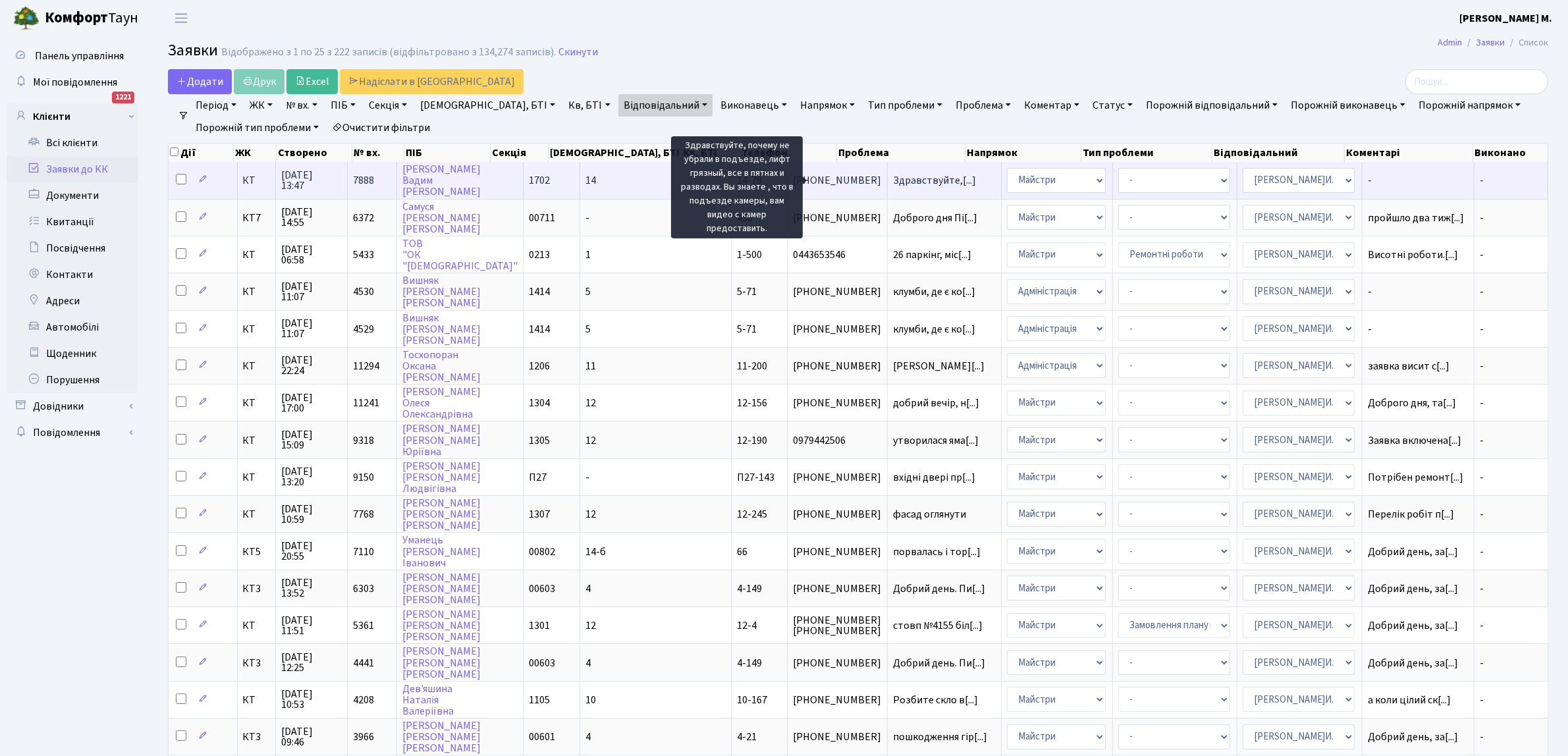
click at [893, 183] on span "Здравствуйте,[...]" at bounding box center [934, 180] width 83 height 14
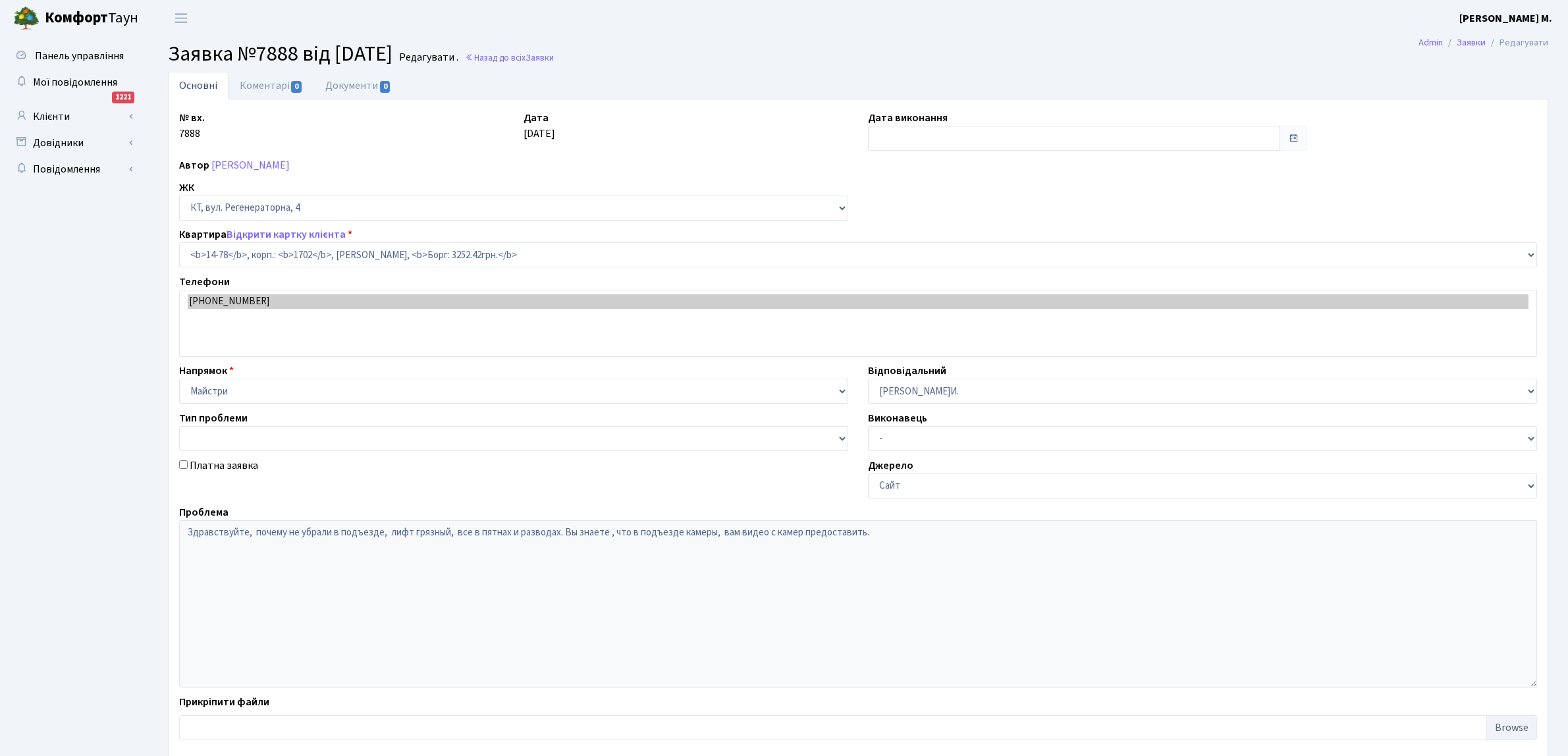
select select "7455"
